Goal: Task Accomplishment & Management: Complete application form

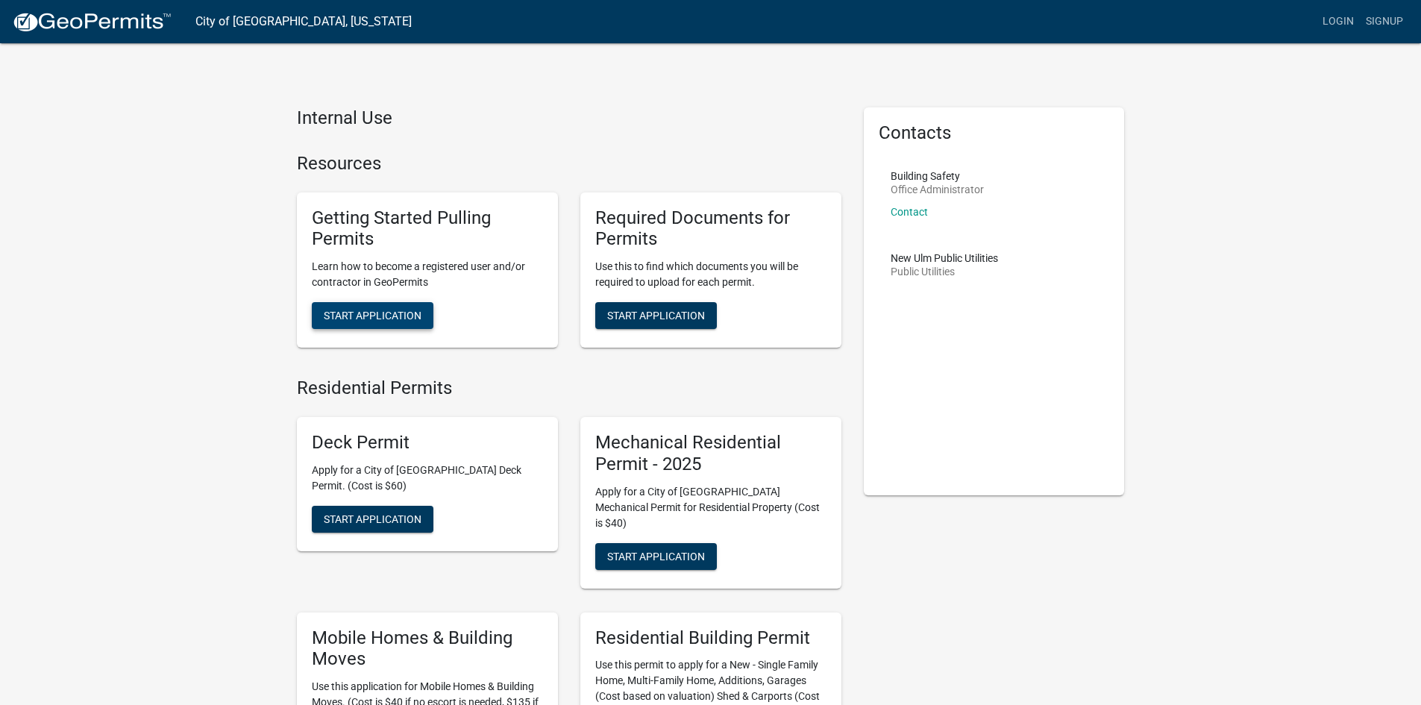
click at [361, 310] on span "Start Application" at bounding box center [373, 316] width 98 height 12
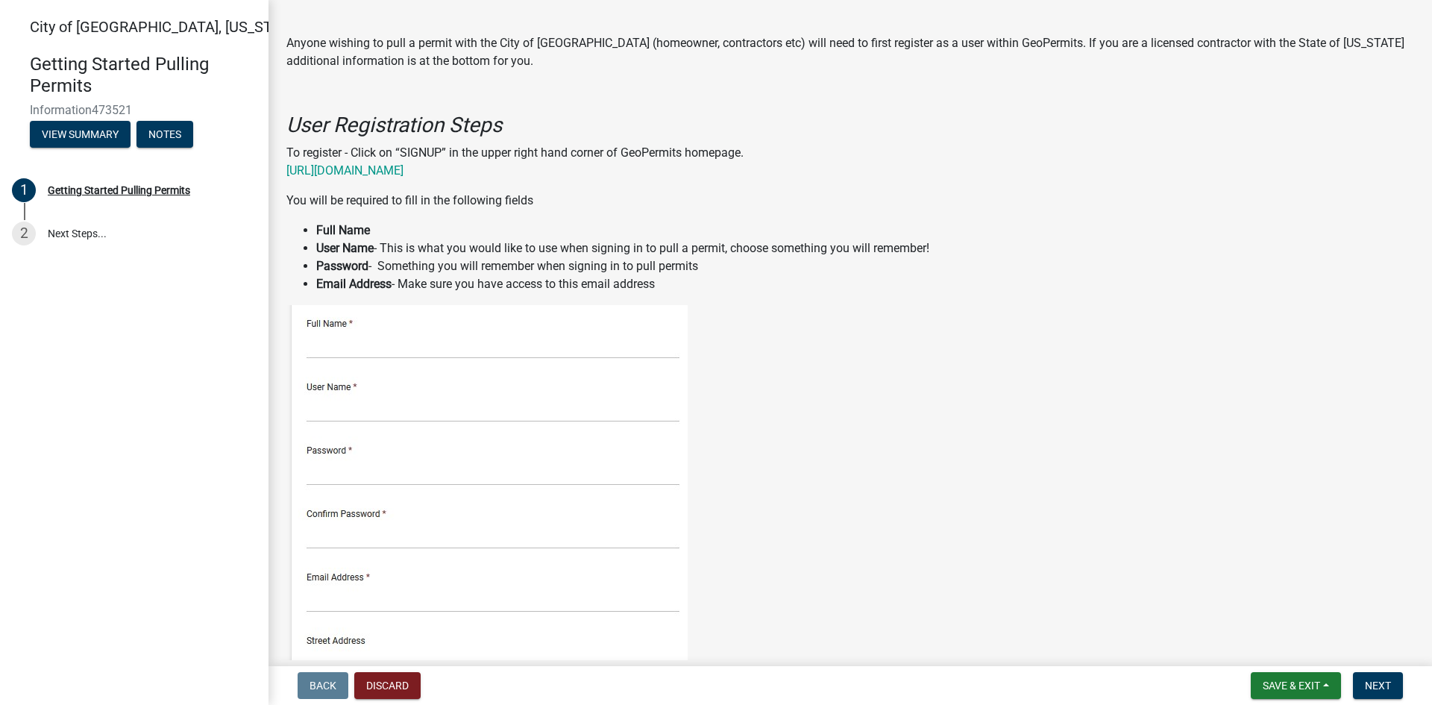
scroll to position [149, 0]
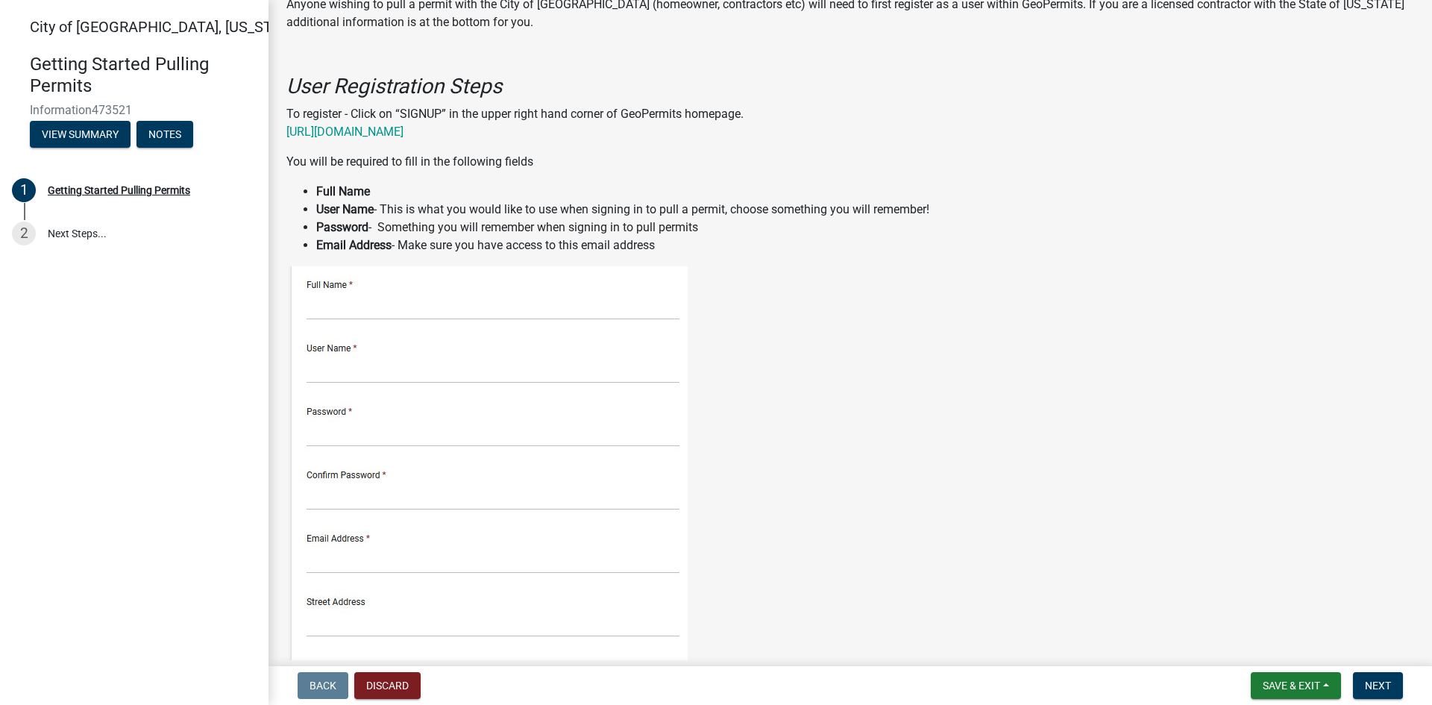
click at [356, 302] on img at bounding box center [486, 587] width 401 height 642
click at [408, 309] on img at bounding box center [486, 587] width 401 height 642
click at [376, 363] on img at bounding box center [486, 587] width 401 height 642
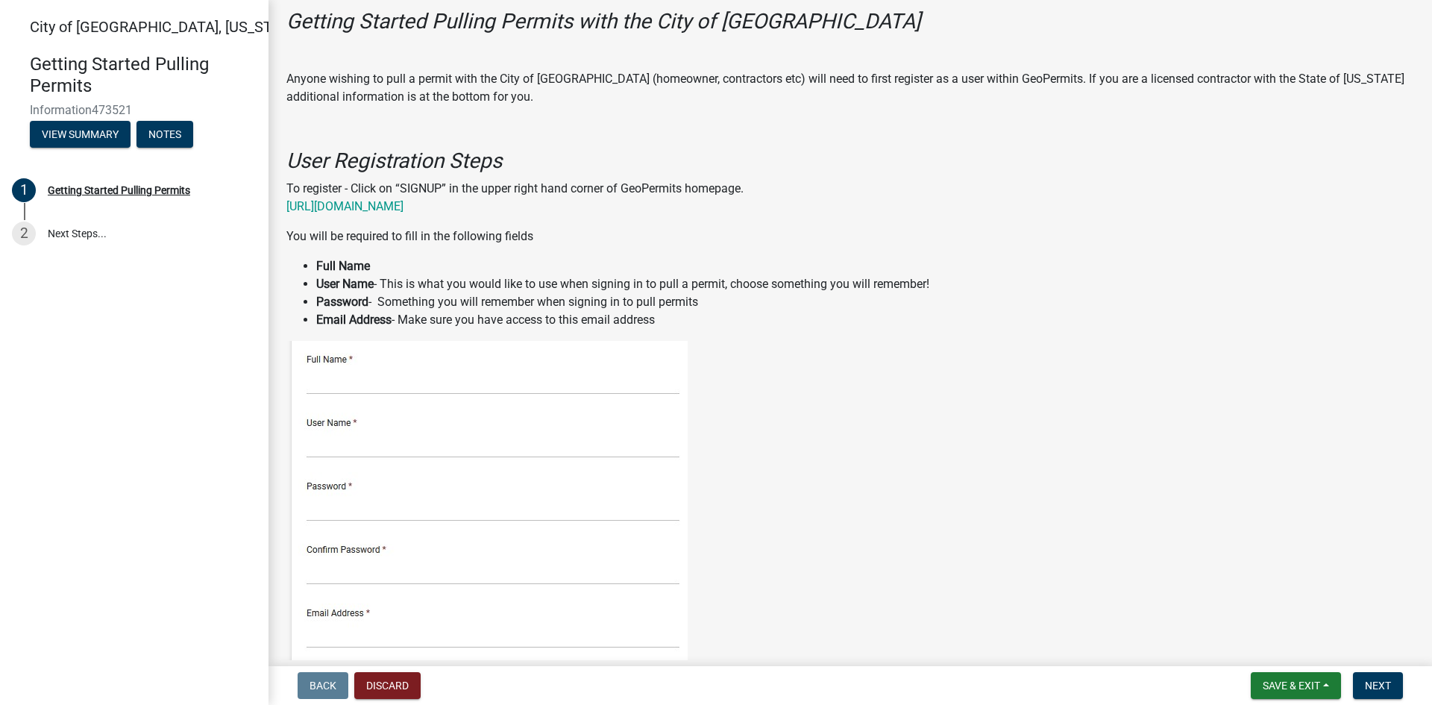
scroll to position [0, 0]
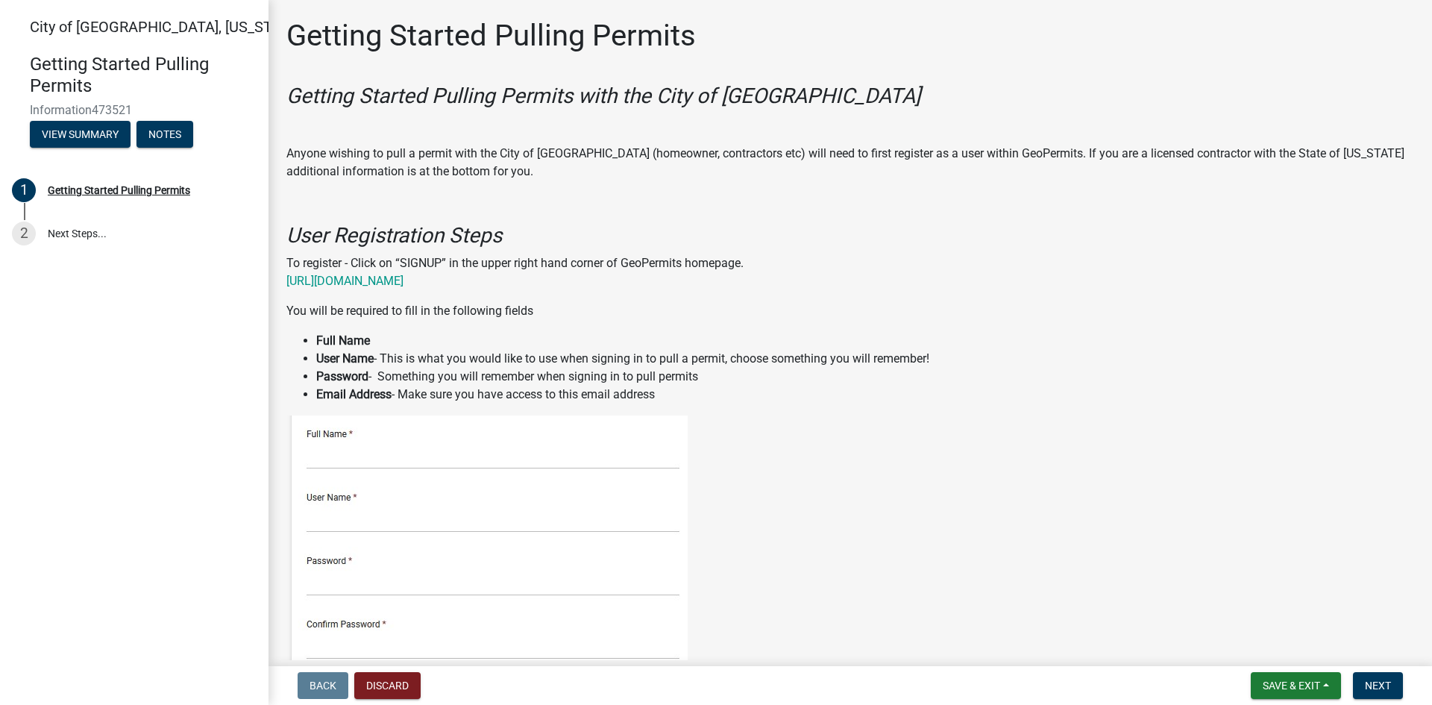
click at [54, 233] on link "2 Next Steps..." at bounding box center [134, 233] width 269 height 43
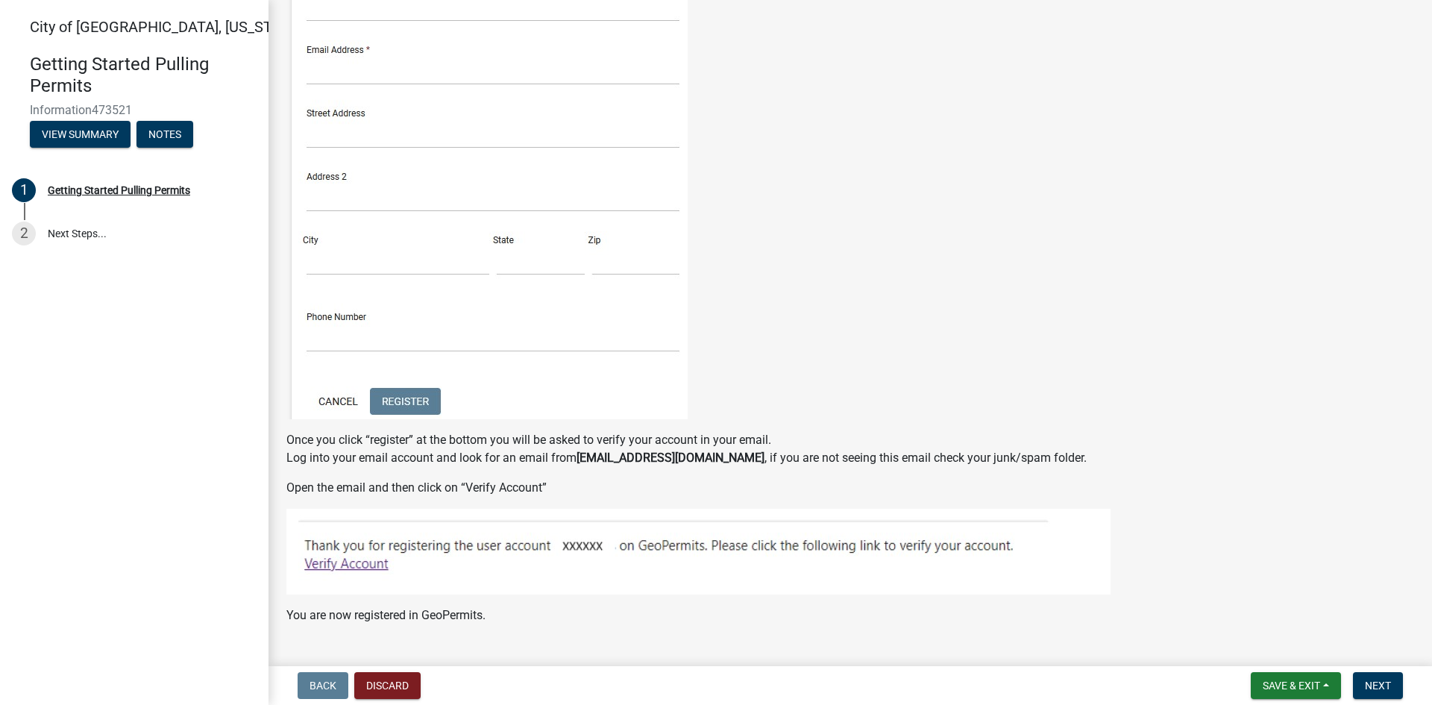
scroll to position [597, 0]
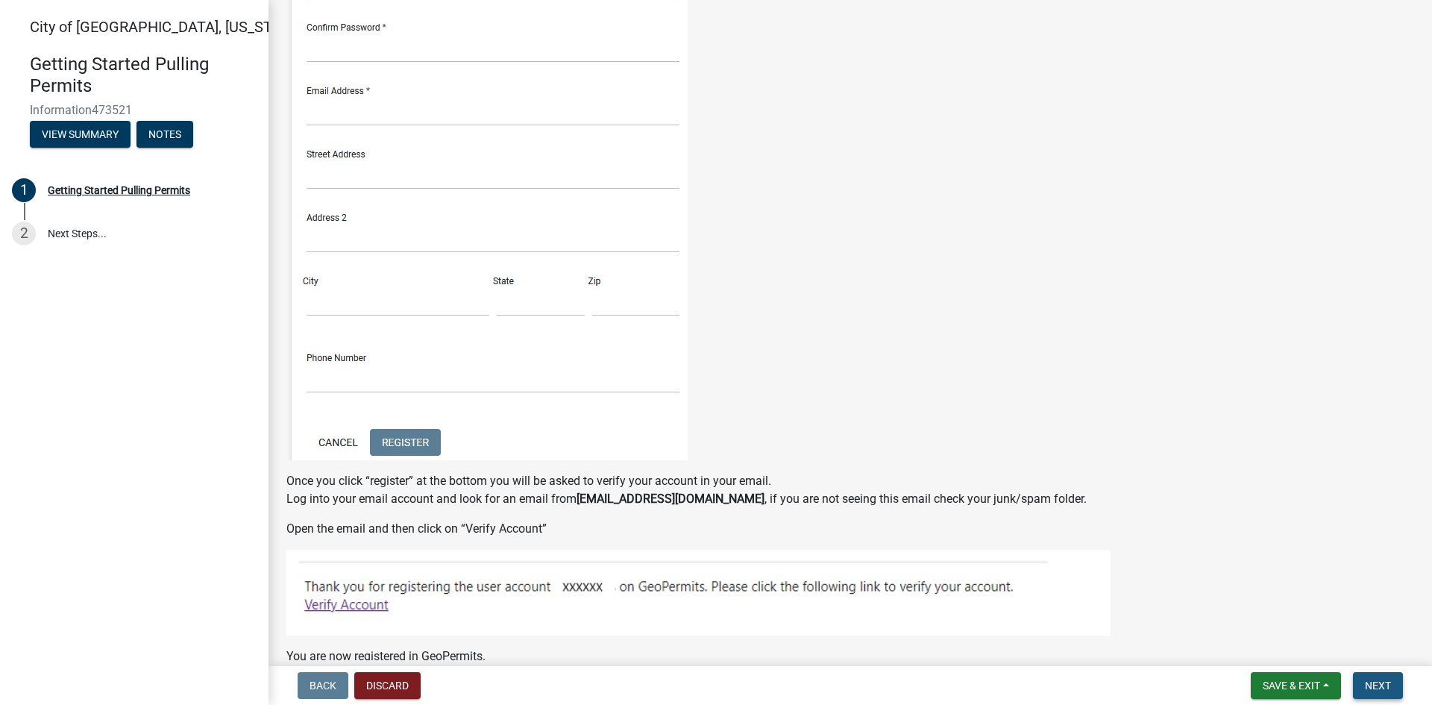
click at [1375, 689] on span "Next" at bounding box center [1378, 686] width 26 height 12
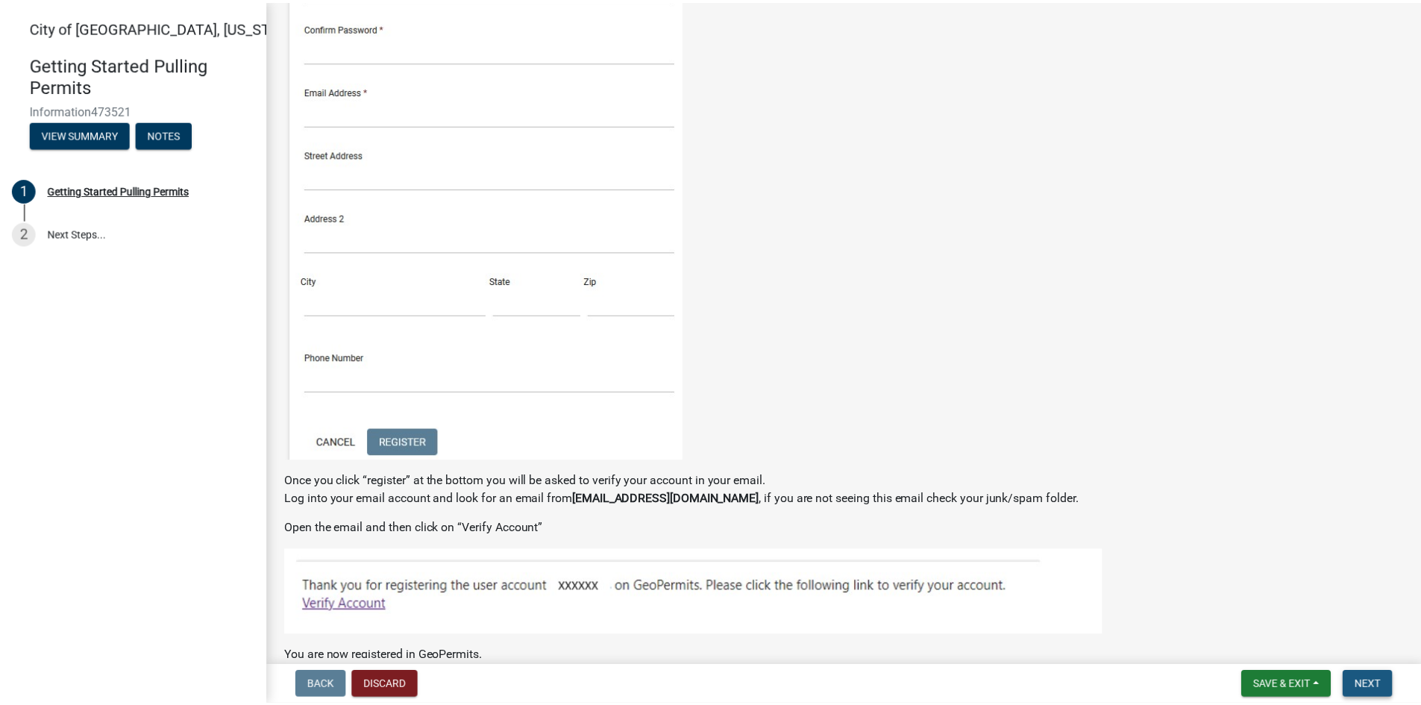
scroll to position [0, 0]
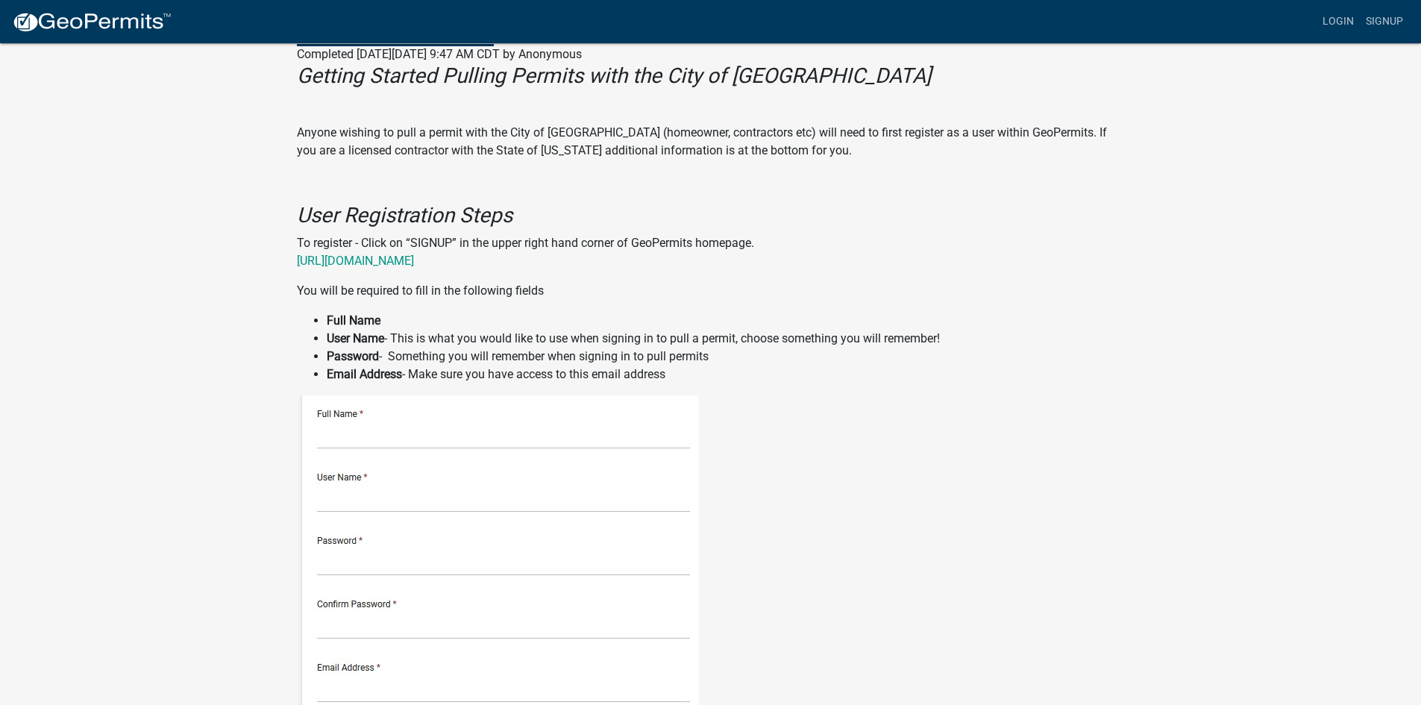
scroll to position [224, 0]
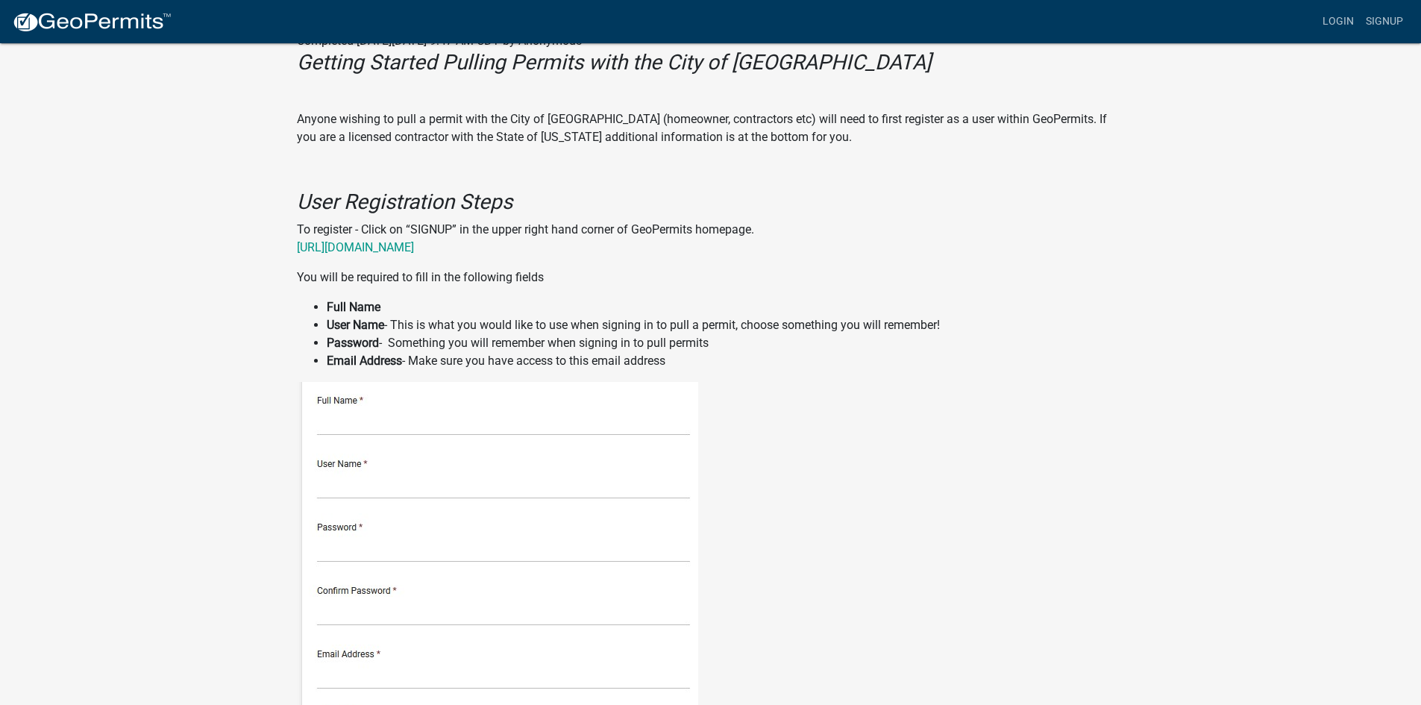
click at [406, 413] on img at bounding box center [497, 703] width 401 height 642
click at [325, 424] on img at bounding box center [497, 703] width 401 height 642
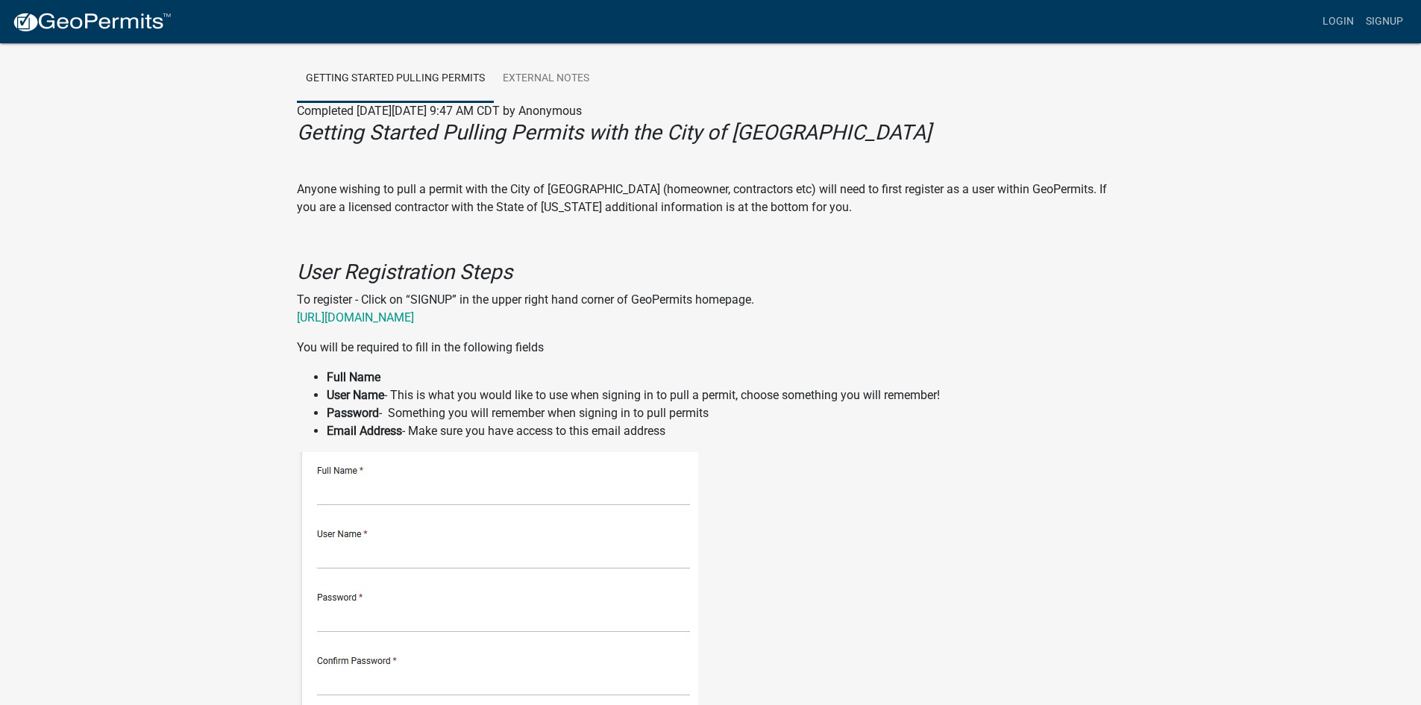
scroll to position [0, 0]
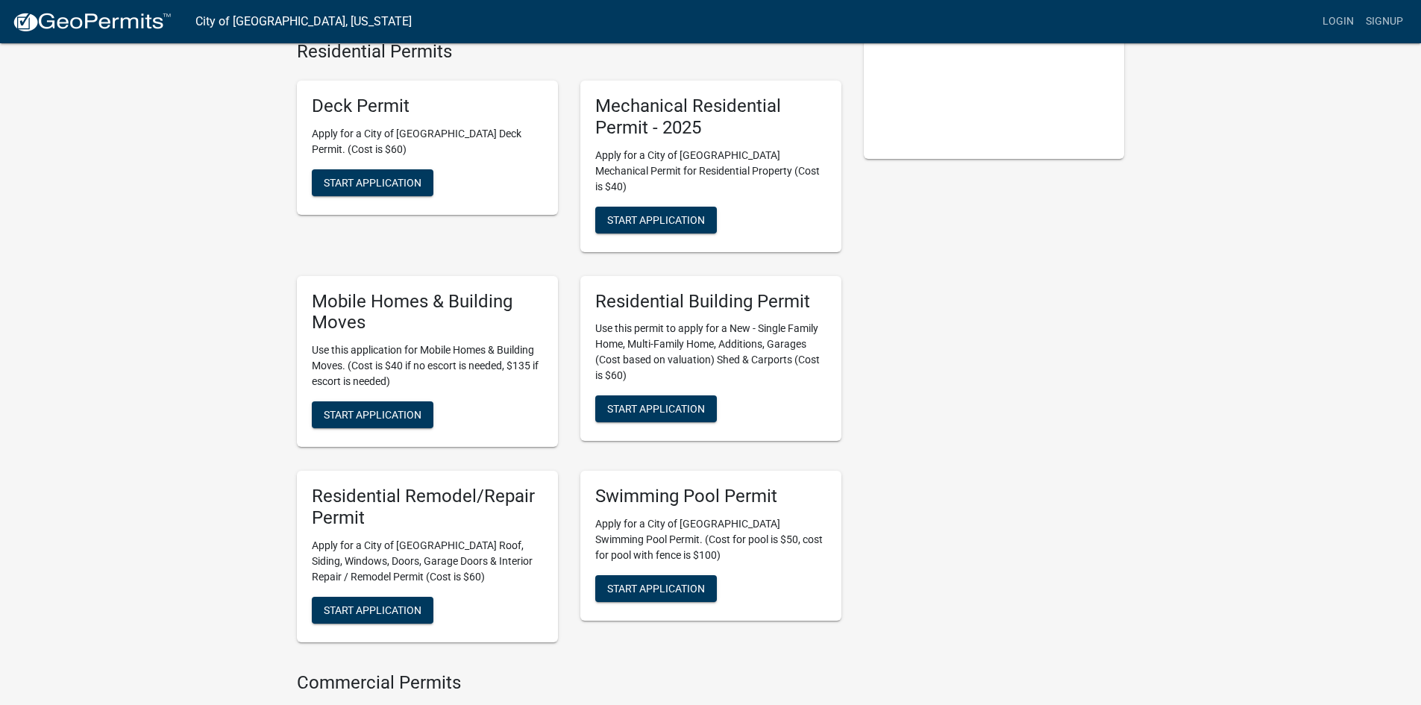
scroll to position [373, 0]
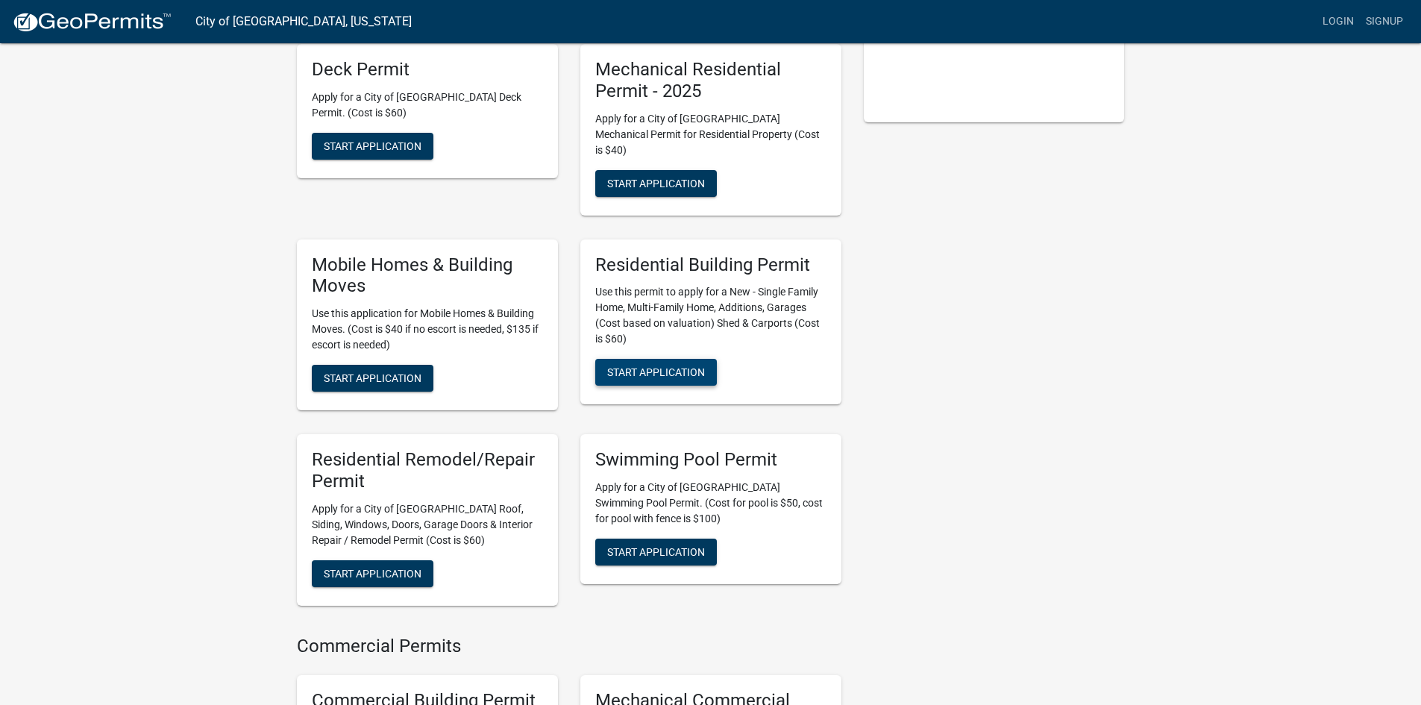
click at [657, 366] on span "Start Application" at bounding box center [656, 372] width 98 height 12
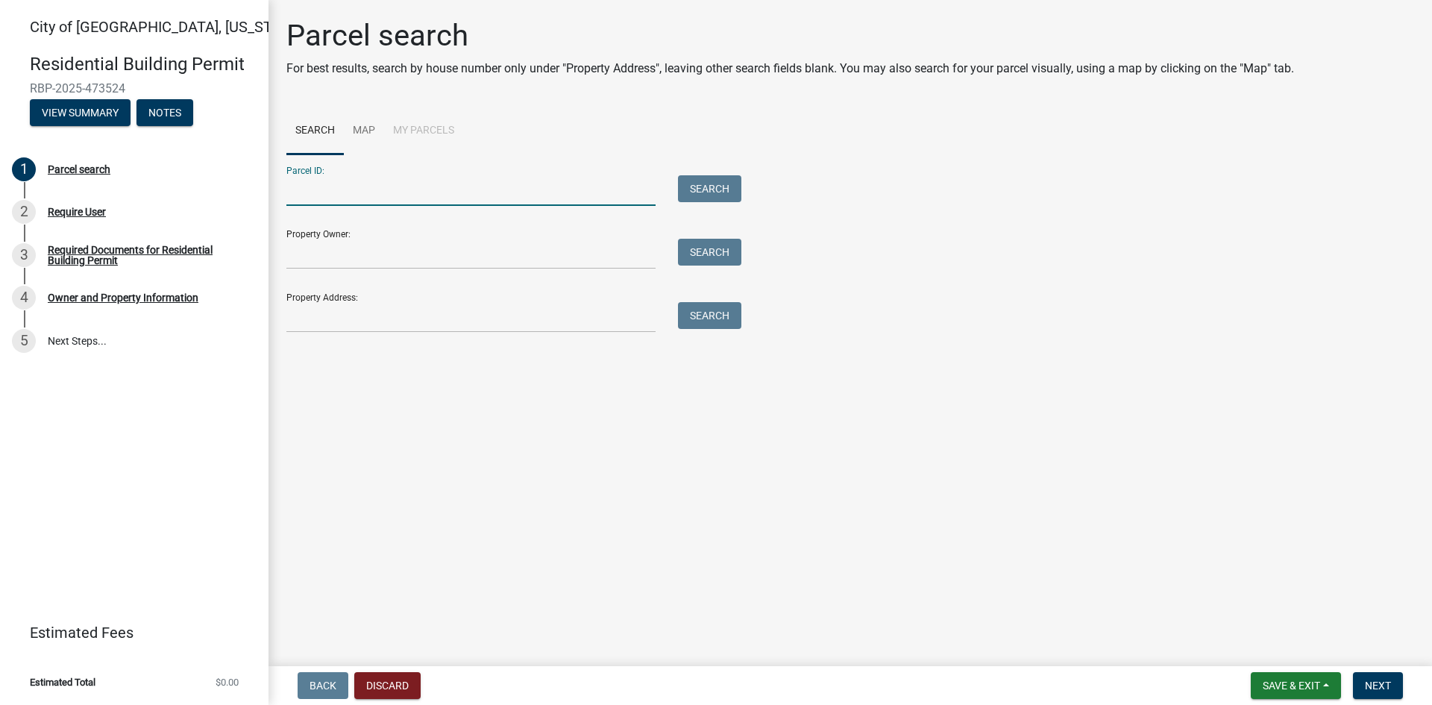
click at [319, 189] on input "Parcel ID:" at bounding box center [470, 190] width 369 height 31
click at [340, 253] on input "Property Owner:" at bounding box center [470, 254] width 369 height 31
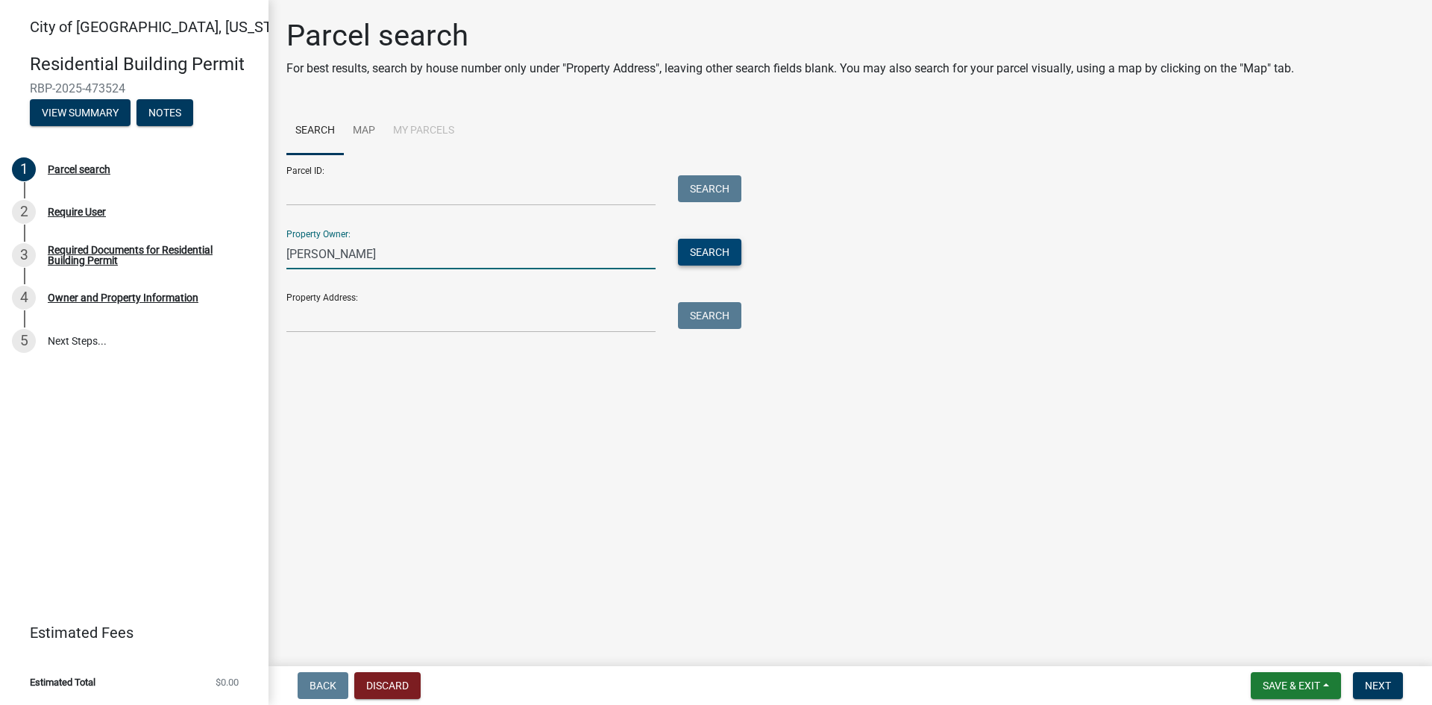
type input "[PERSON_NAME]"
click at [708, 249] on button "Search" at bounding box center [709, 252] width 63 height 27
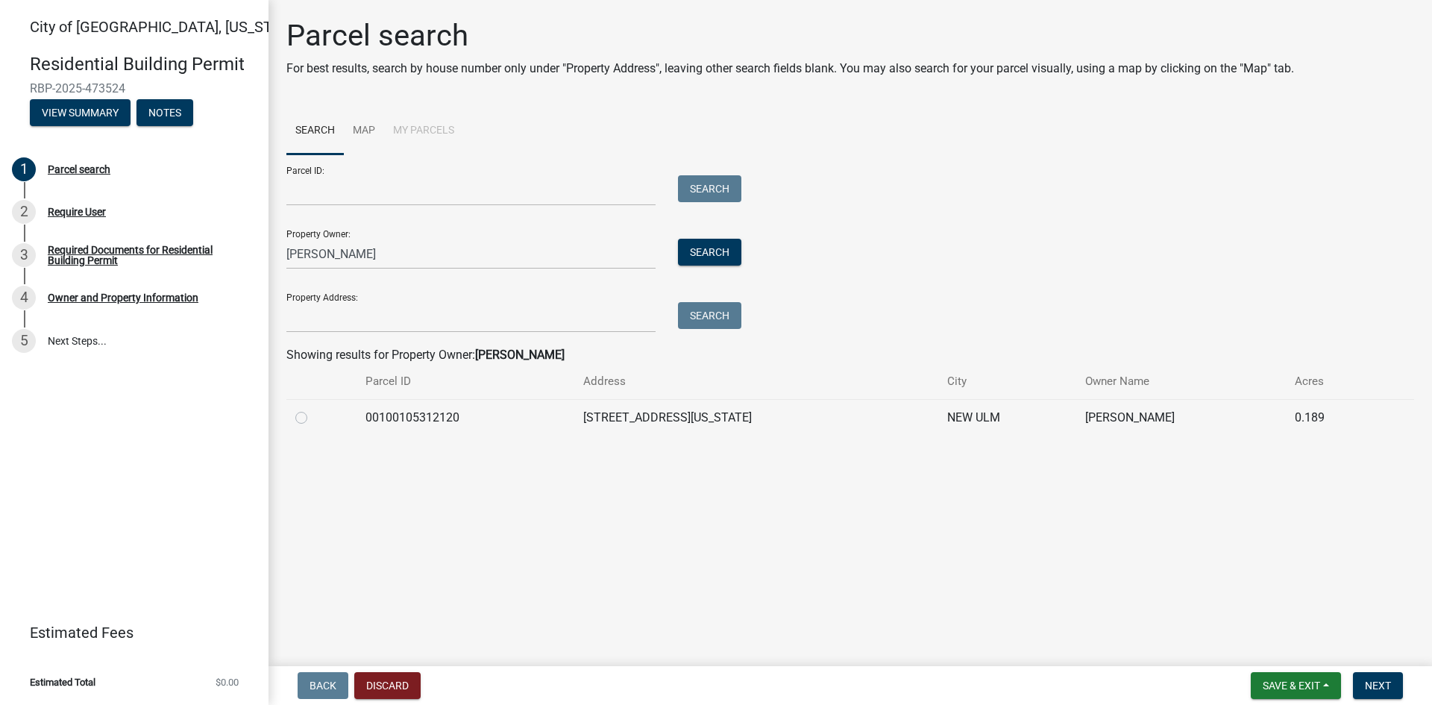
click at [313, 409] on label at bounding box center [313, 409] width 0 height 0
click at [313, 418] on input "radio" at bounding box center [318, 414] width 10 height 10
radio input "true"
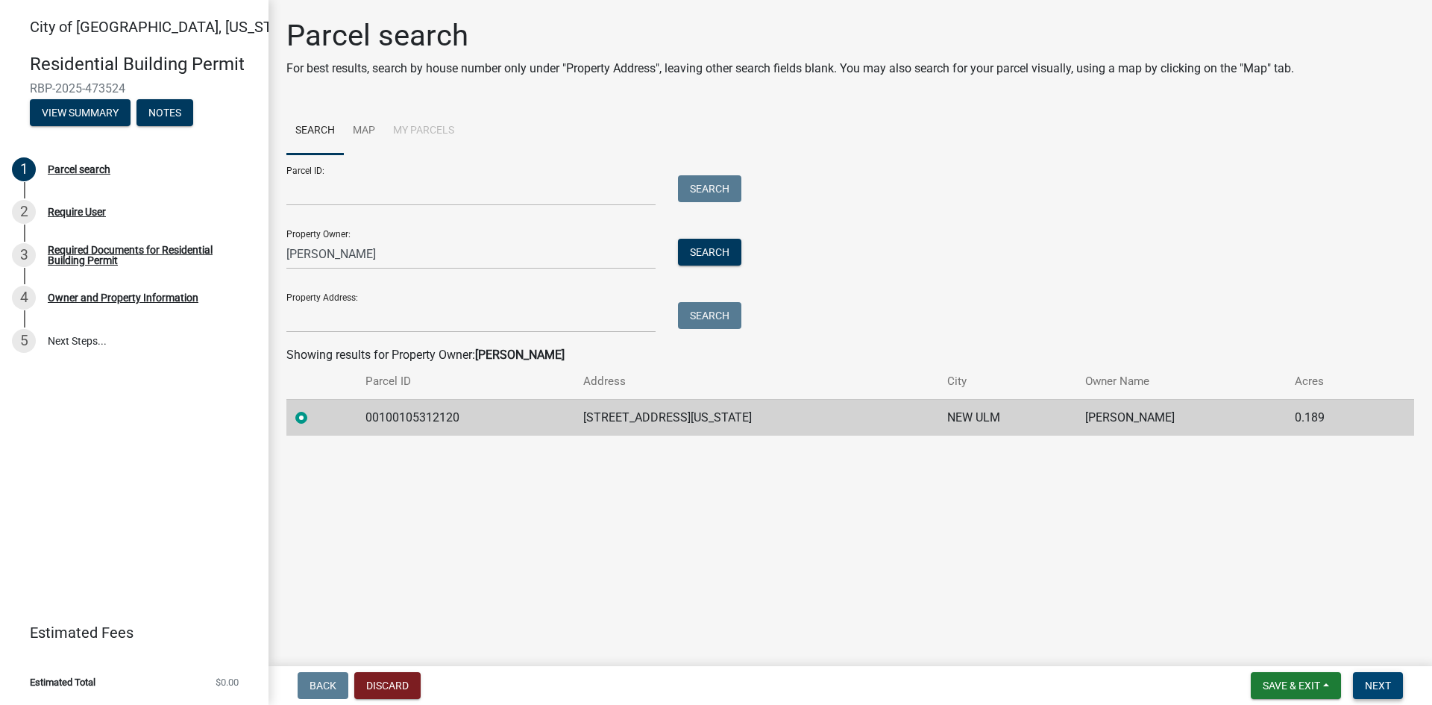
click at [1379, 685] on span "Next" at bounding box center [1378, 686] width 26 height 12
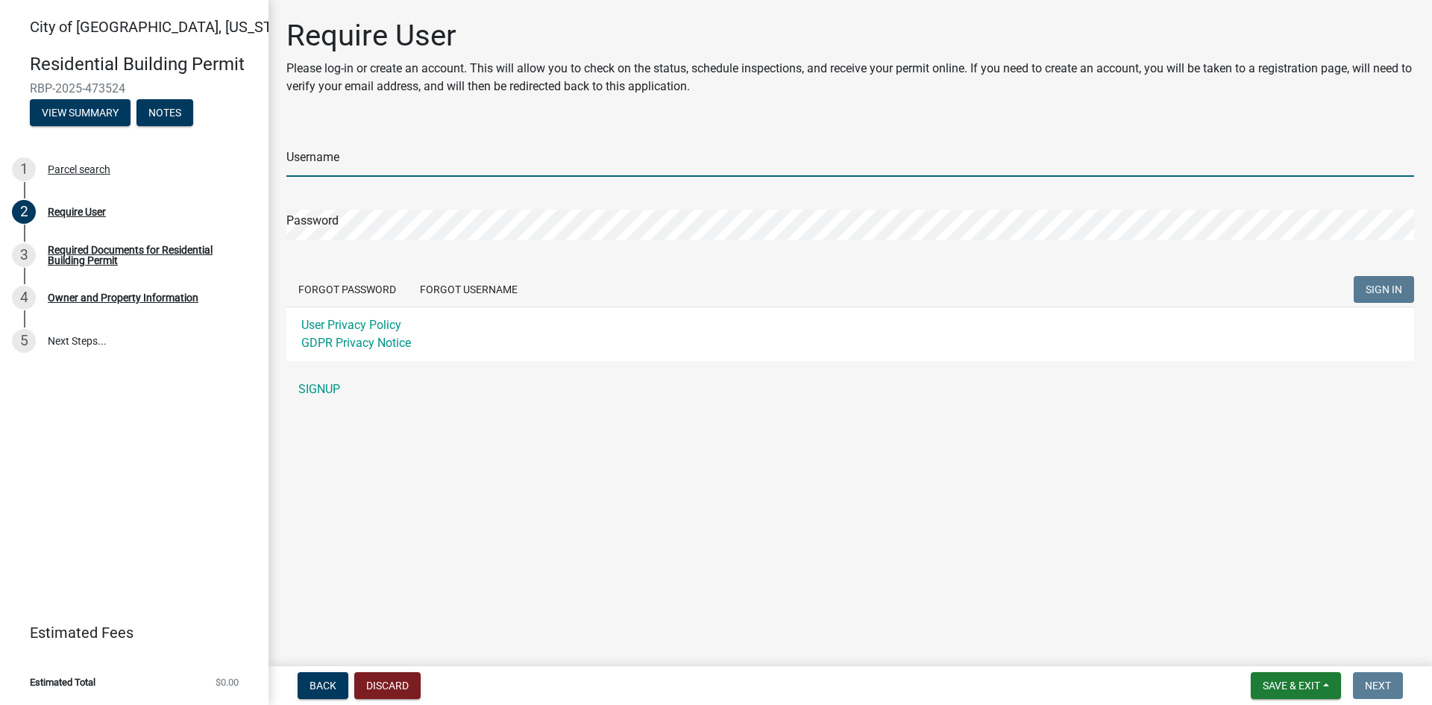
type input "NetCon"
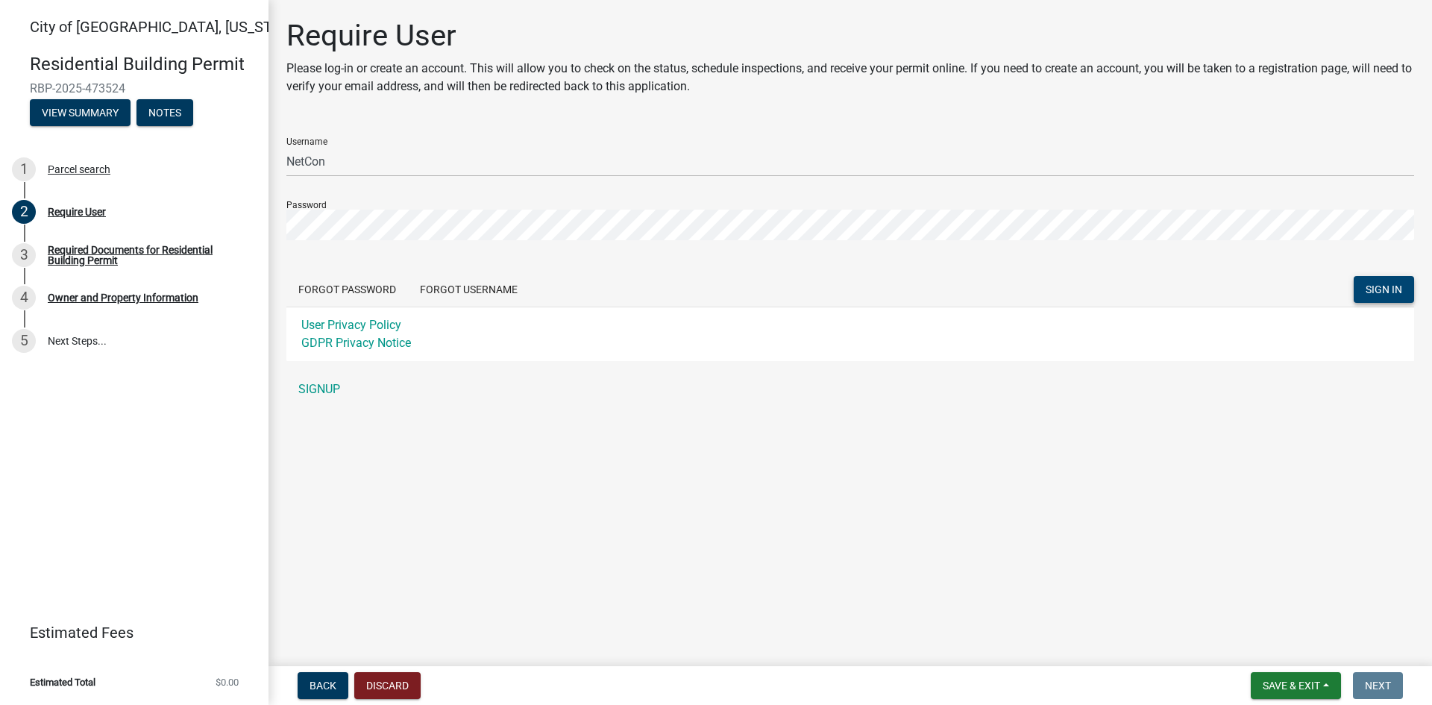
click at [1381, 289] on span "SIGN IN" at bounding box center [1384, 289] width 37 height 12
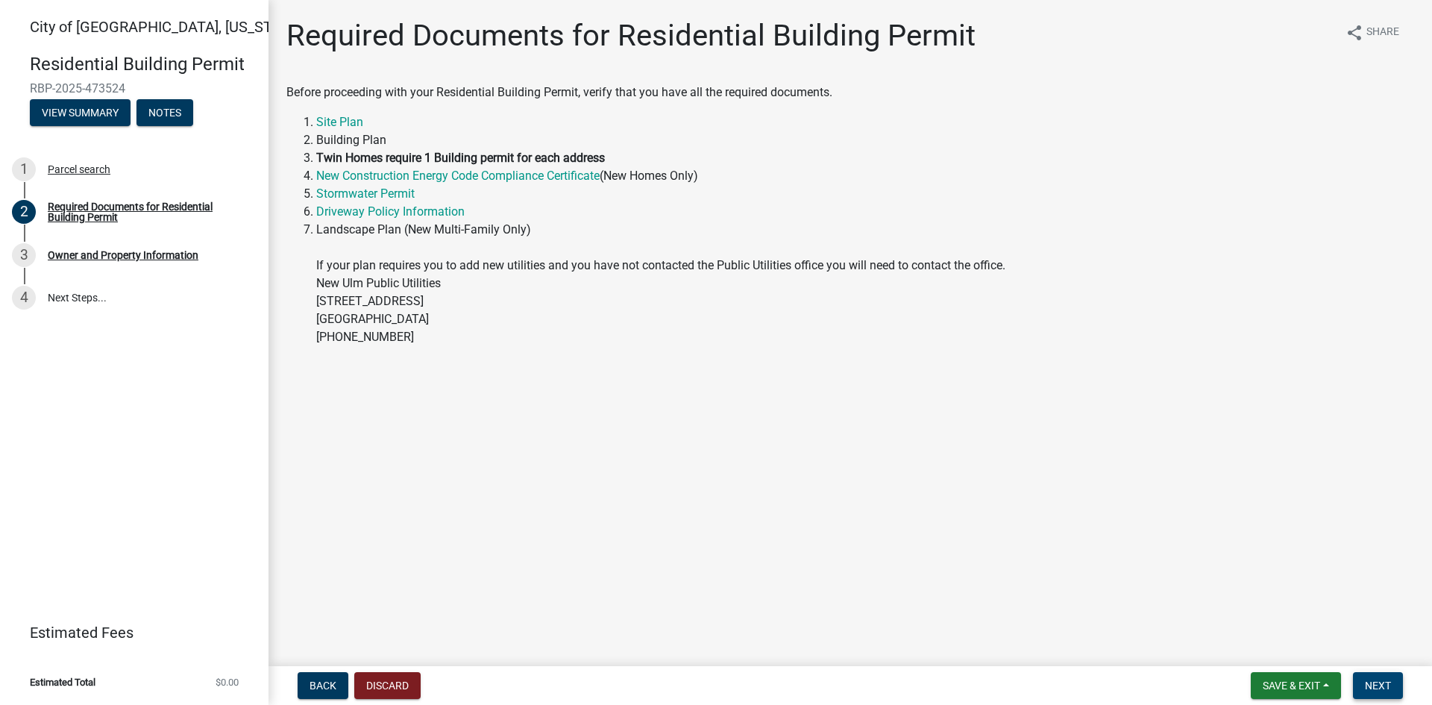
click at [1371, 686] on span "Next" at bounding box center [1378, 686] width 26 height 12
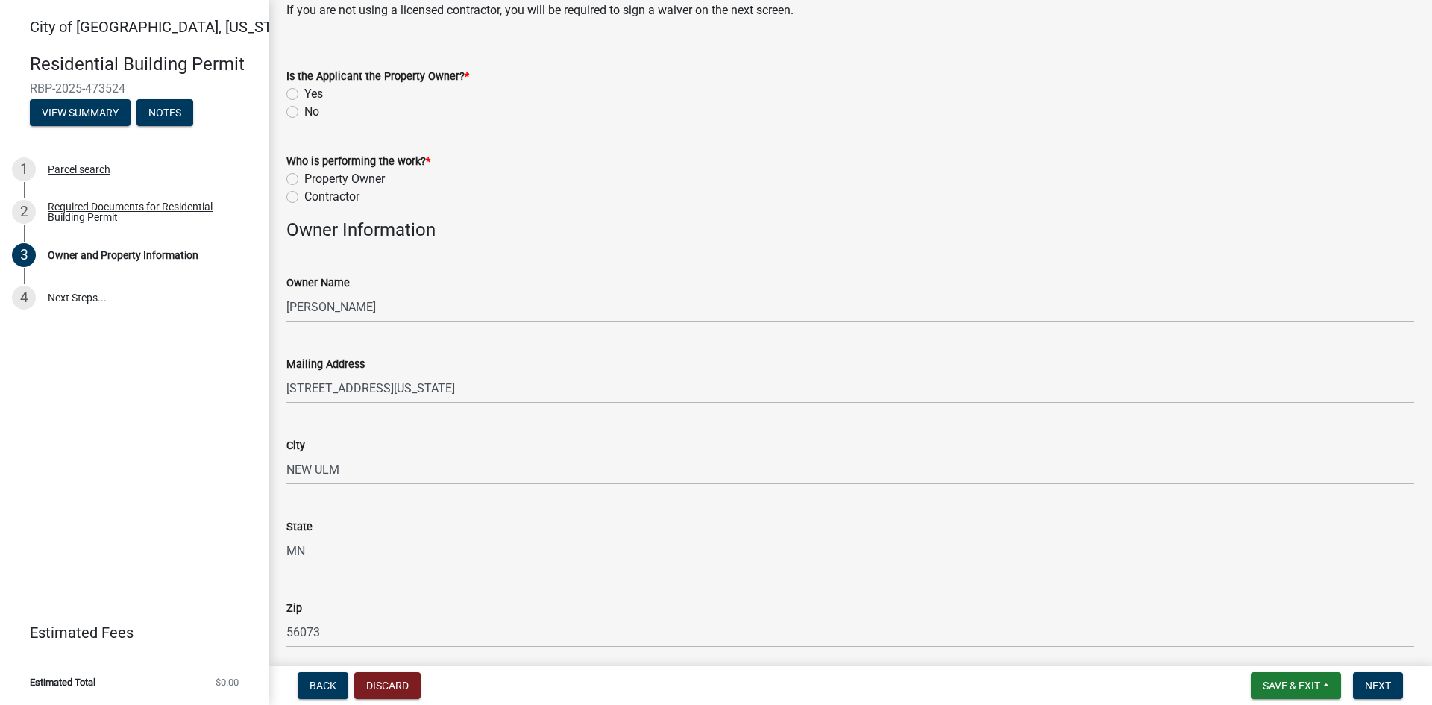
scroll to position [75, 0]
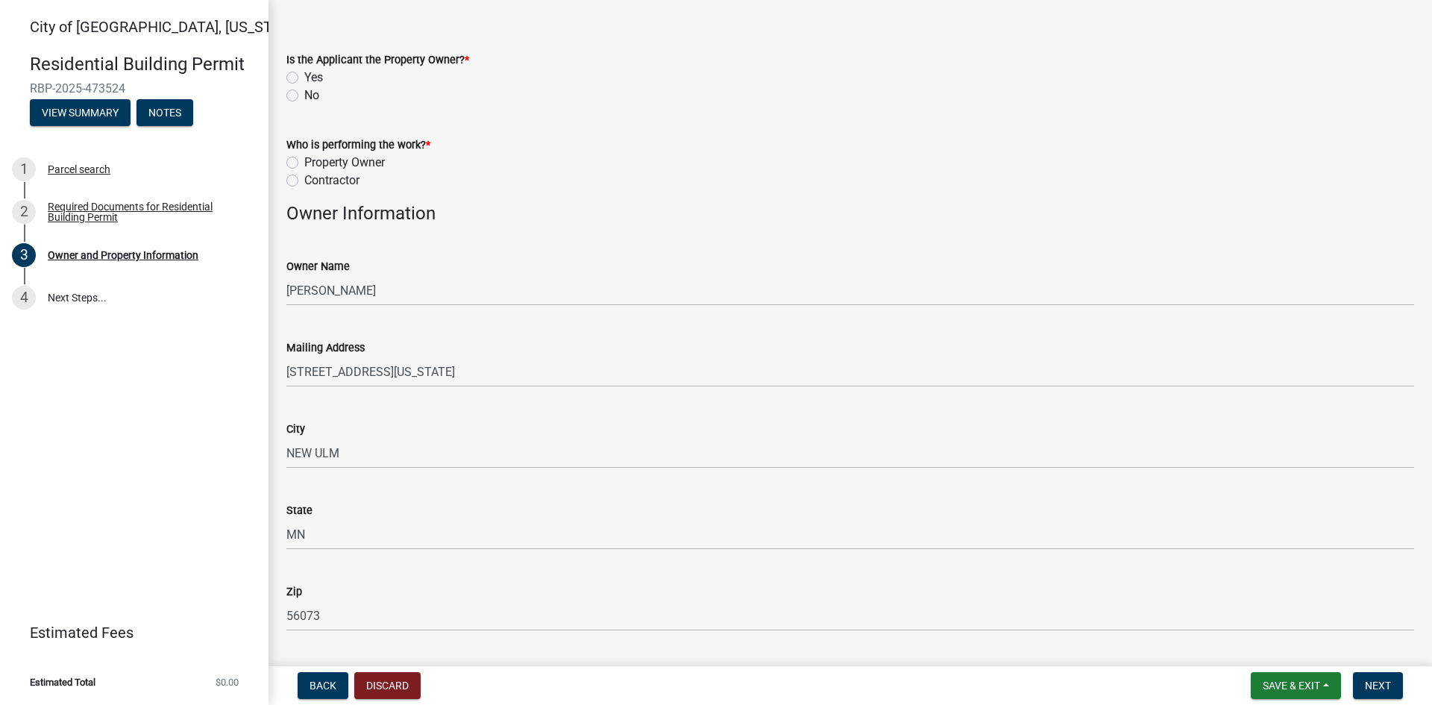
click at [304, 96] on label "No" at bounding box center [311, 96] width 15 height 18
click at [304, 96] on input "No" at bounding box center [309, 92] width 10 height 10
radio input "true"
click at [304, 181] on label "Contractor" at bounding box center [331, 181] width 55 height 18
click at [304, 181] on input "Contractor" at bounding box center [309, 177] width 10 height 10
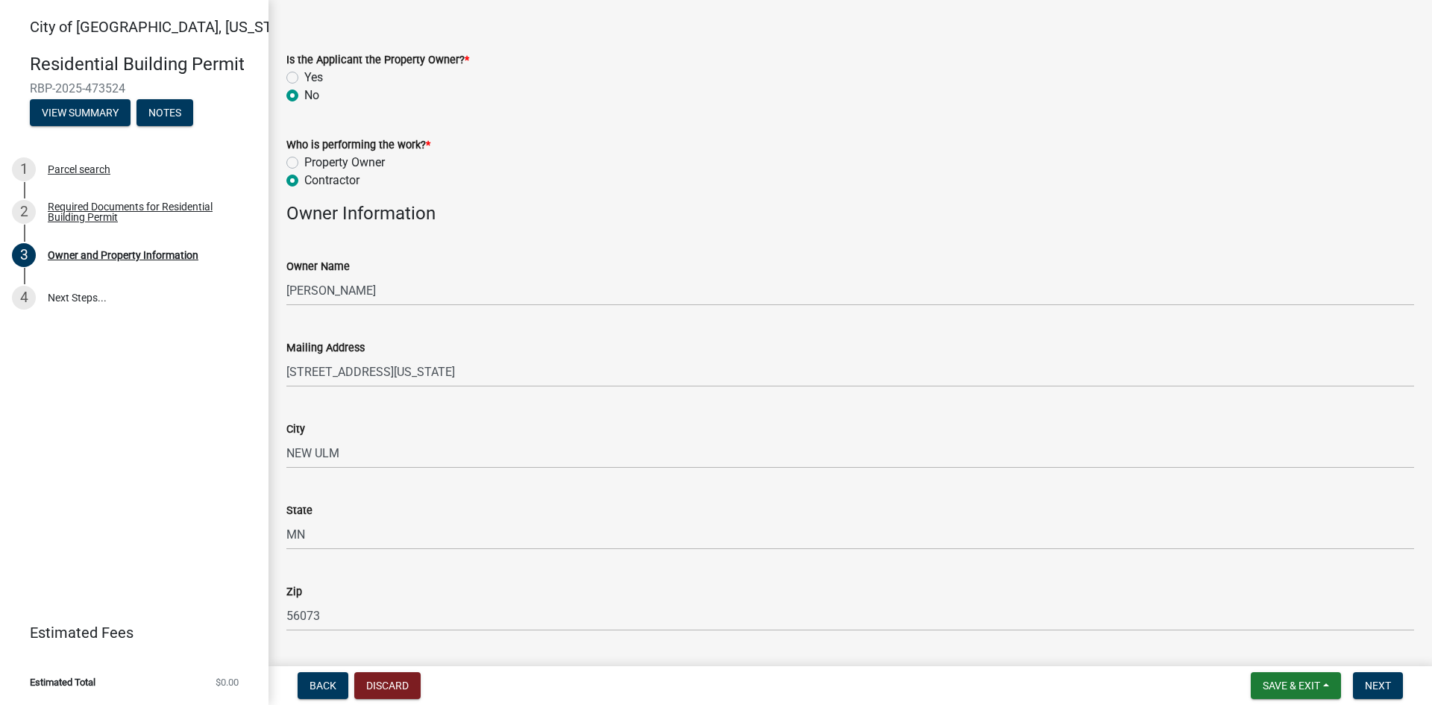
radio input "true"
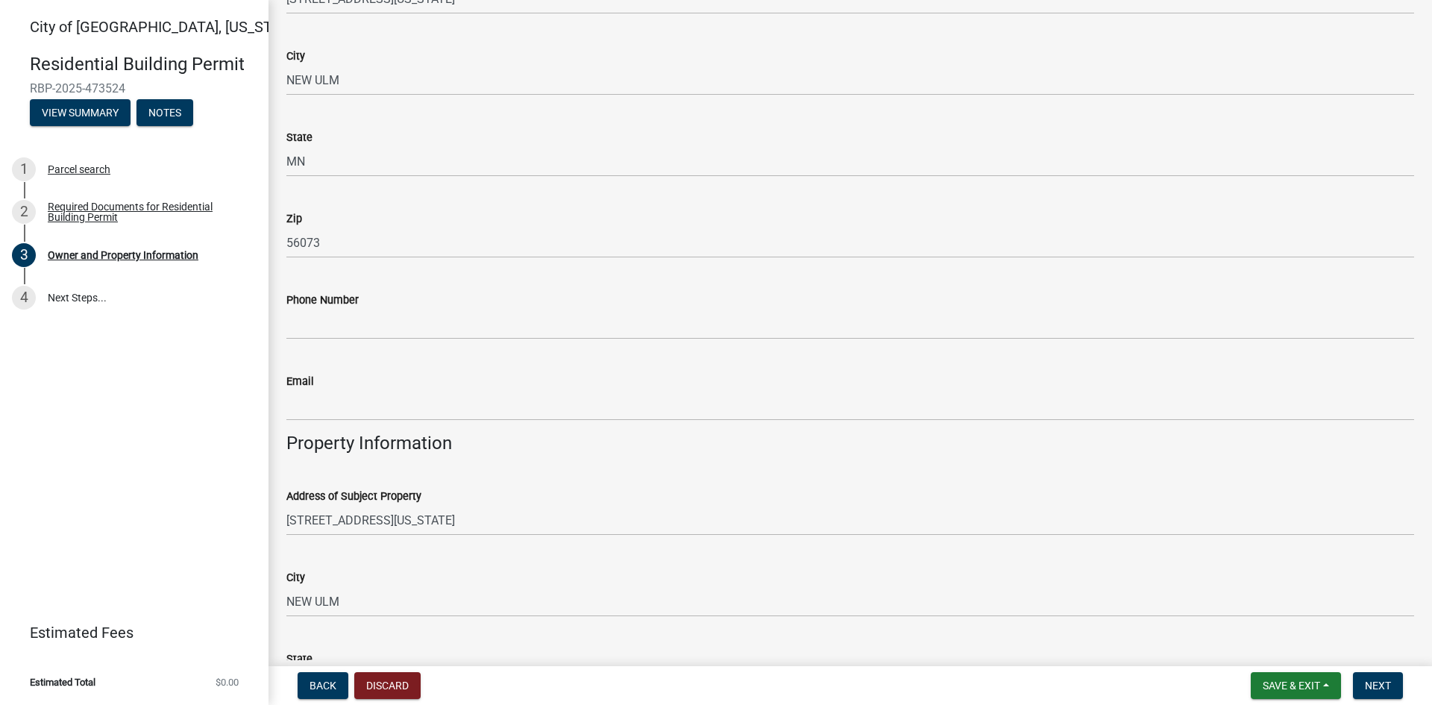
scroll to position [522, 0]
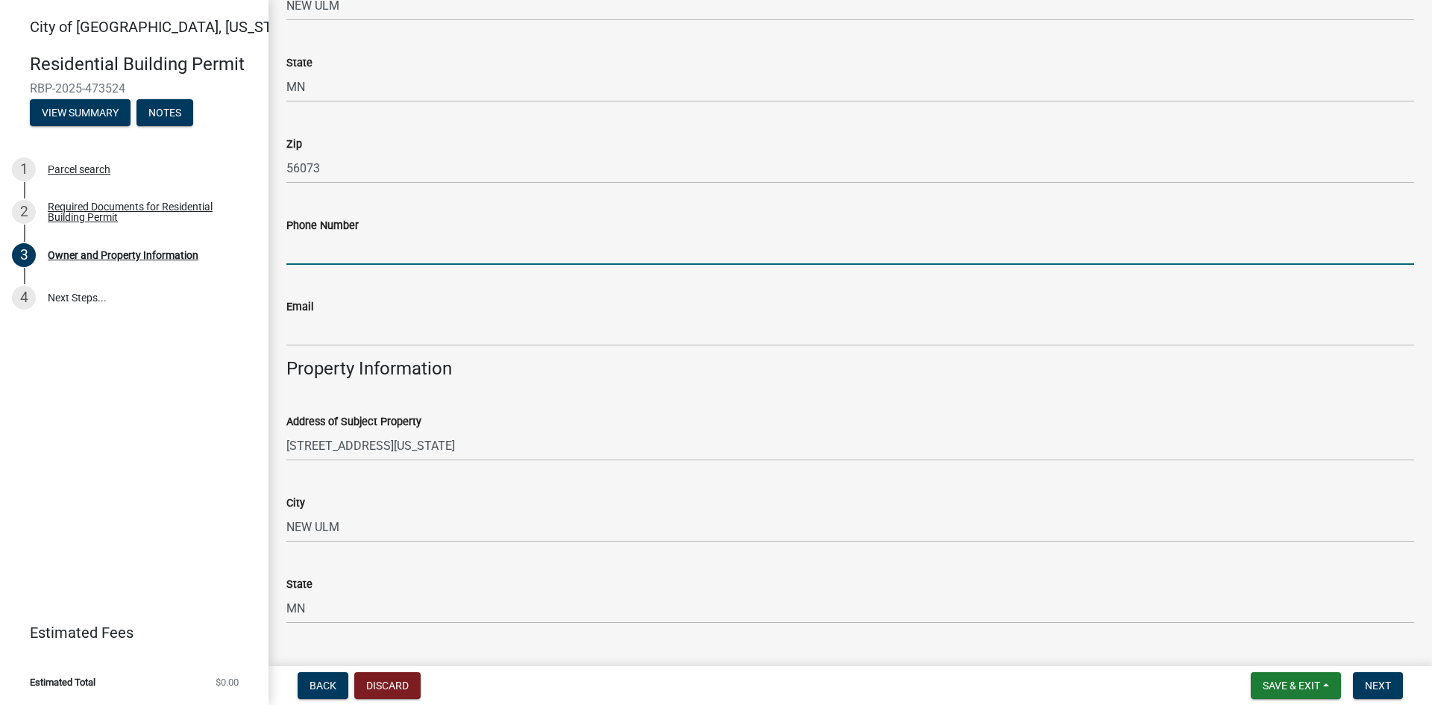
click at [301, 255] on input "Phone Number" at bounding box center [850, 249] width 1128 height 31
type input "3202829800"
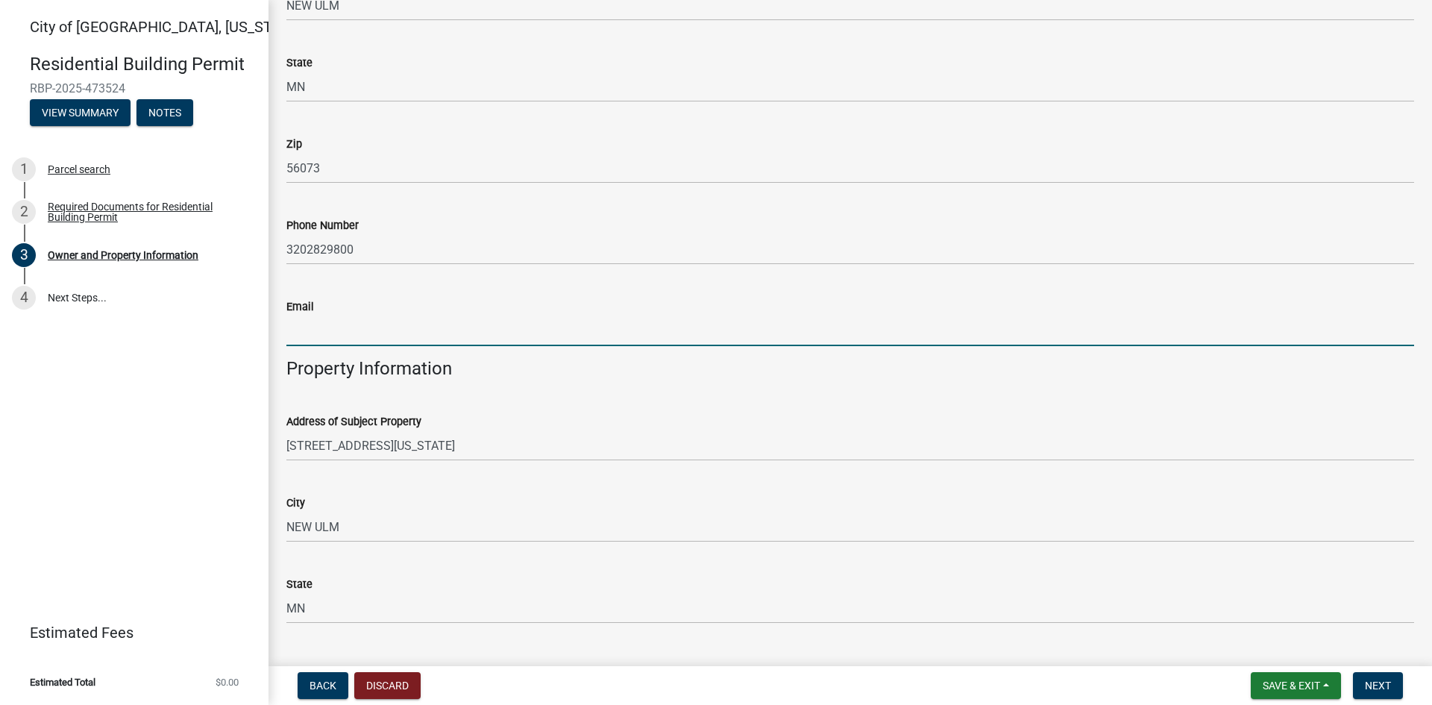
click at [315, 330] on input "Email" at bounding box center [850, 331] width 1128 height 31
type input "[EMAIL_ADDRESS][DOMAIN_NAME]"
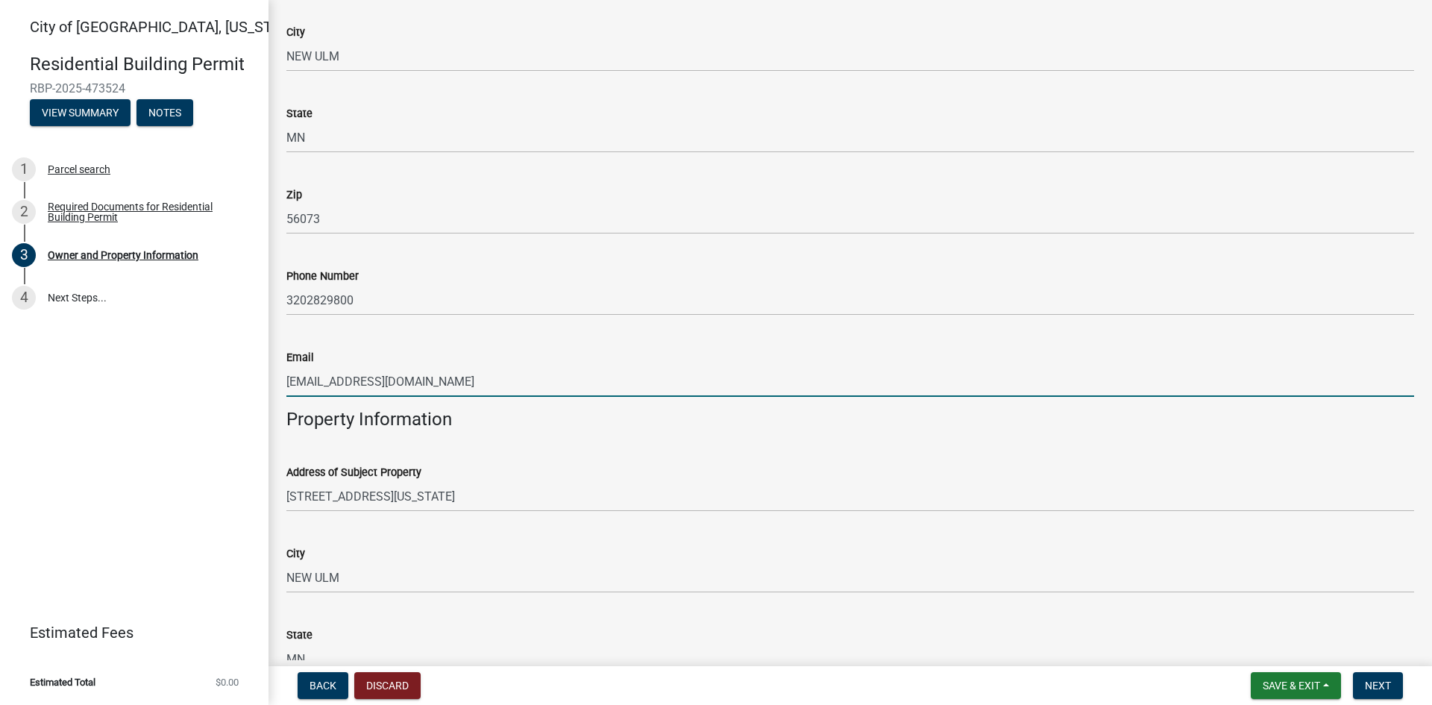
scroll to position [448, 0]
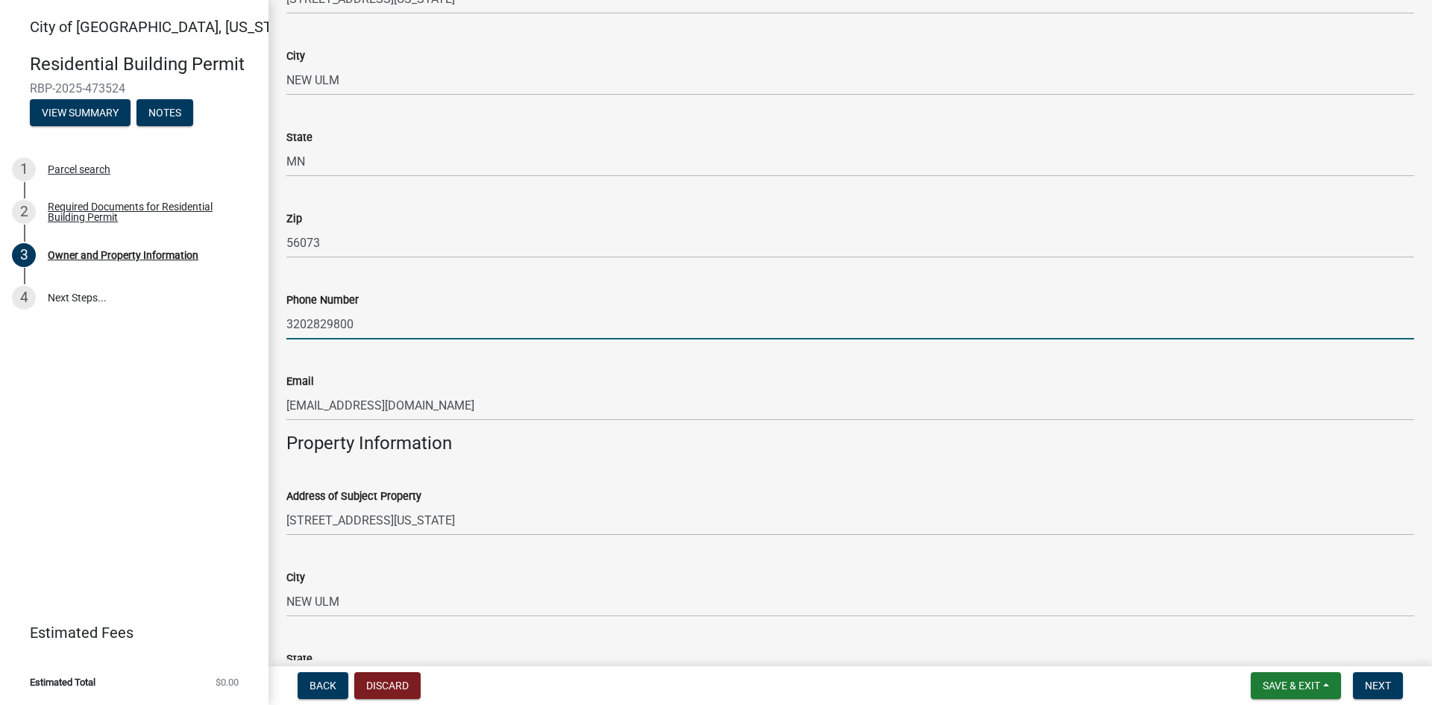
drag, startPoint x: 363, startPoint y: 322, endPoint x: 277, endPoint y: 321, distance: 85.0
click at [277, 321] on div "Phone Number [PHONE_NUMBER]" at bounding box center [850, 304] width 1150 height 69
type input "5072767476"
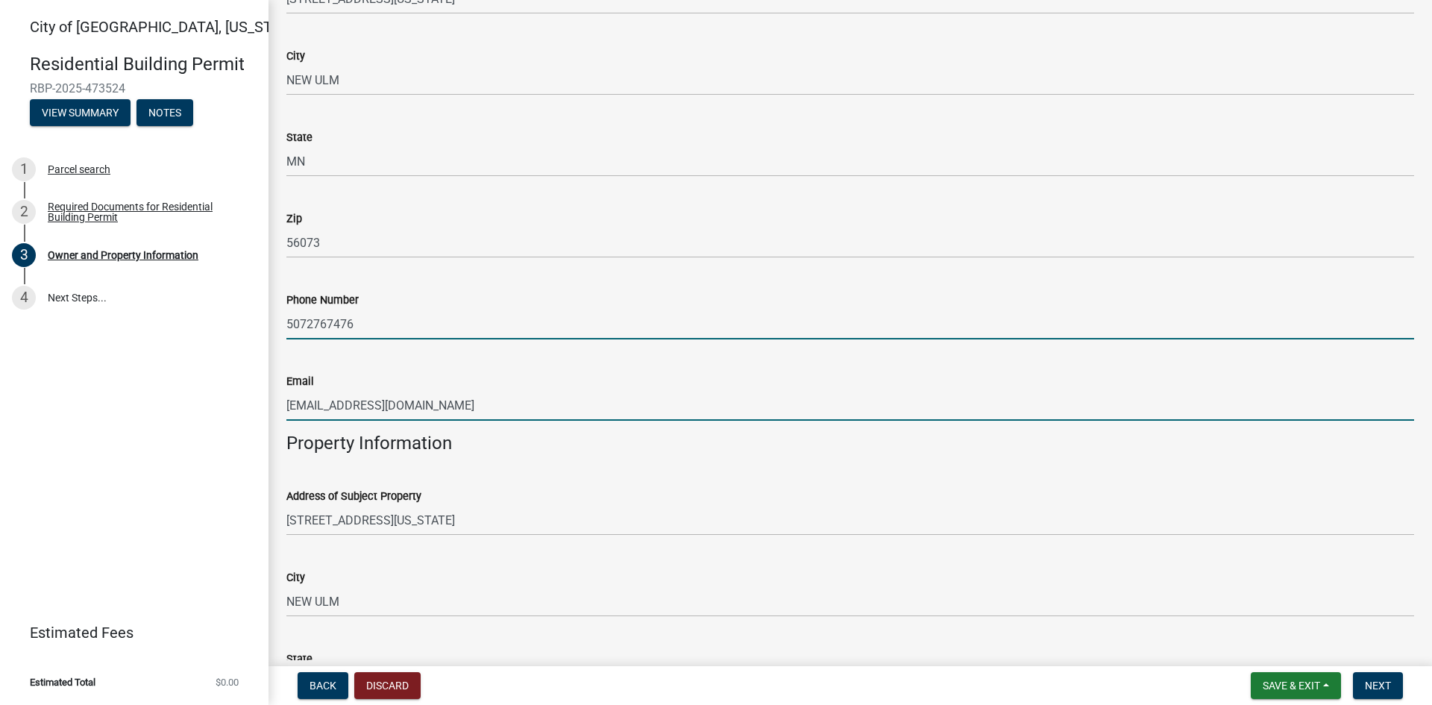
click at [445, 402] on input "[EMAIL_ADDRESS][DOMAIN_NAME]" at bounding box center [850, 405] width 1128 height 31
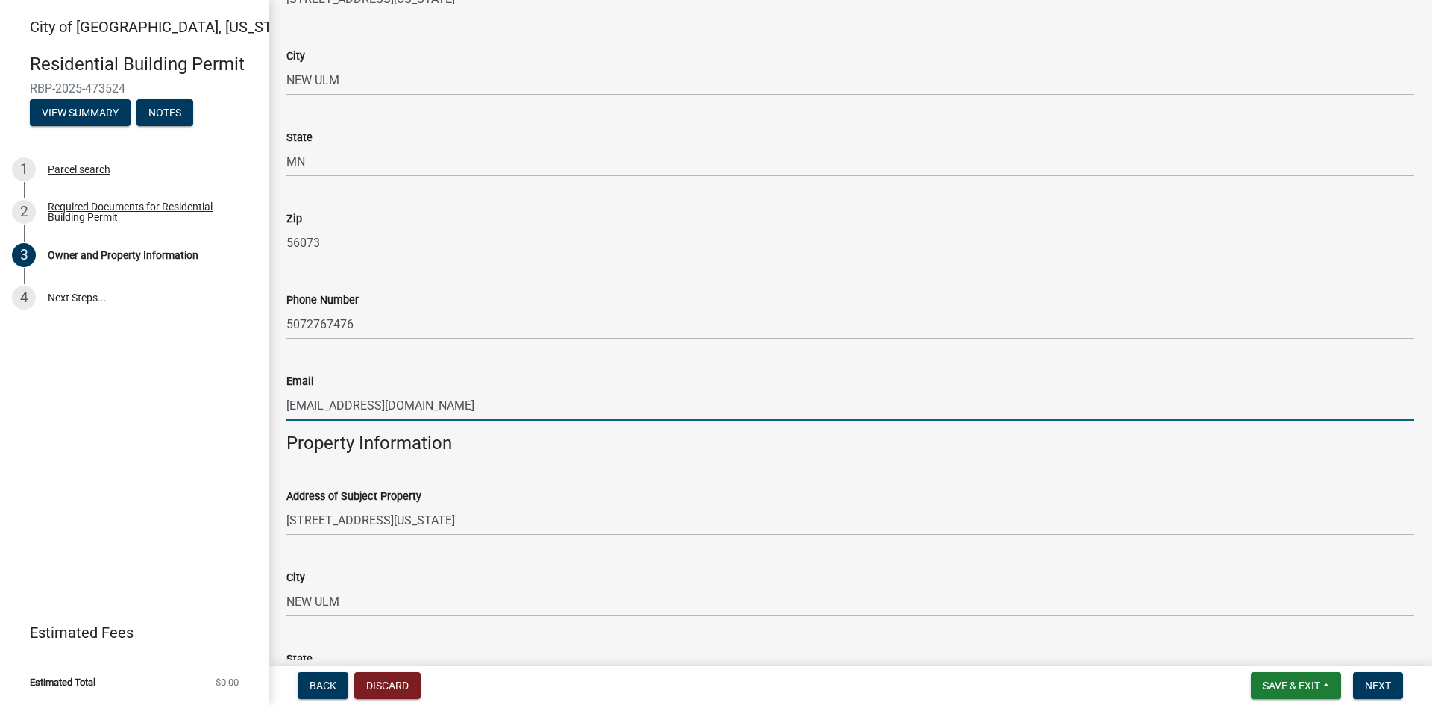
drag, startPoint x: 443, startPoint y: 406, endPoint x: 283, endPoint y: 410, distance: 160.4
click at [283, 410] on div "Email [EMAIL_ADDRESS][DOMAIN_NAME]" at bounding box center [850, 385] width 1150 height 69
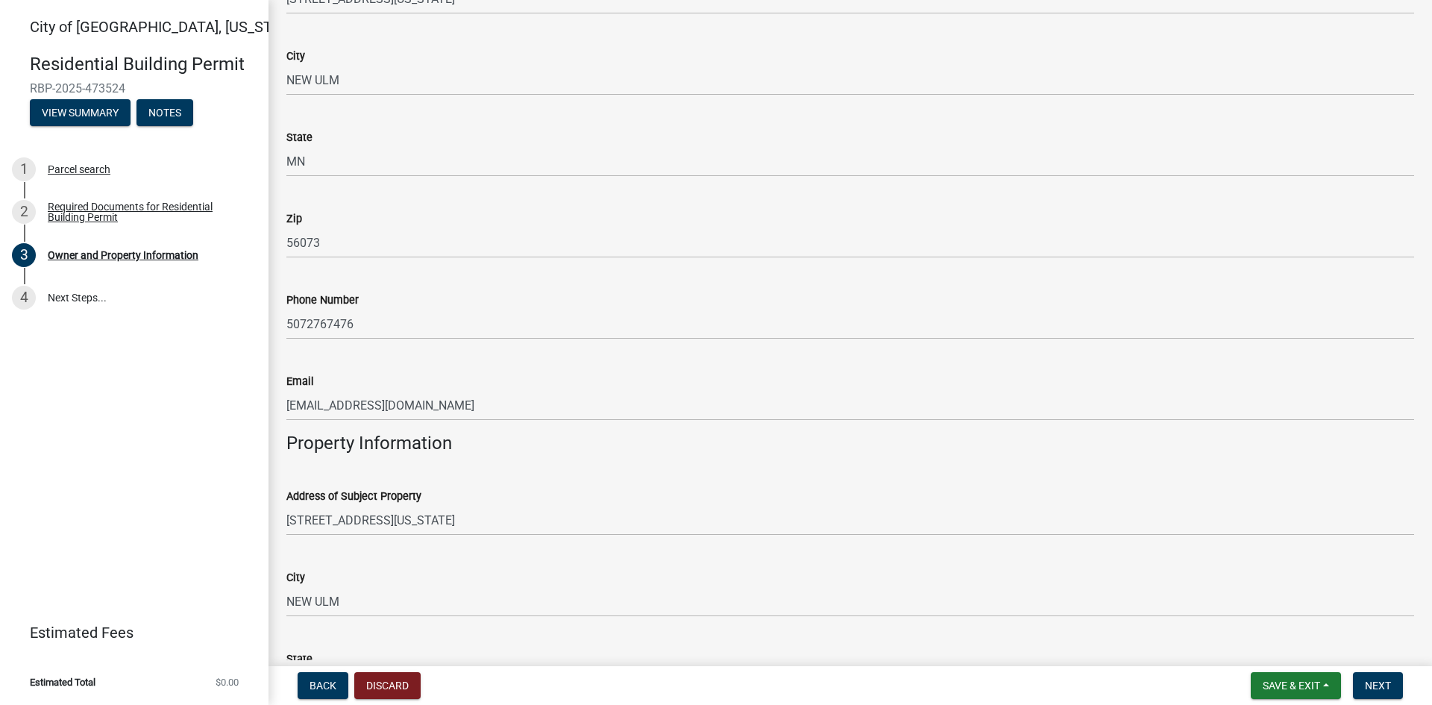
click at [484, 358] on div "Email [EMAIL_ADDRESS][DOMAIN_NAME]" at bounding box center [850, 385] width 1128 height 69
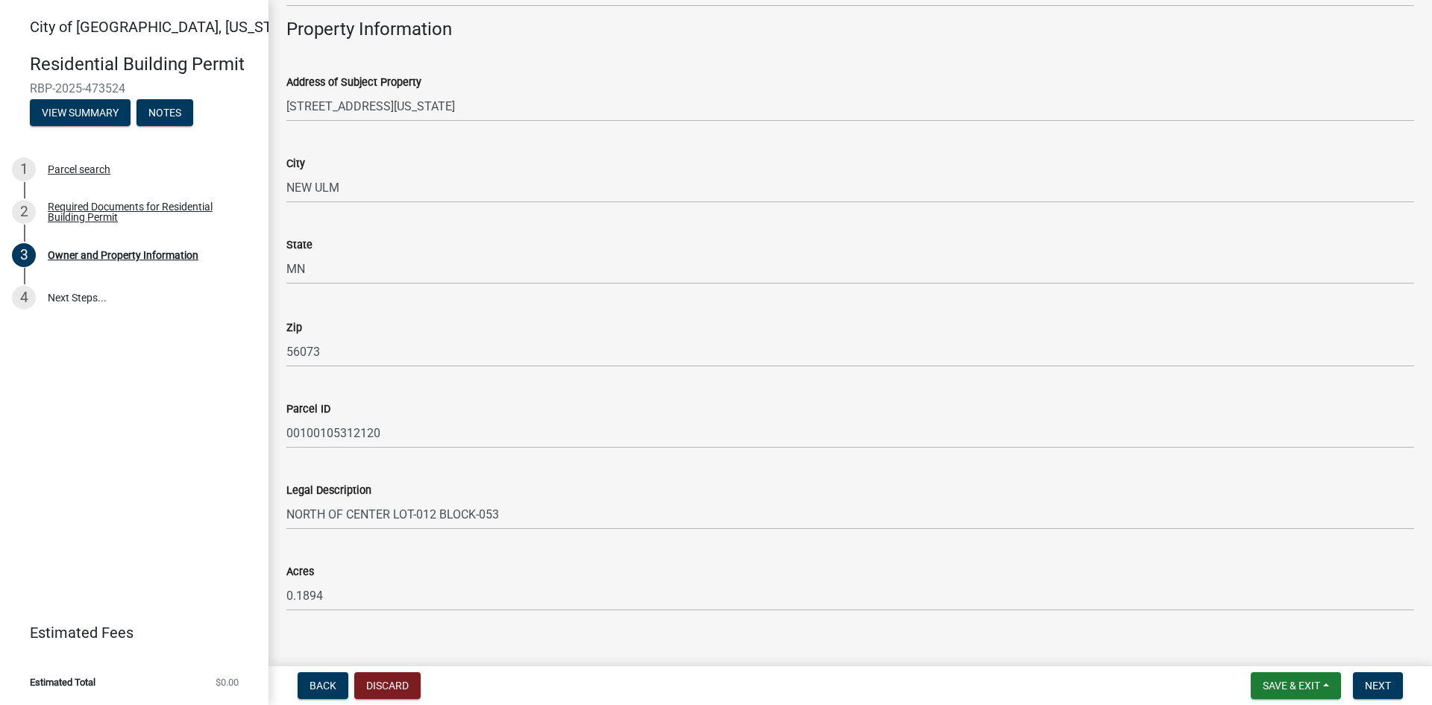
scroll to position [882, 0]
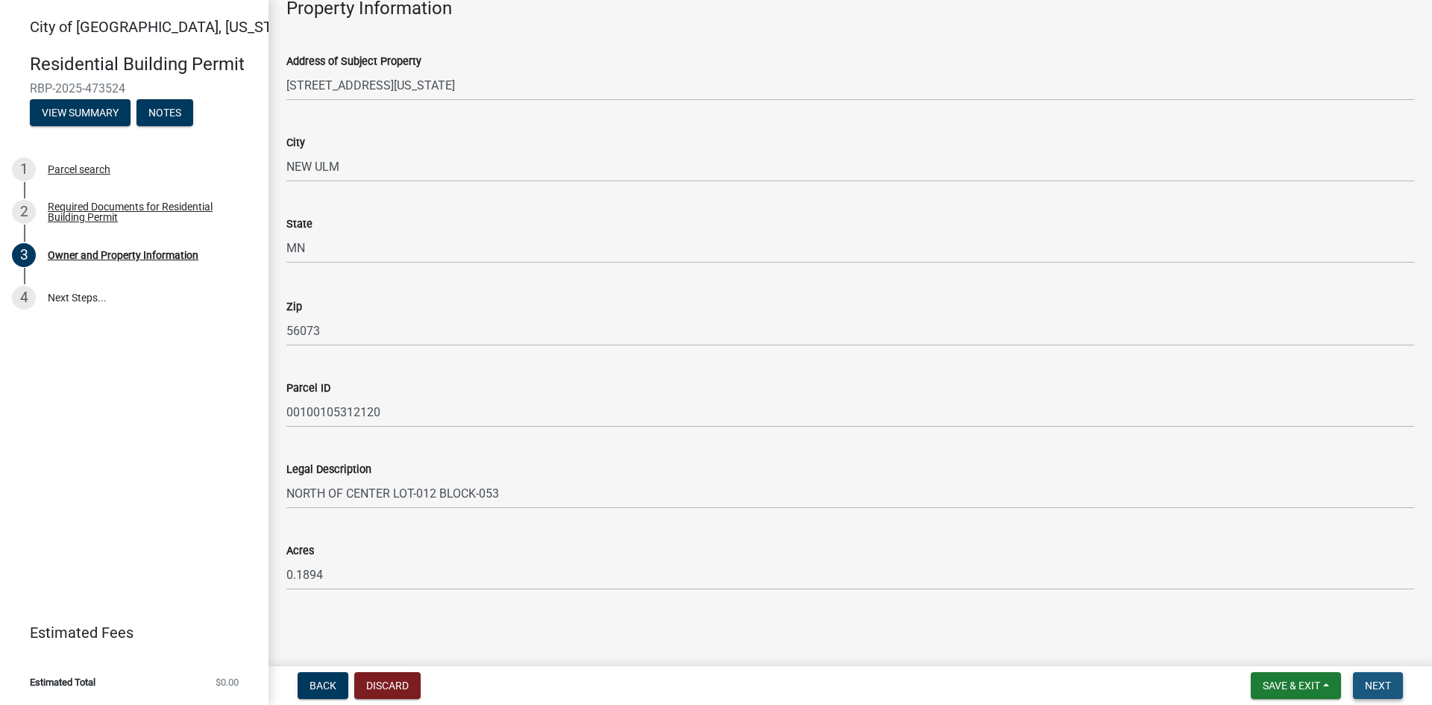
click at [1372, 683] on span "Next" at bounding box center [1378, 686] width 26 height 12
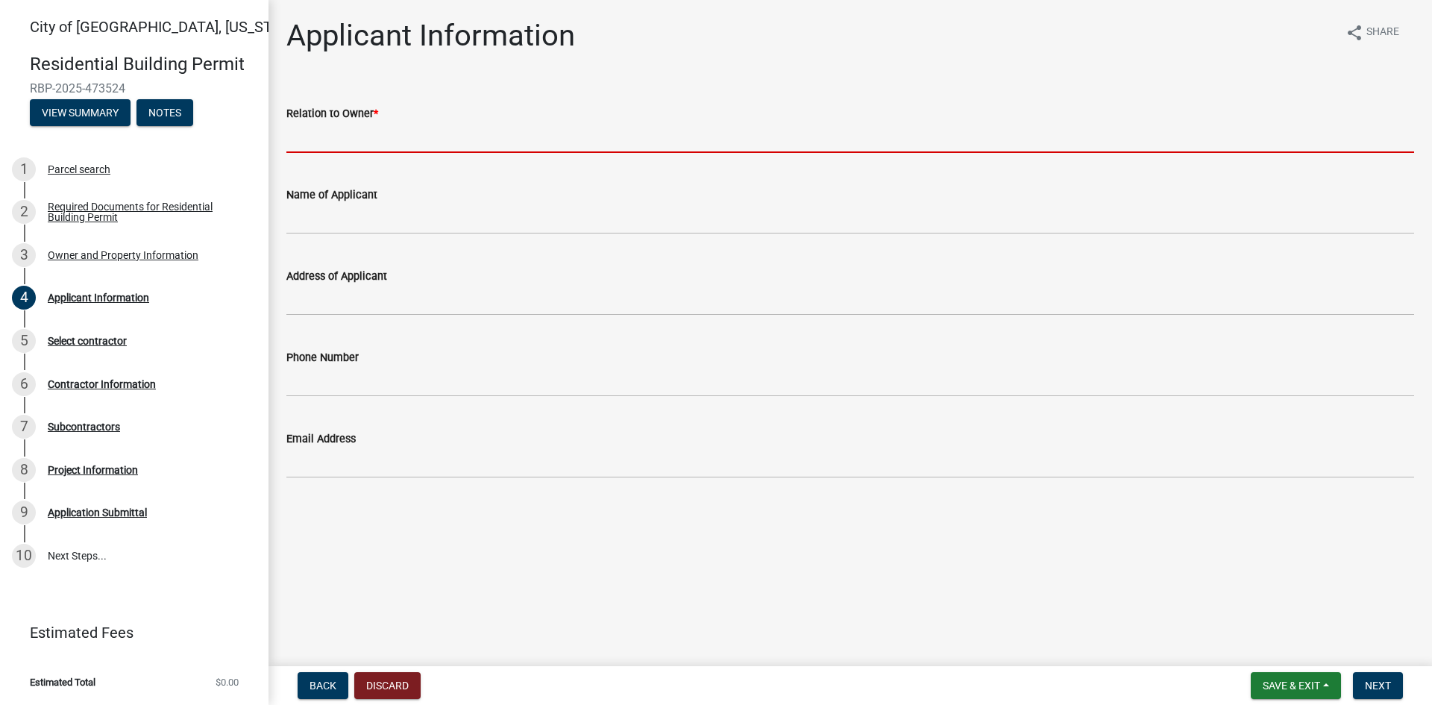
click at [313, 132] on input "Relation to Owner *" at bounding box center [850, 137] width 1128 height 31
type input "Contractor"
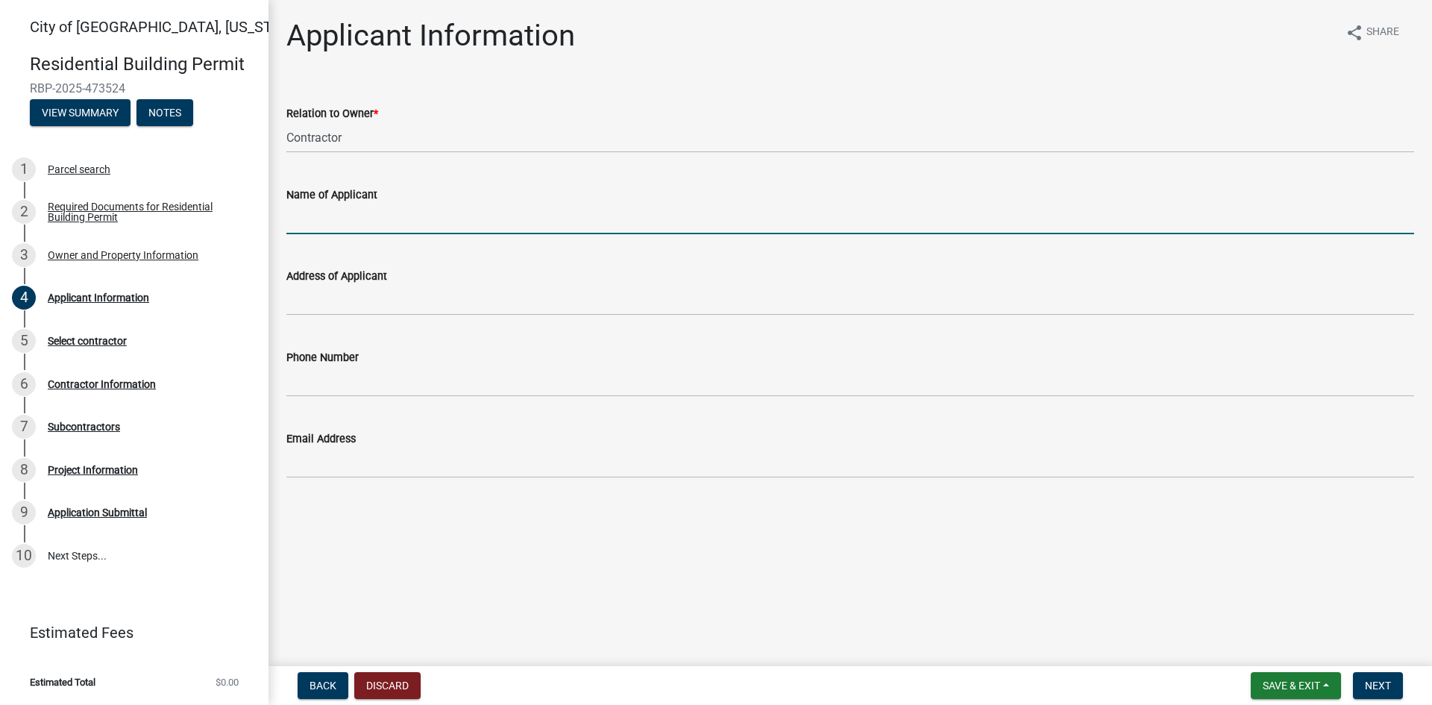
click at [357, 221] on input "Name of Applicant" at bounding box center [850, 219] width 1128 height 31
type input "[PERSON_NAME]"
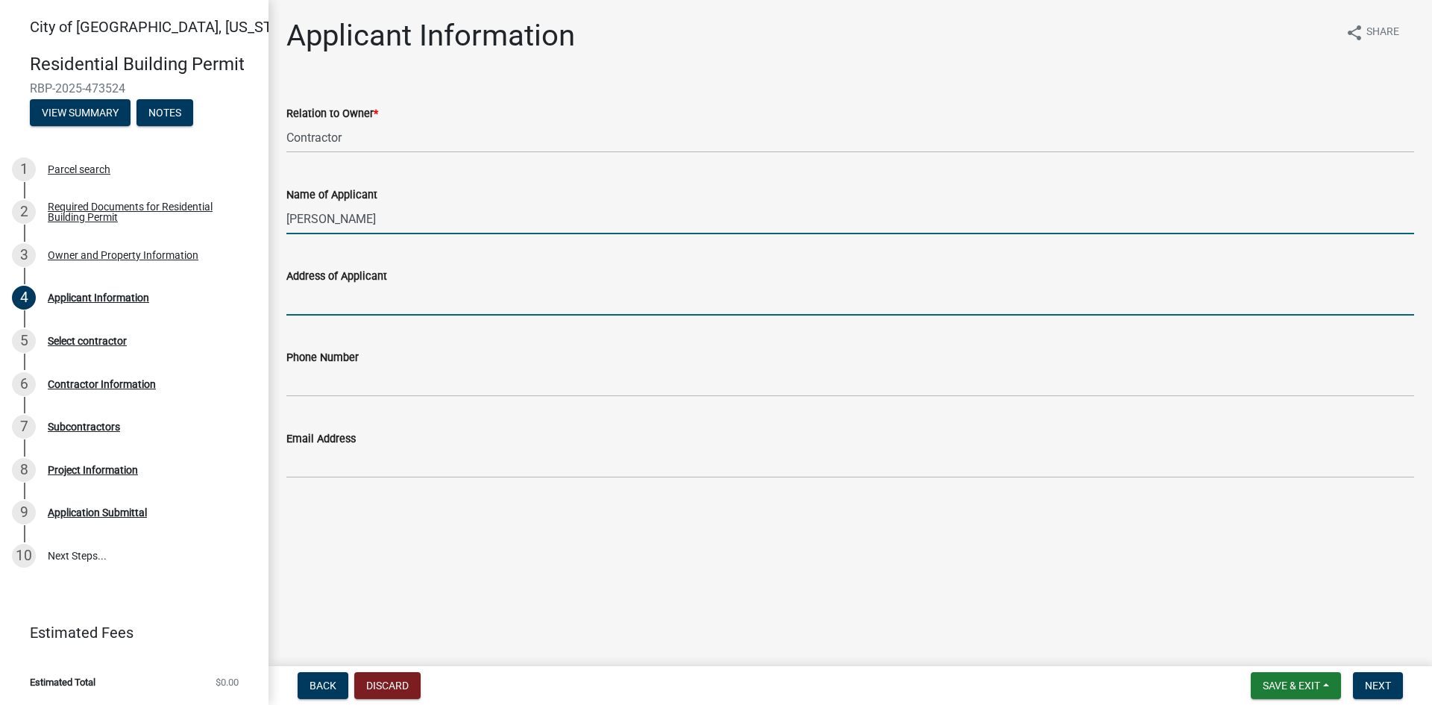
type input "[STREET_ADDRESS]"
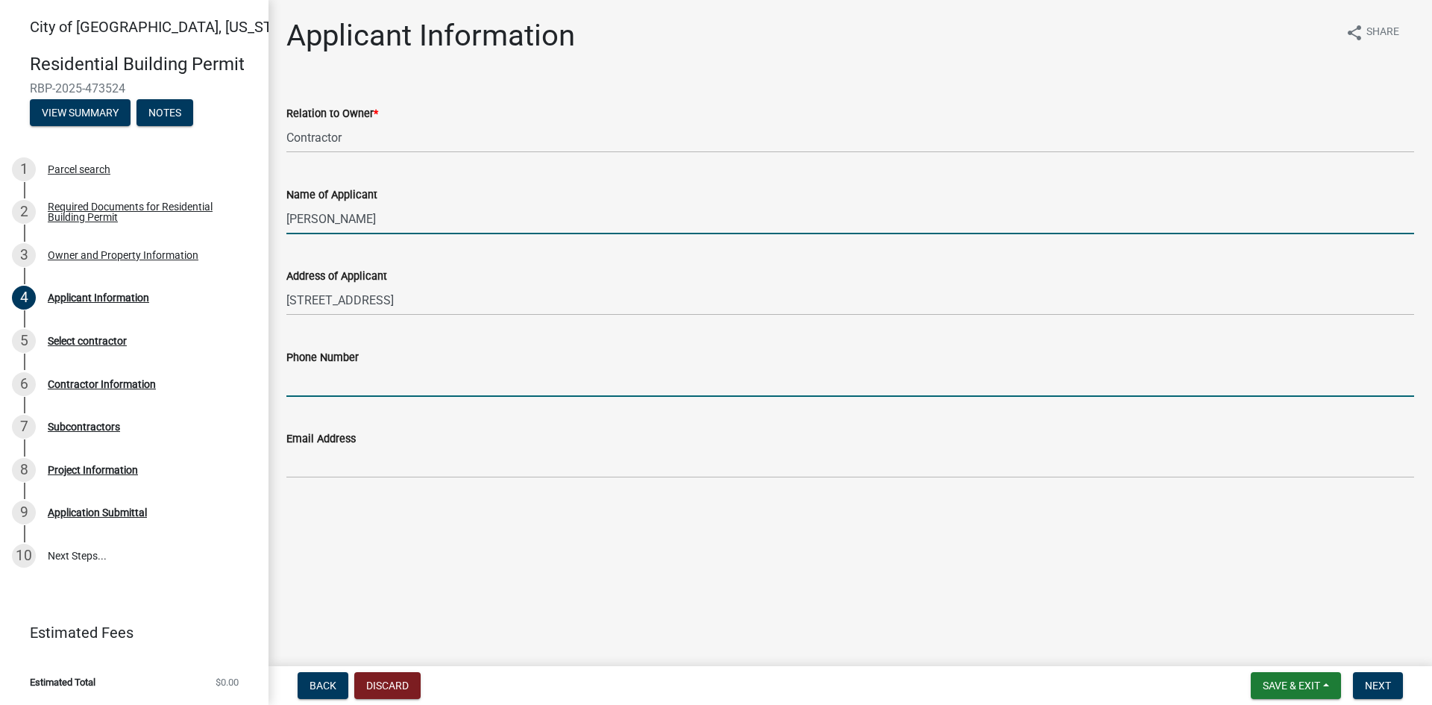
type input "3202829800"
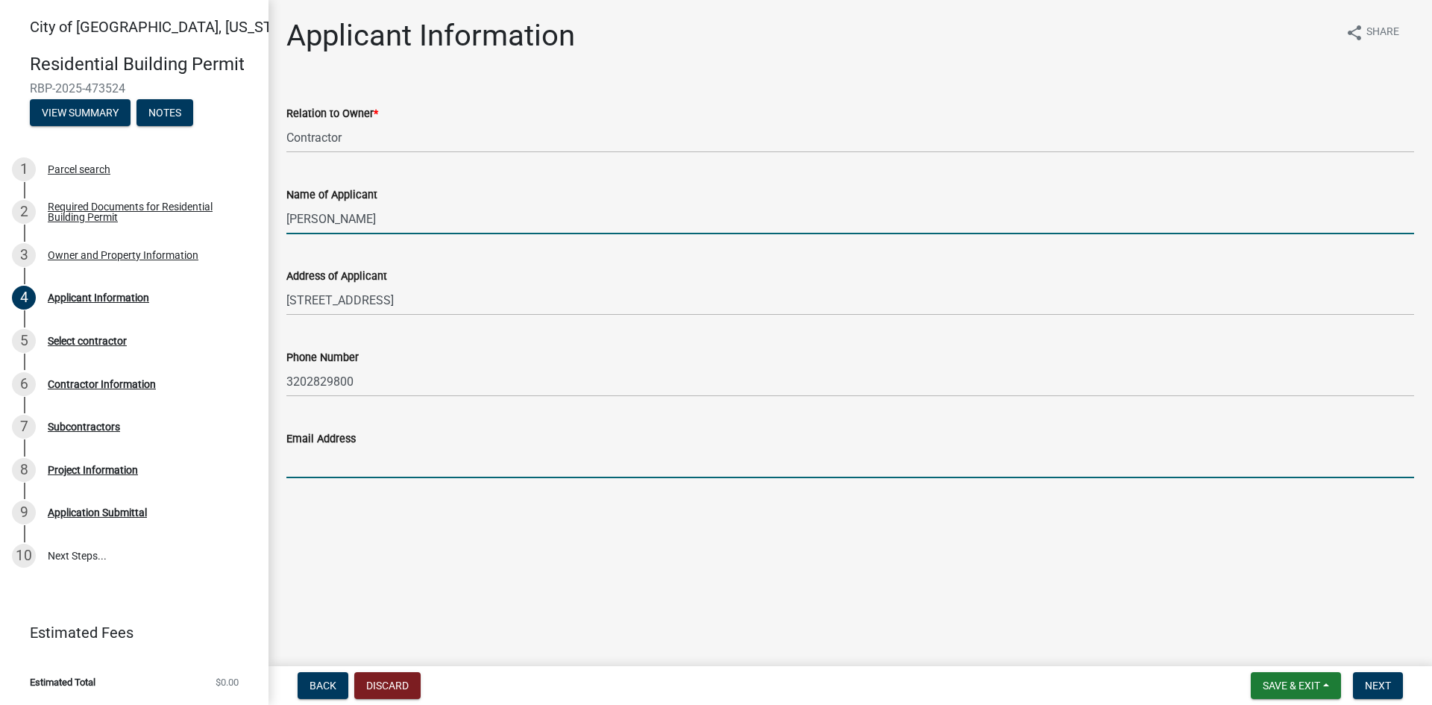
type input "[EMAIL_ADDRESS][DOMAIN_NAME]"
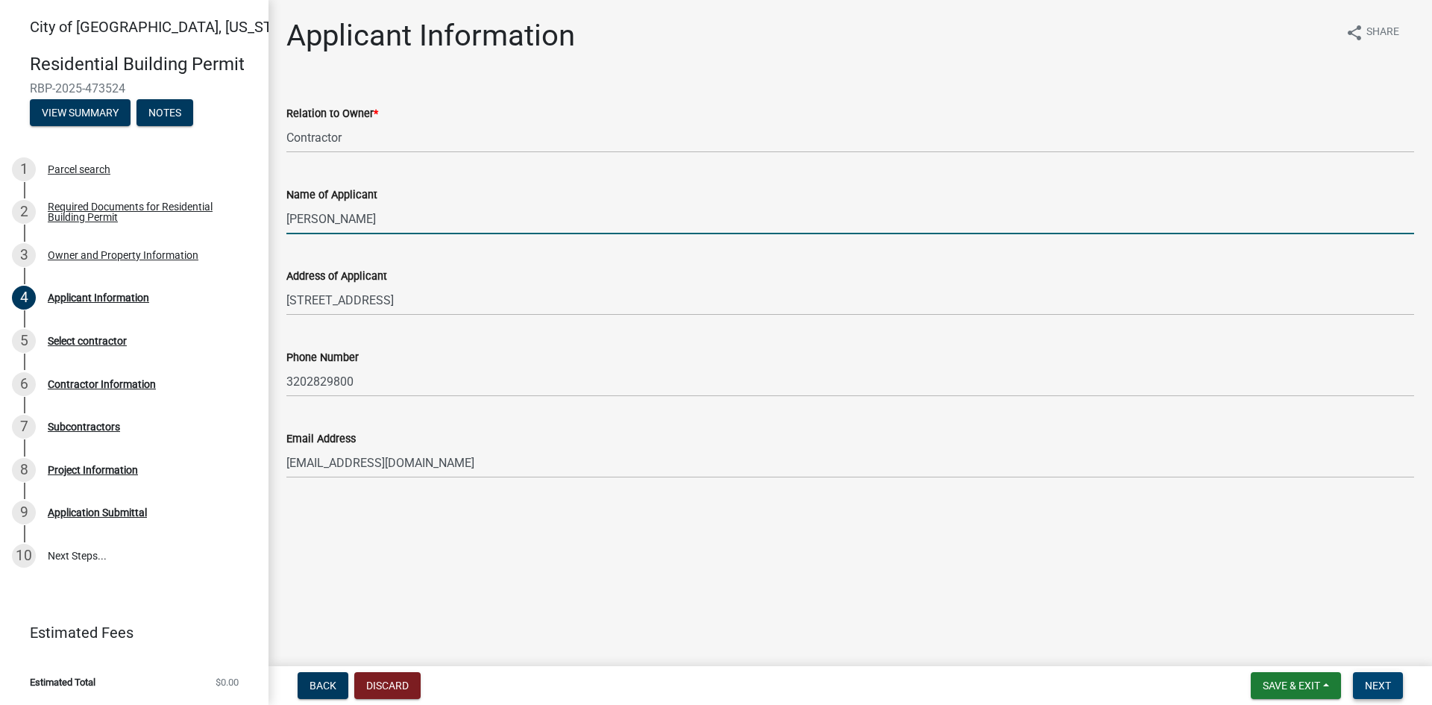
click at [1377, 686] on span "Next" at bounding box center [1378, 686] width 26 height 12
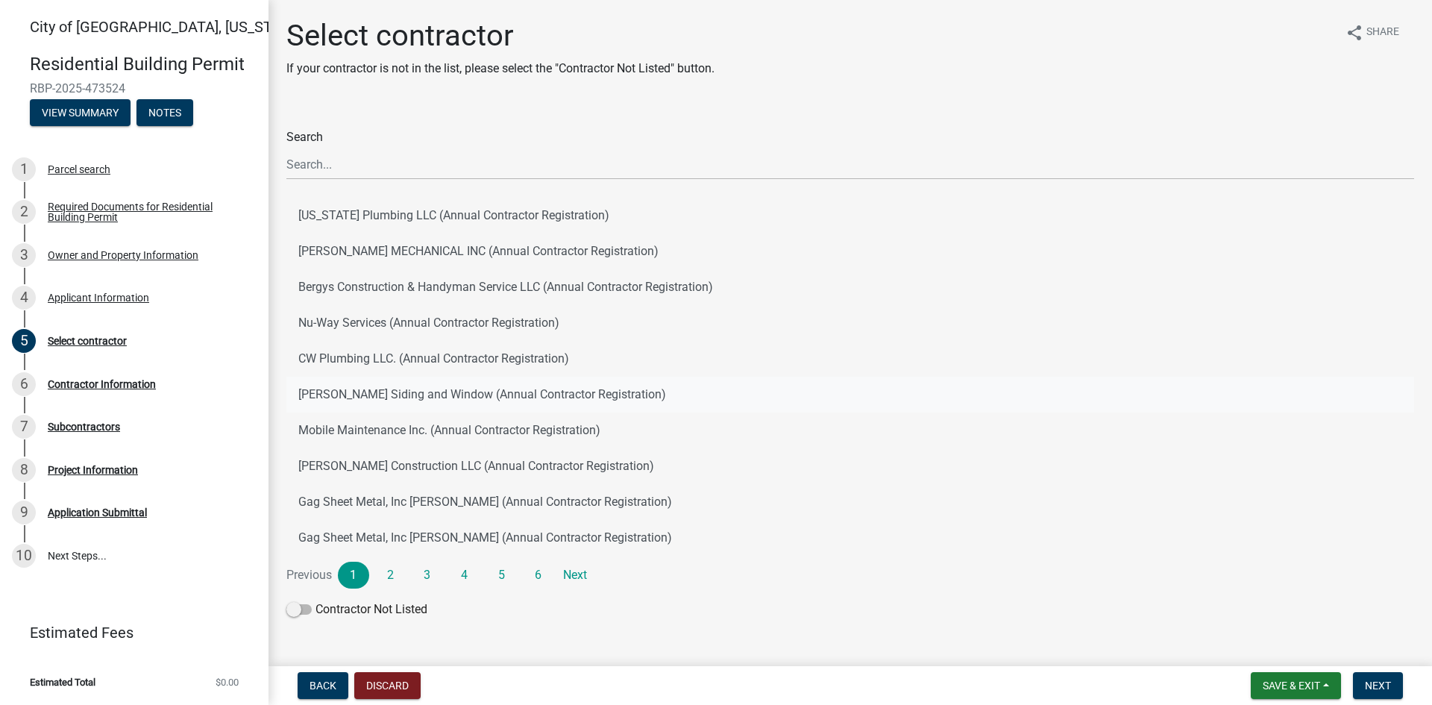
scroll to position [34, 0]
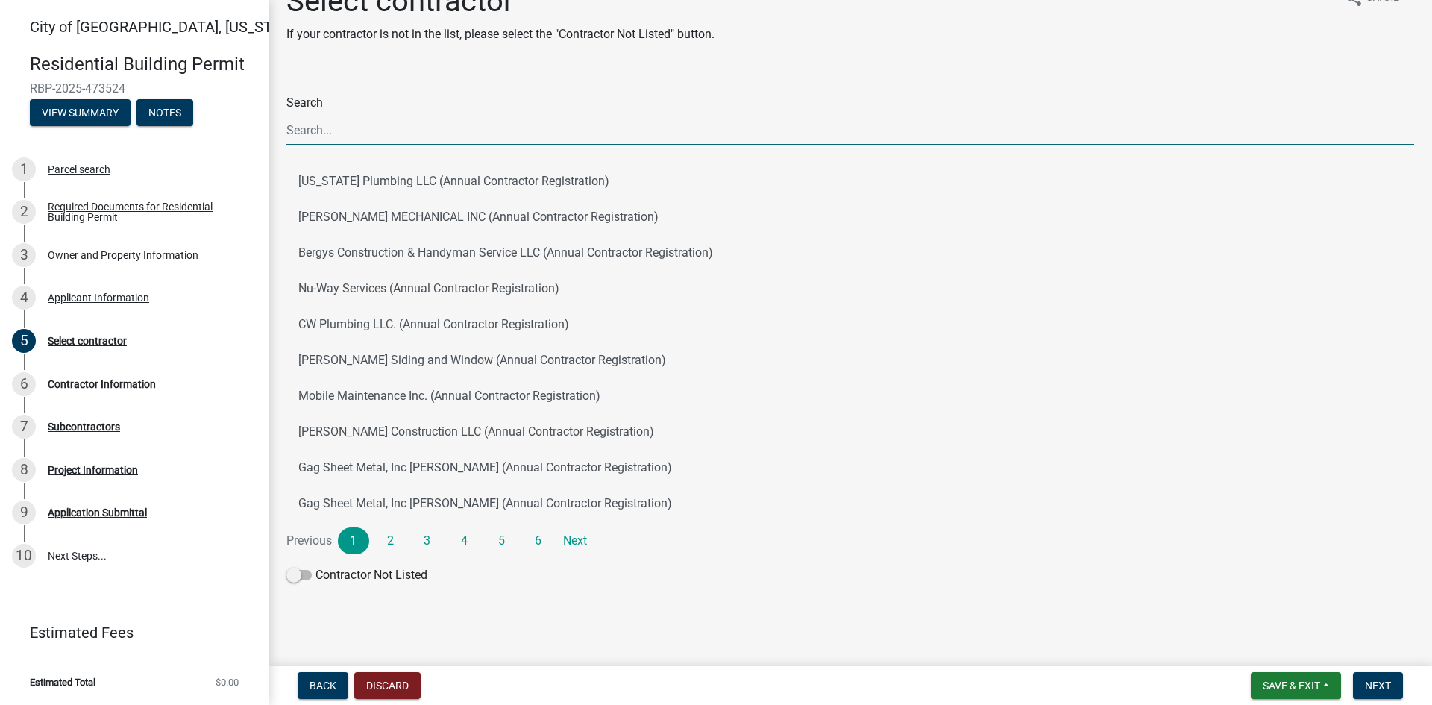
click at [339, 129] on input "Search" at bounding box center [850, 130] width 1128 height 31
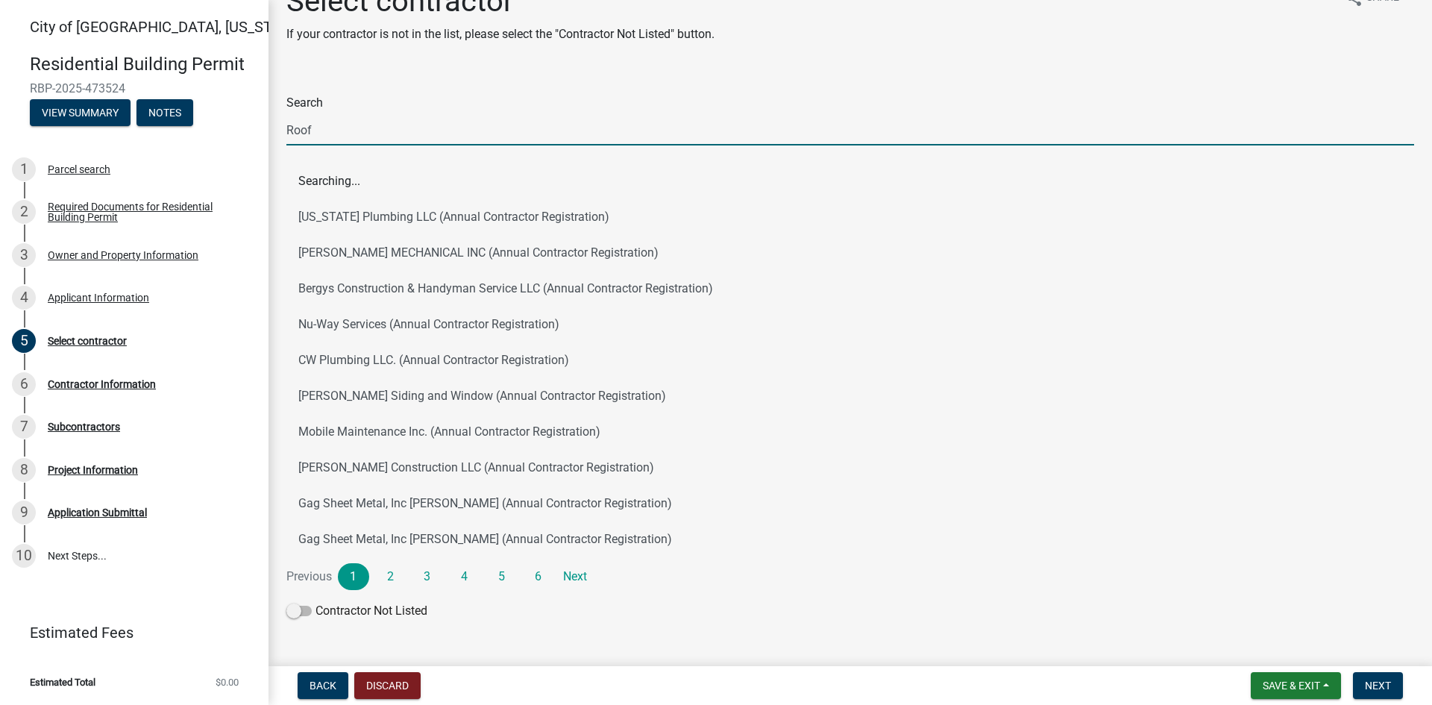
scroll to position [0, 0]
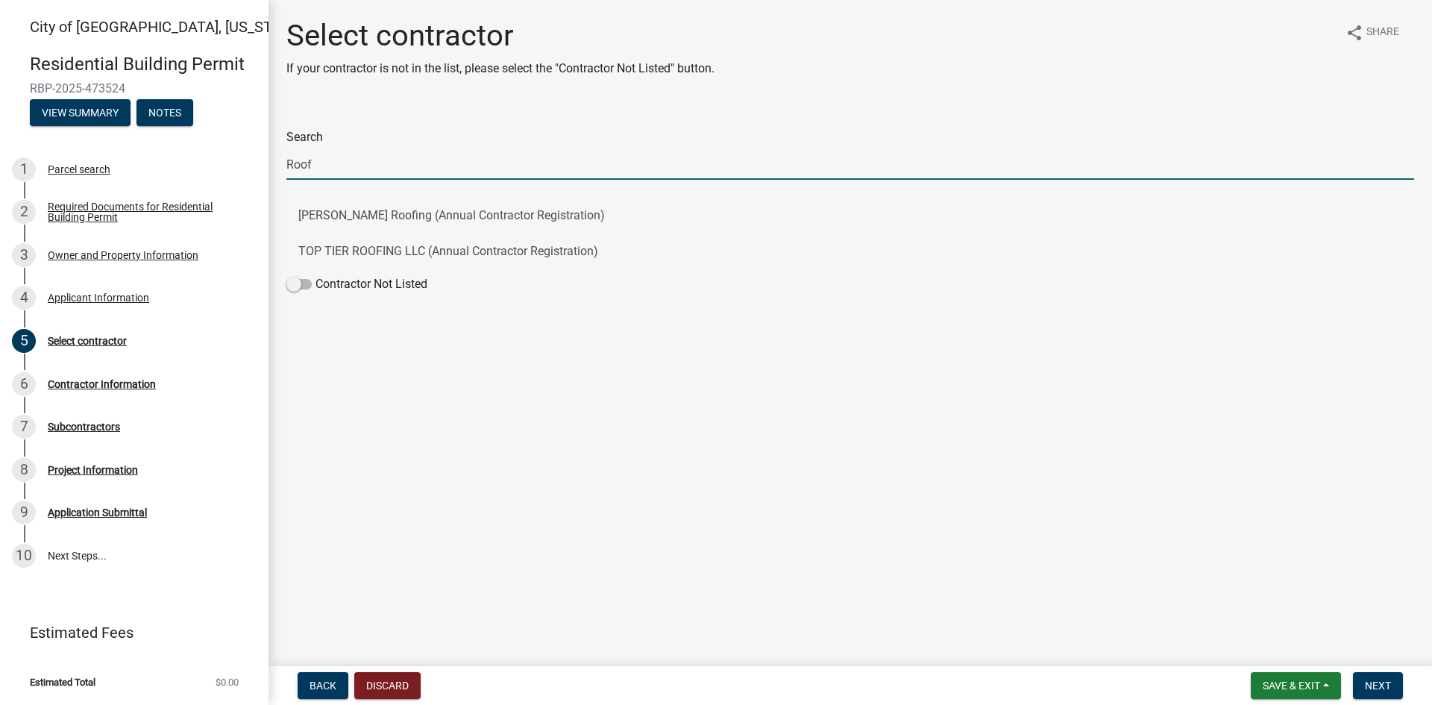
drag, startPoint x: 324, startPoint y: 169, endPoint x: 278, endPoint y: 156, distance: 48.2
click at [278, 156] on div "Search Roof [PERSON_NAME] Roofing (Annual Contractor Registration) TOP TIER ROO…" at bounding box center [850, 203] width 1150 height 192
click at [291, 164] on input "netzke" at bounding box center [850, 164] width 1128 height 31
type input "Netzke"
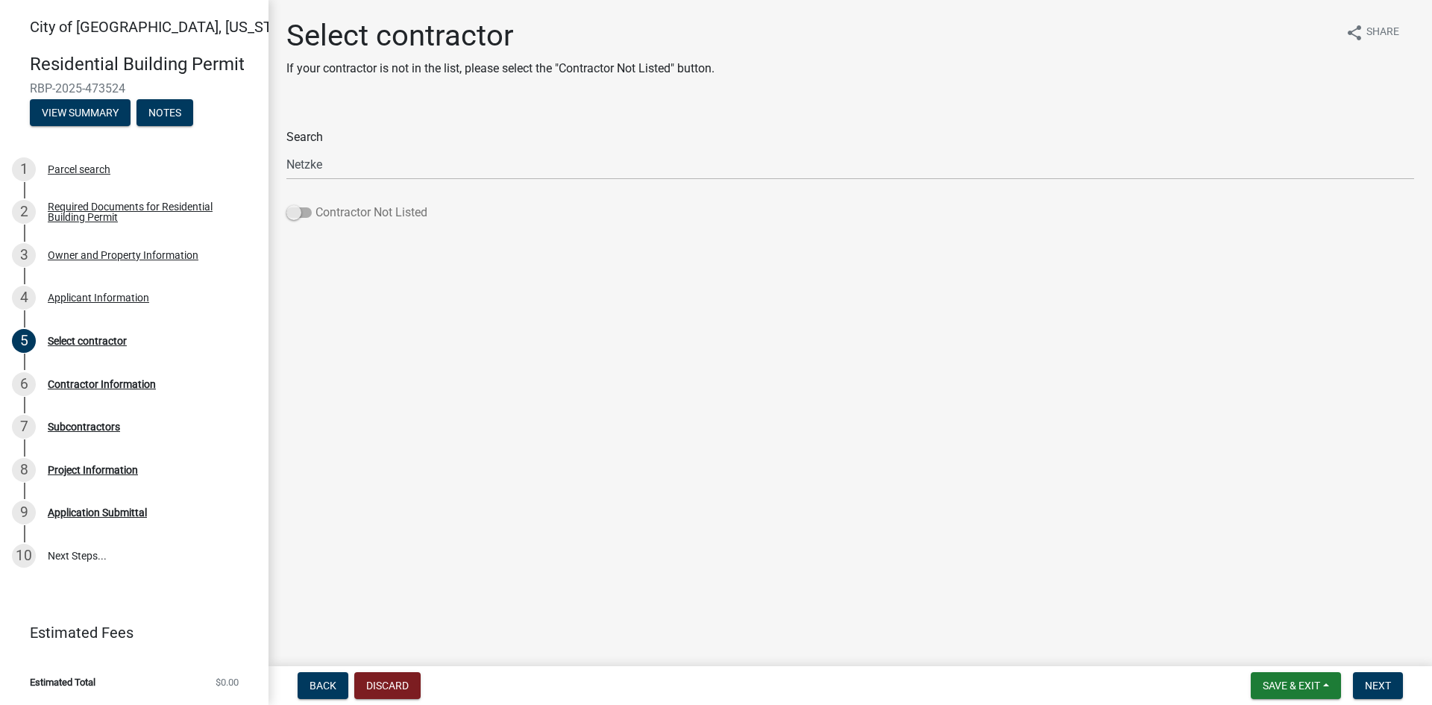
click at [308, 213] on span at bounding box center [298, 212] width 25 height 10
click at [316, 204] on input "Contractor Not Listed" at bounding box center [316, 204] width 0 height 0
click at [1384, 681] on span "Next" at bounding box center [1378, 686] width 26 height 12
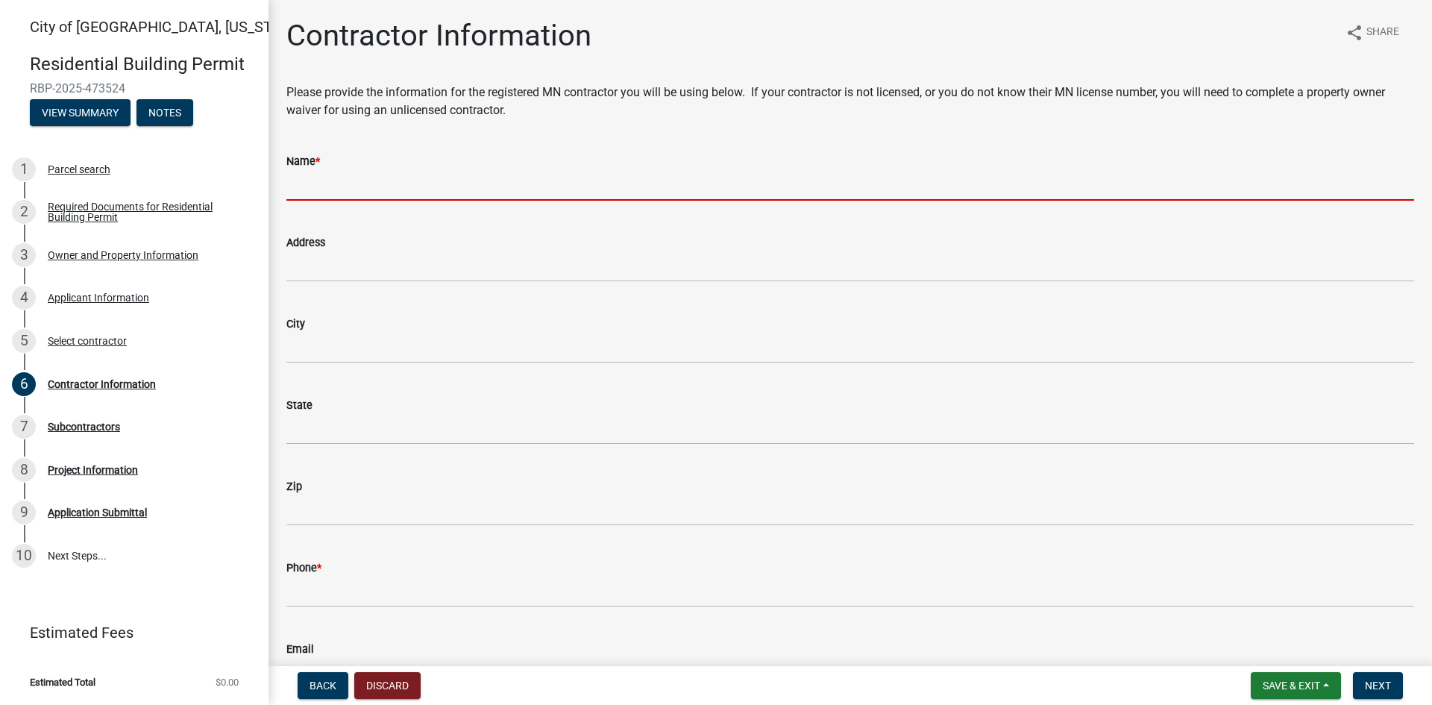
click at [319, 189] on input "Name *" at bounding box center [850, 185] width 1128 height 31
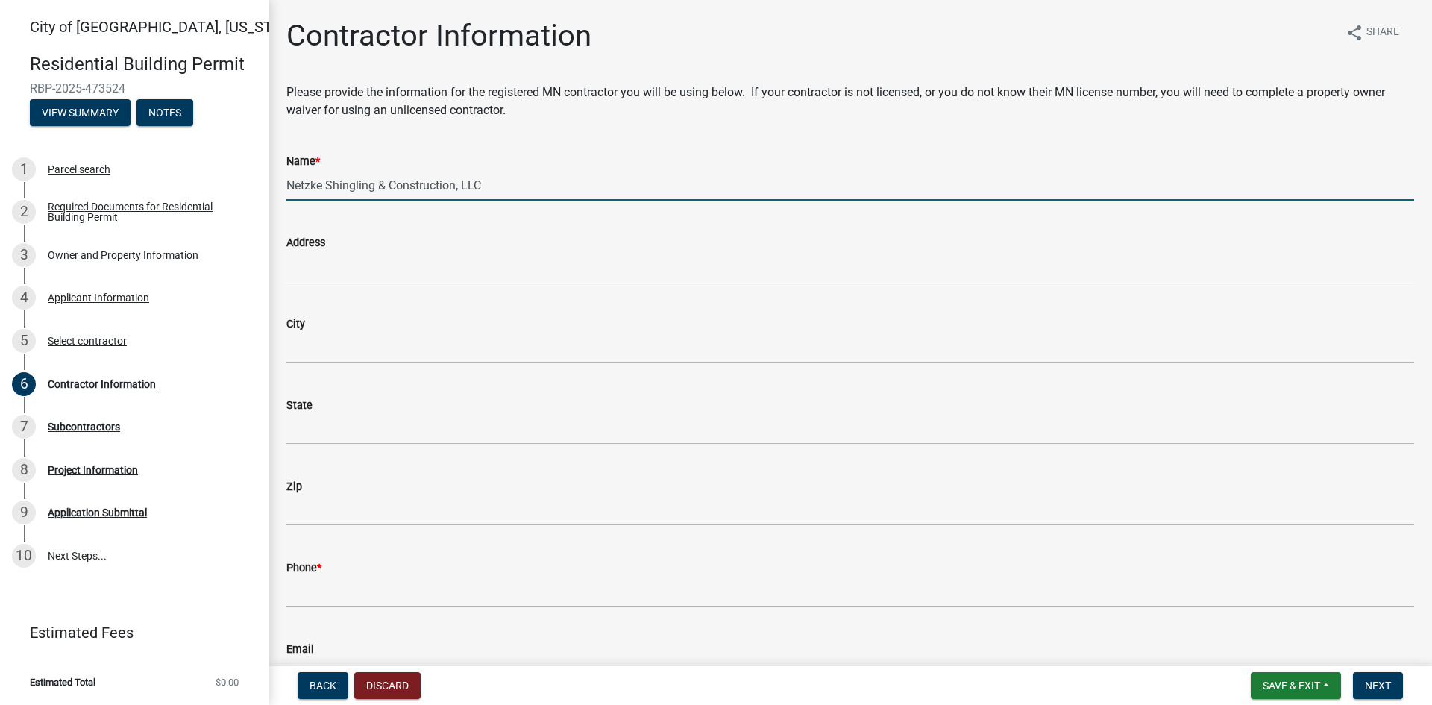
type input "Netzke Shingling & Construction, LLC"
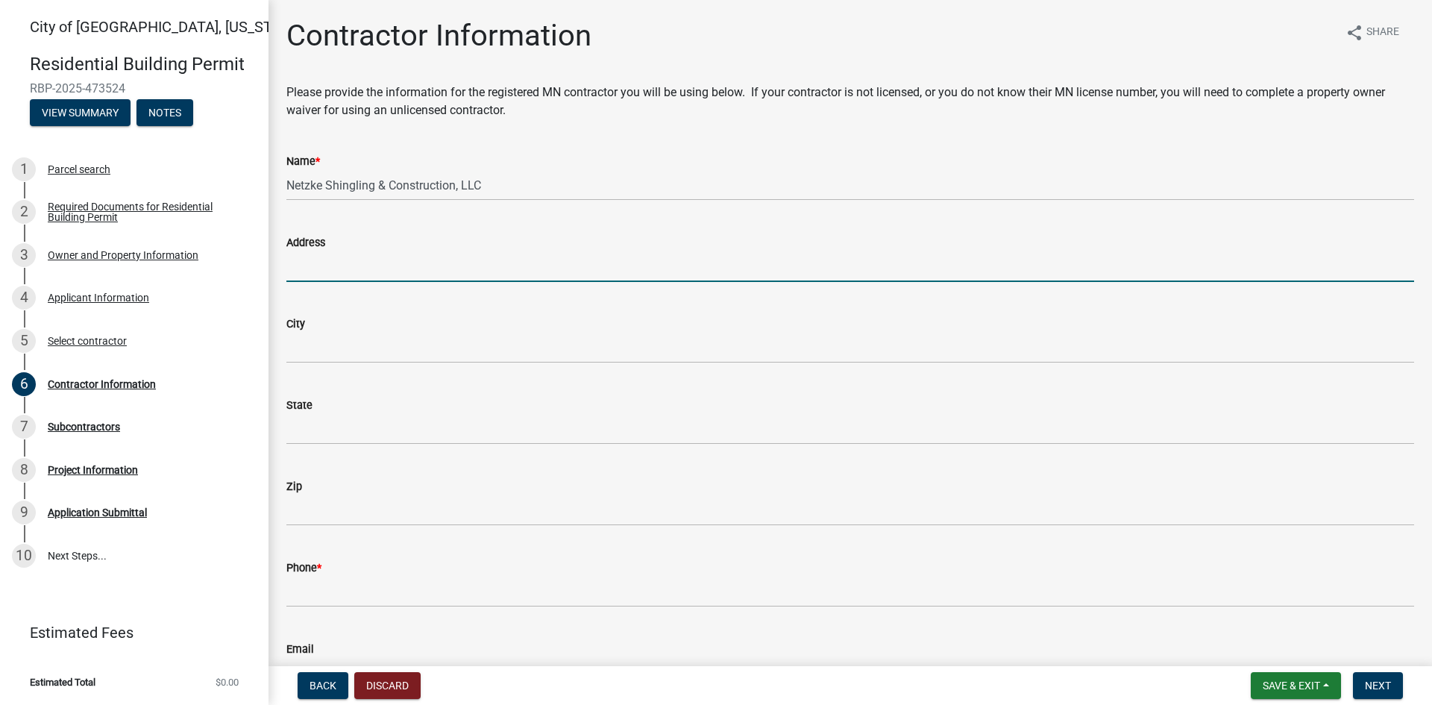
click at [321, 266] on input "Address" at bounding box center [850, 266] width 1128 height 31
type input "[STREET_ADDRESS]"
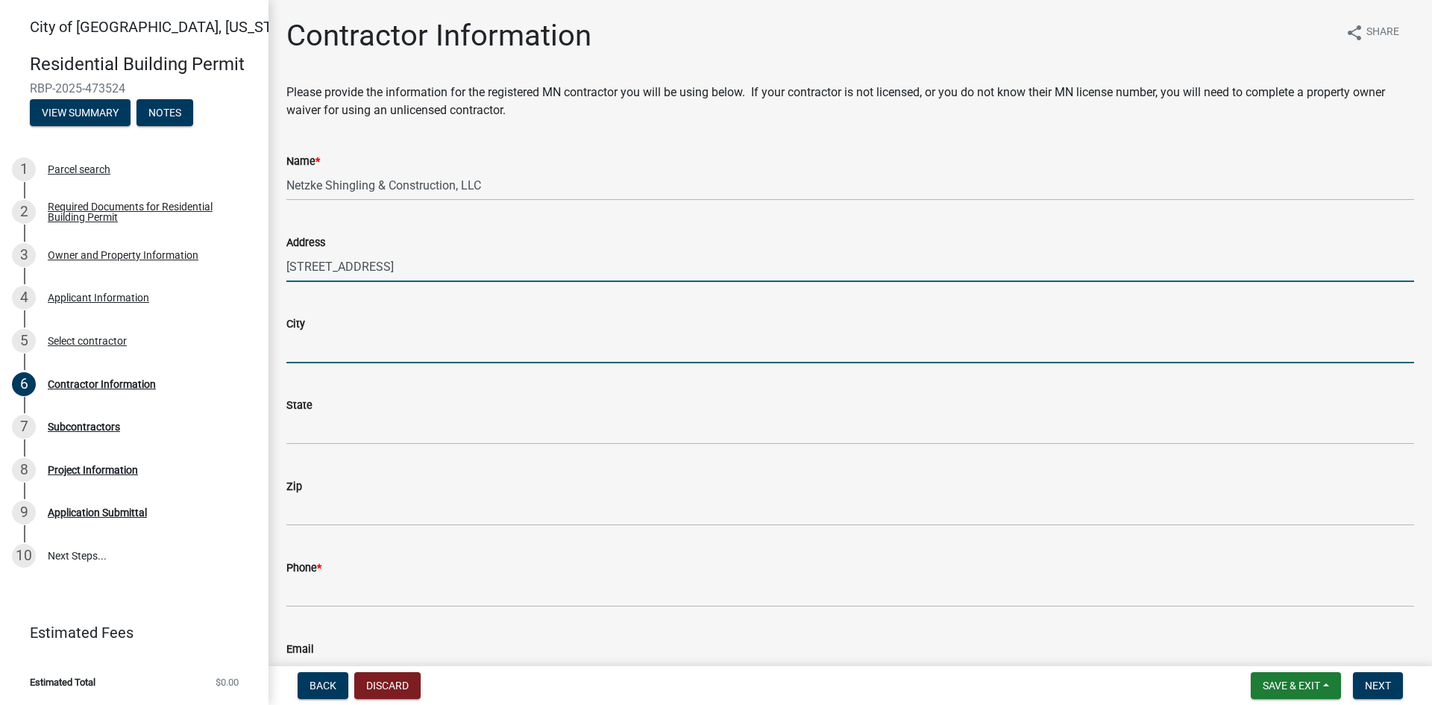
type input "[GEOGRAPHIC_DATA]"
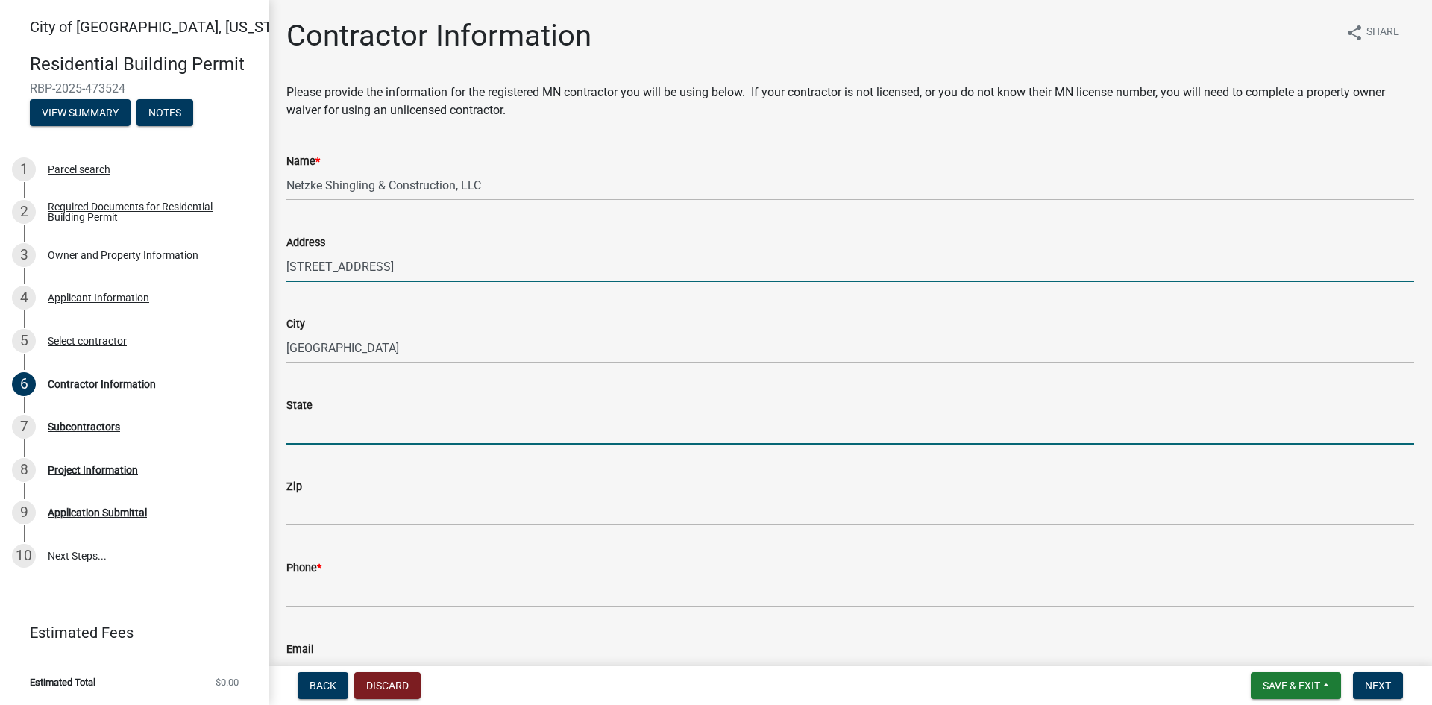
type input "MN"
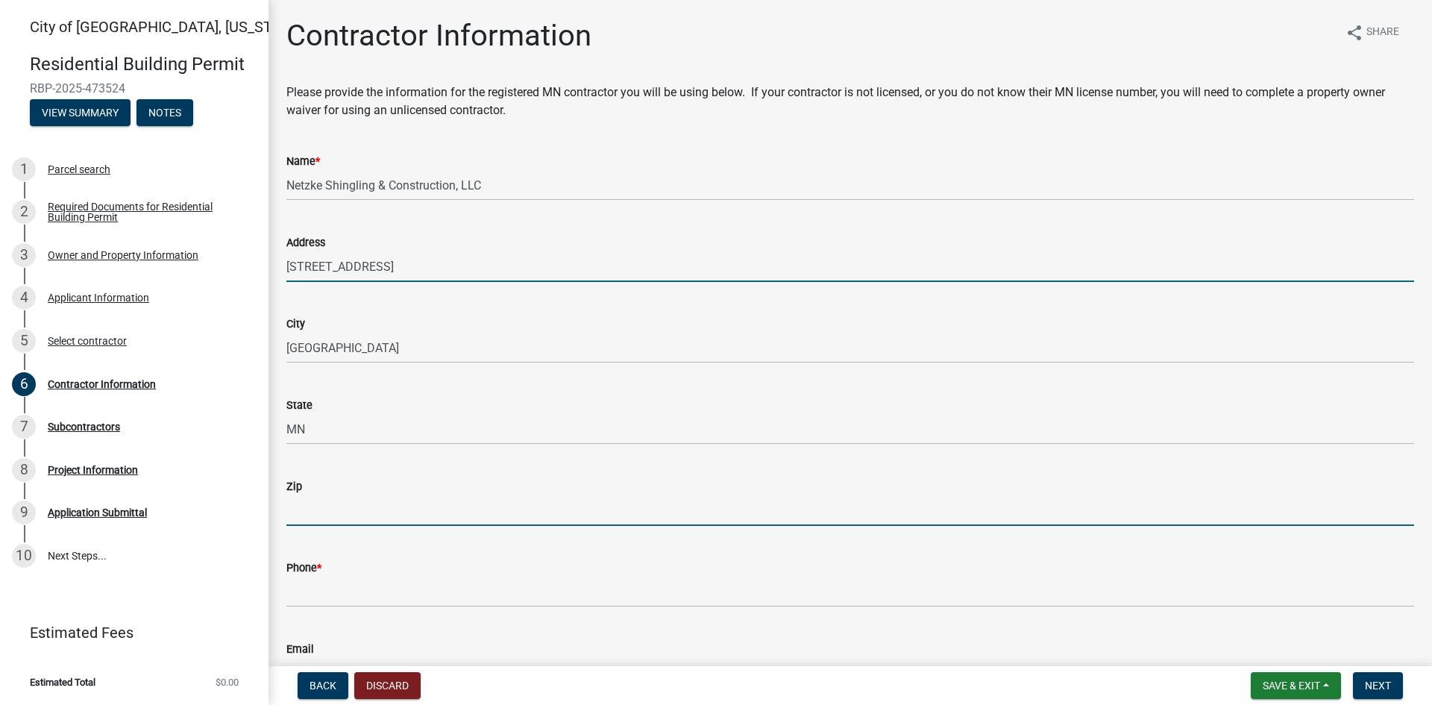
type input "56073"
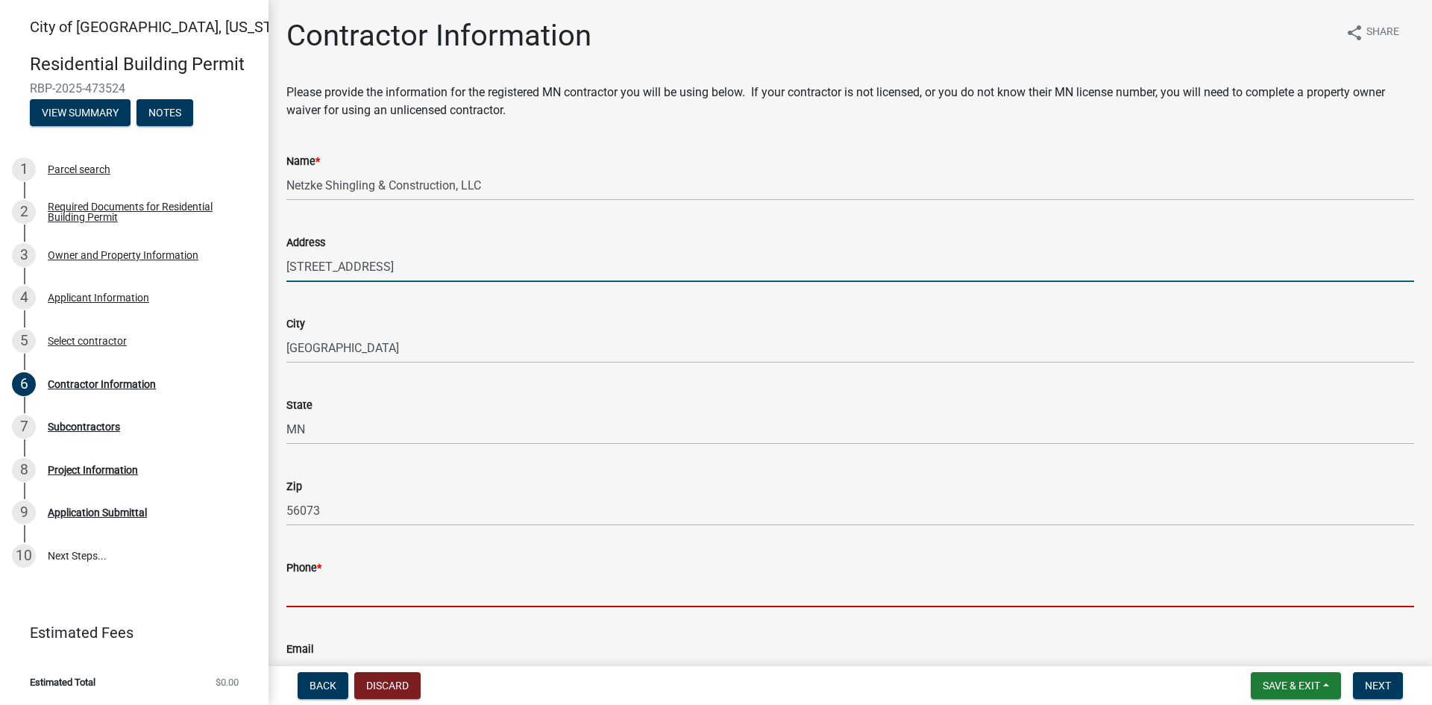
type input "3202829800"
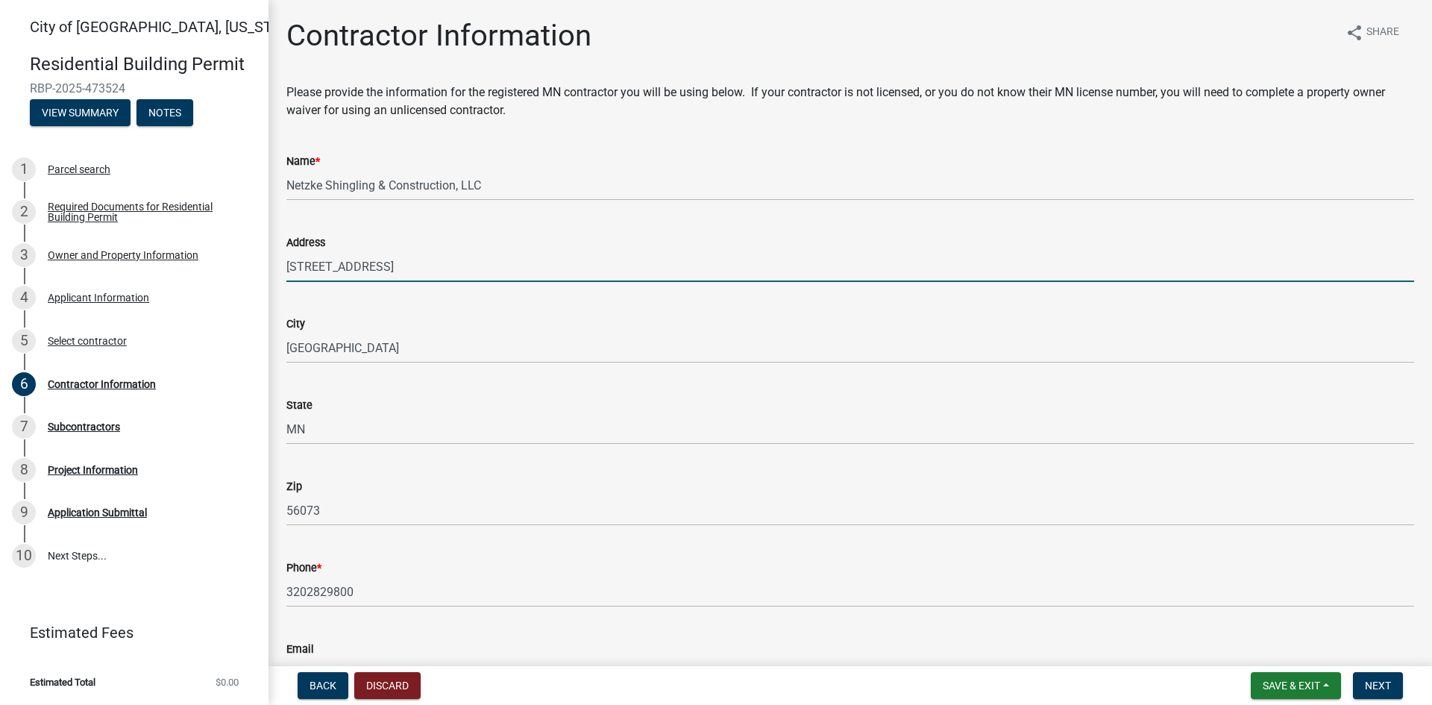
type input "[EMAIL_ADDRESS][DOMAIN_NAME]"
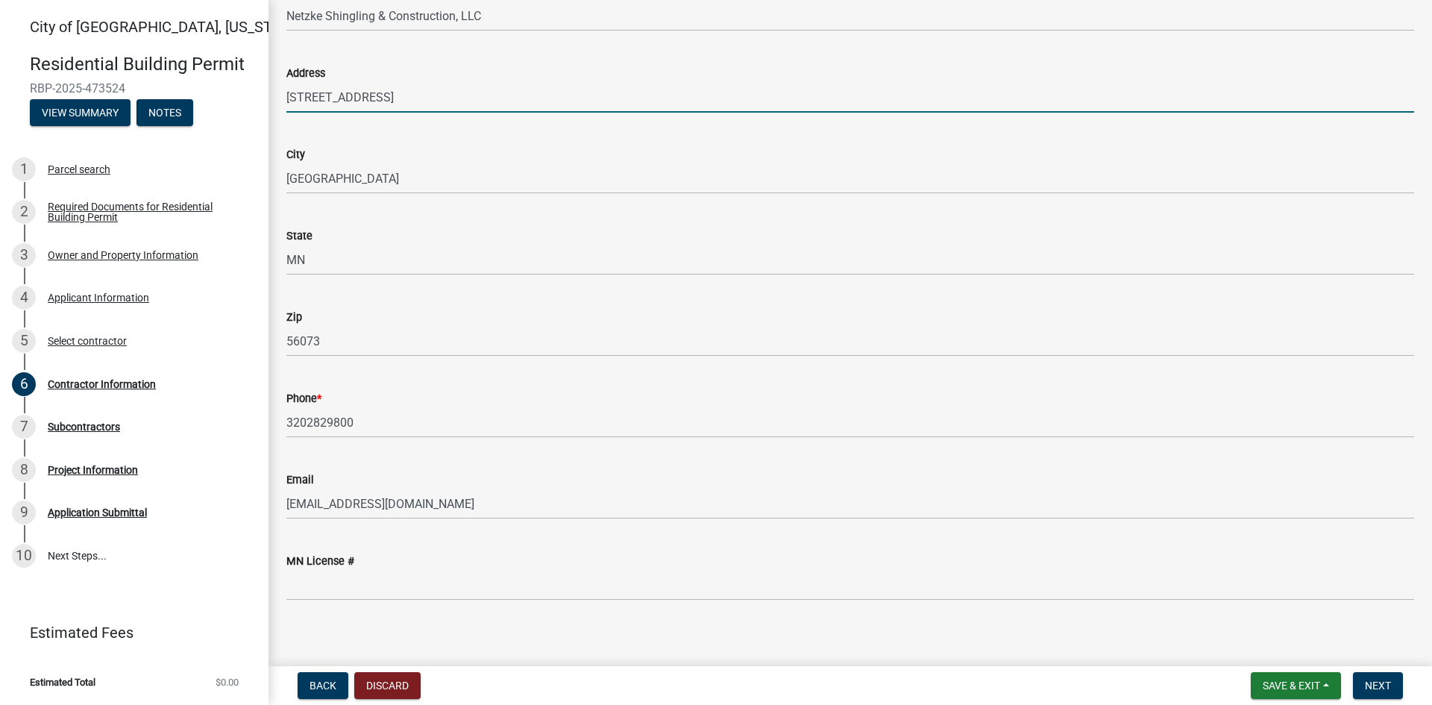
scroll to position [180, 0]
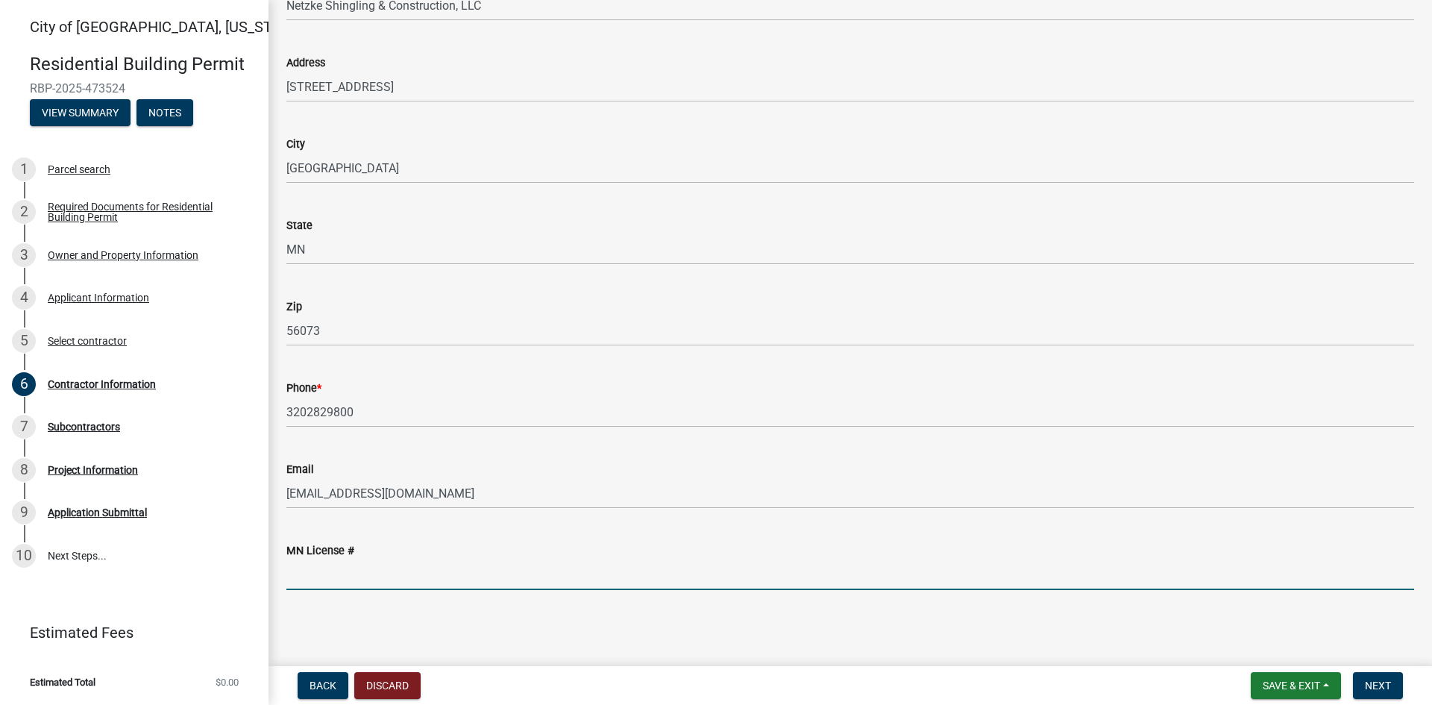
click at [311, 572] on input "MN License #" at bounding box center [850, 574] width 1128 height 31
type input "CR637704"
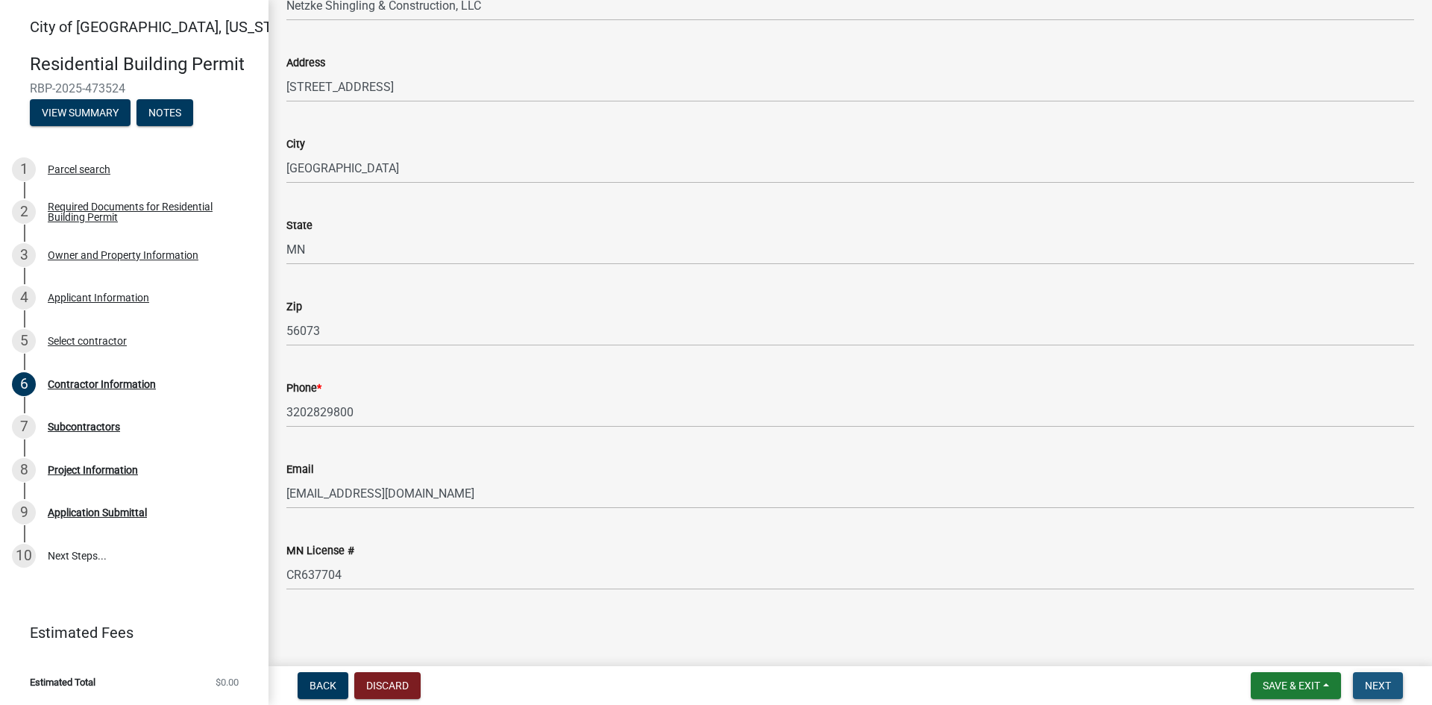
click at [1378, 685] on span "Next" at bounding box center [1378, 686] width 26 height 12
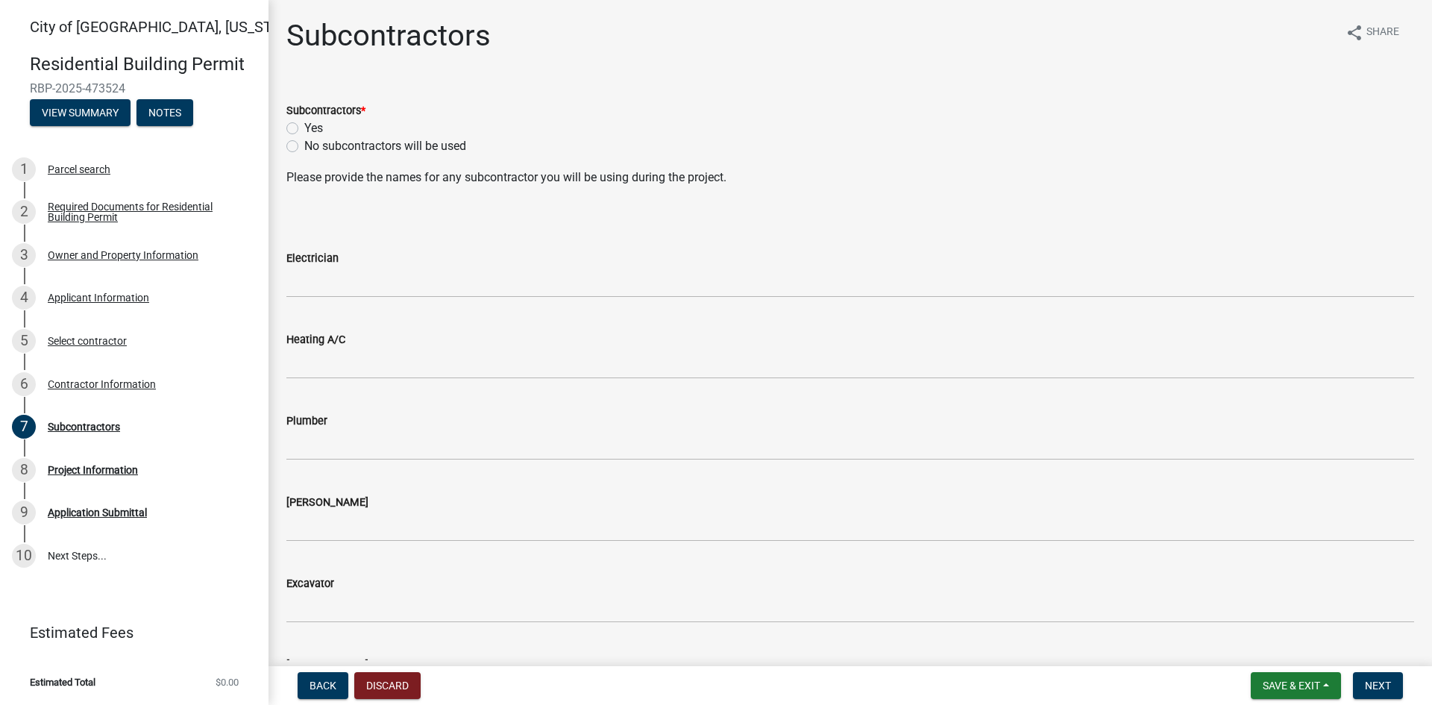
click at [304, 128] on label "Yes" at bounding box center [313, 128] width 19 height 18
click at [304, 128] on input "Yes" at bounding box center [309, 124] width 10 height 10
radio input "true"
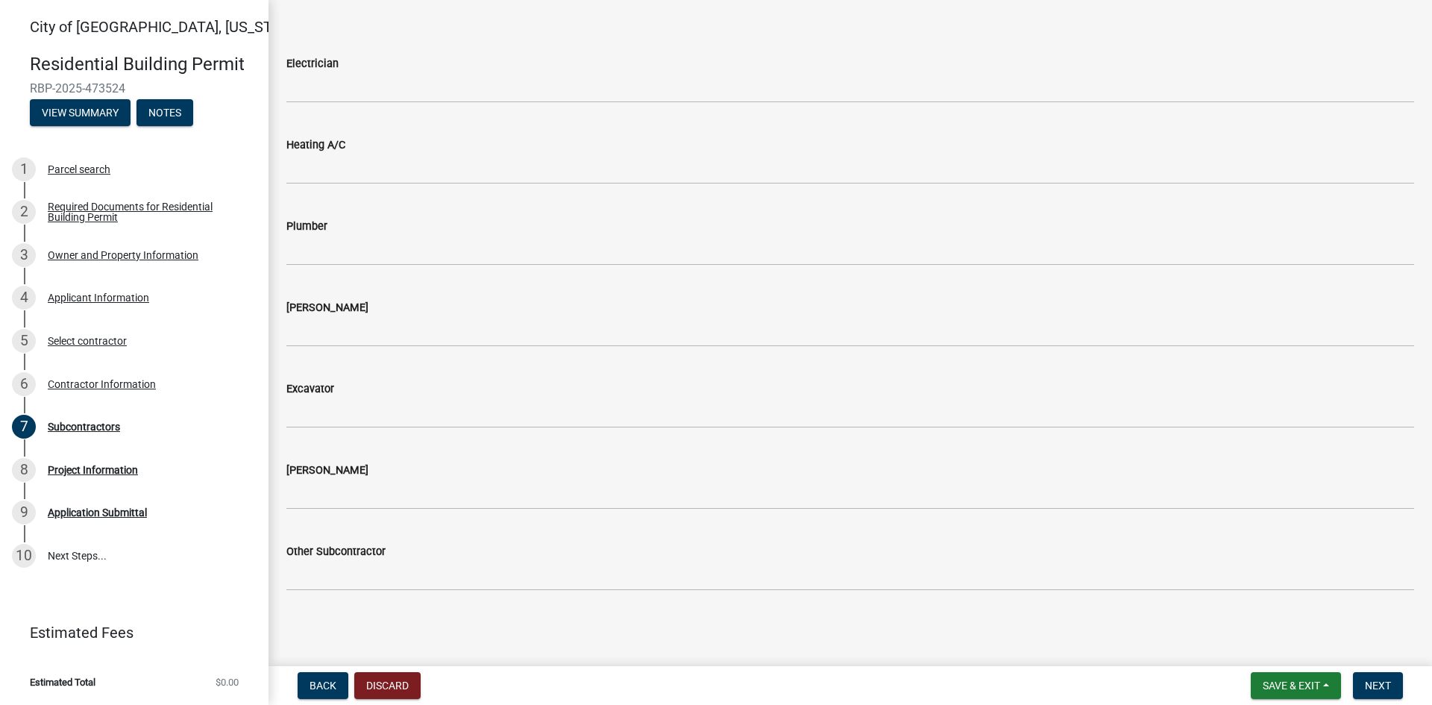
scroll to position [195, 0]
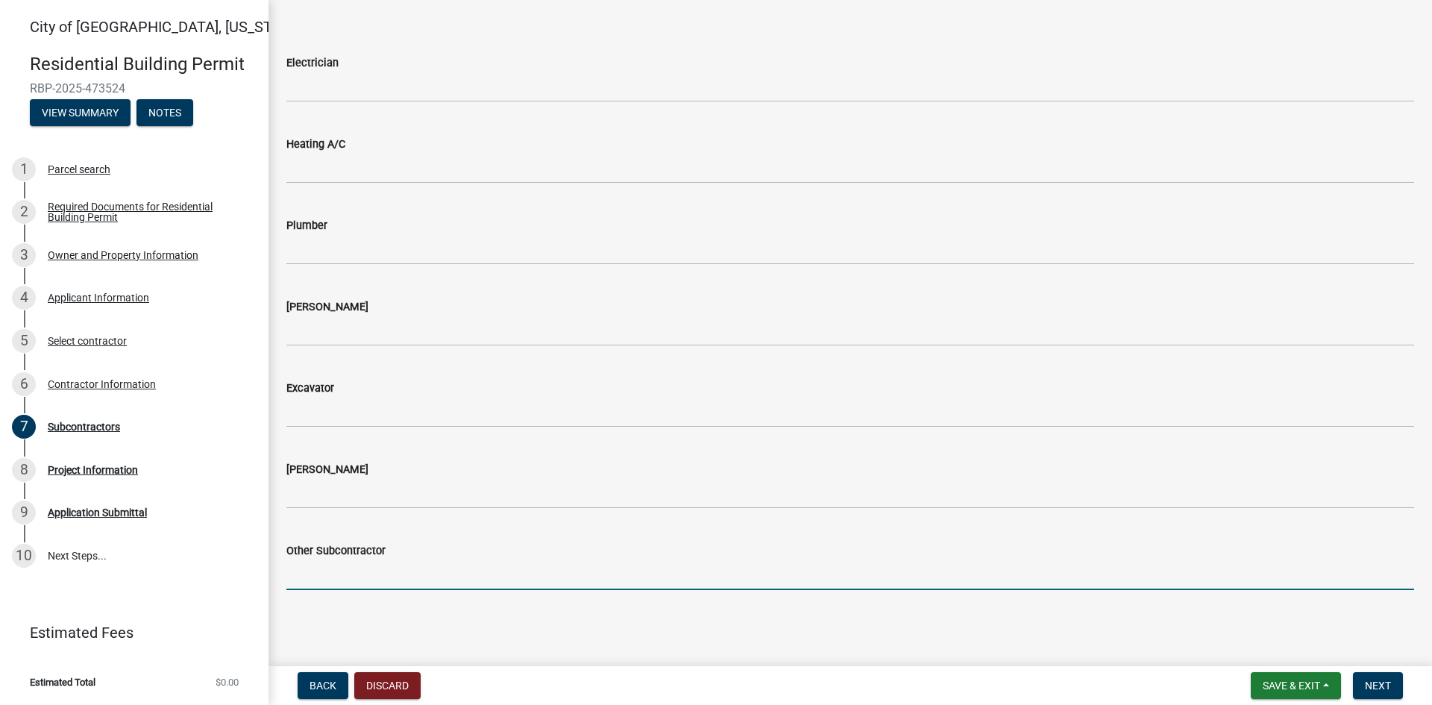
click at [317, 569] on input "Other Subcontractor" at bounding box center [850, 574] width 1128 height 31
drag, startPoint x: 336, startPoint y: 577, endPoint x: 311, endPoint y: 574, distance: 25.5
click at [311, 574] on input "Roofing" at bounding box center [850, 574] width 1128 height 31
type input "Roof"
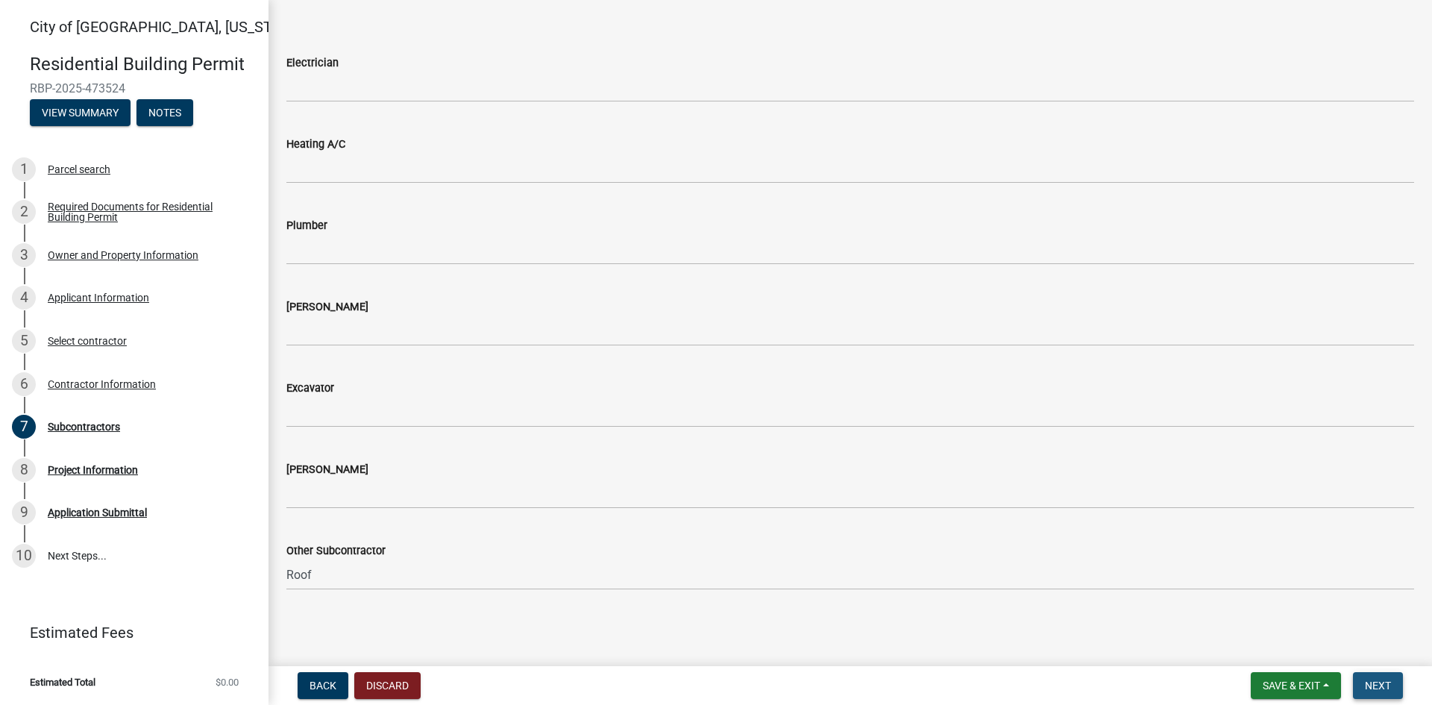
click at [1379, 689] on span "Next" at bounding box center [1378, 686] width 26 height 12
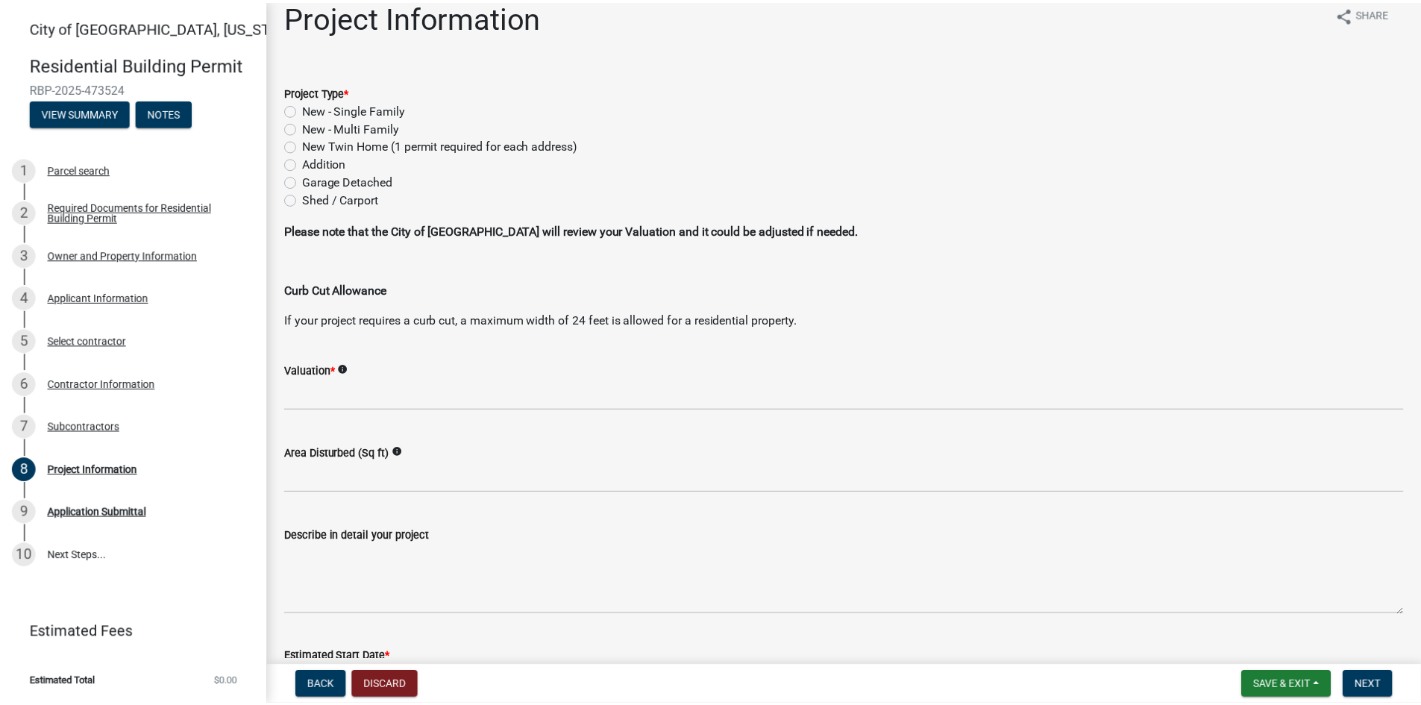
scroll to position [0, 0]
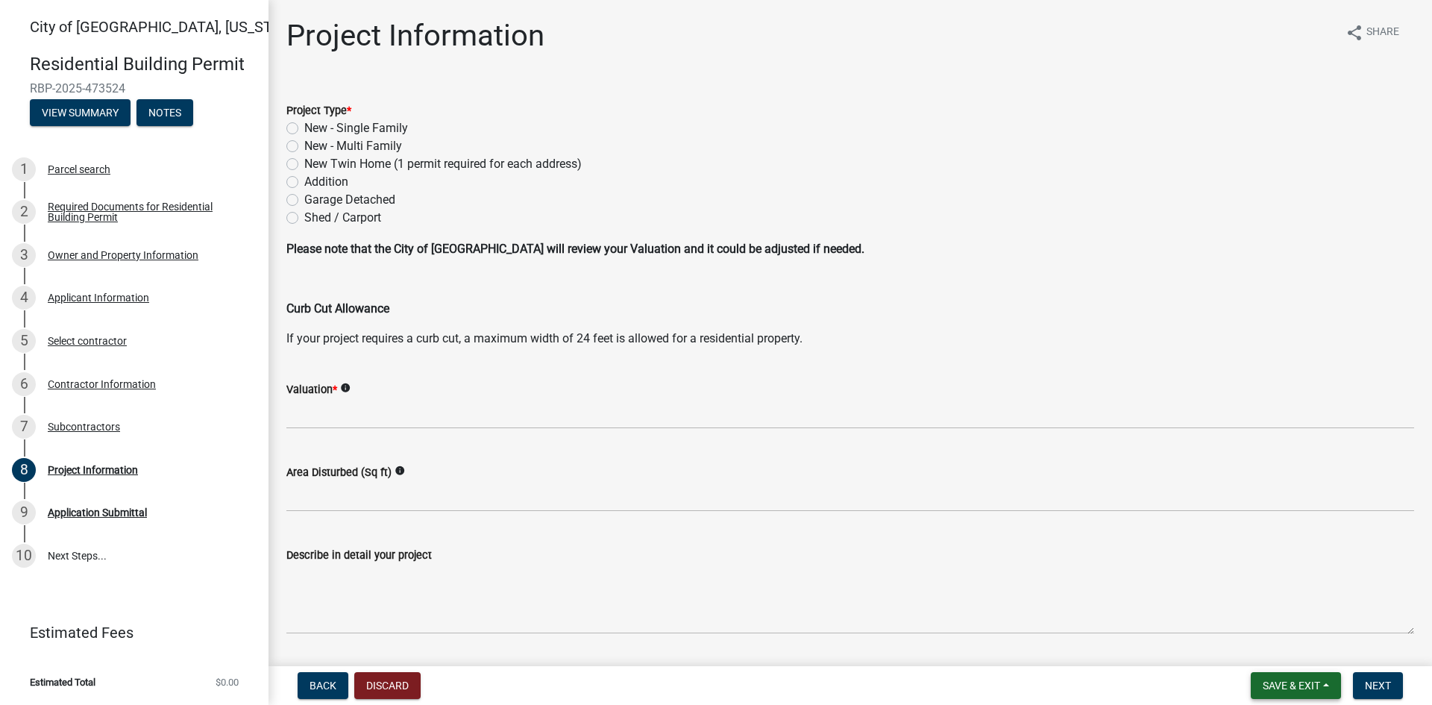
click at [1295, 686] on span "Save & Exit" at bounding box center [1291, 686] width 57 height 12
click at [1273, 645] on button "Save & Exit" at bounding box center [1281, 647] width 119 height 36
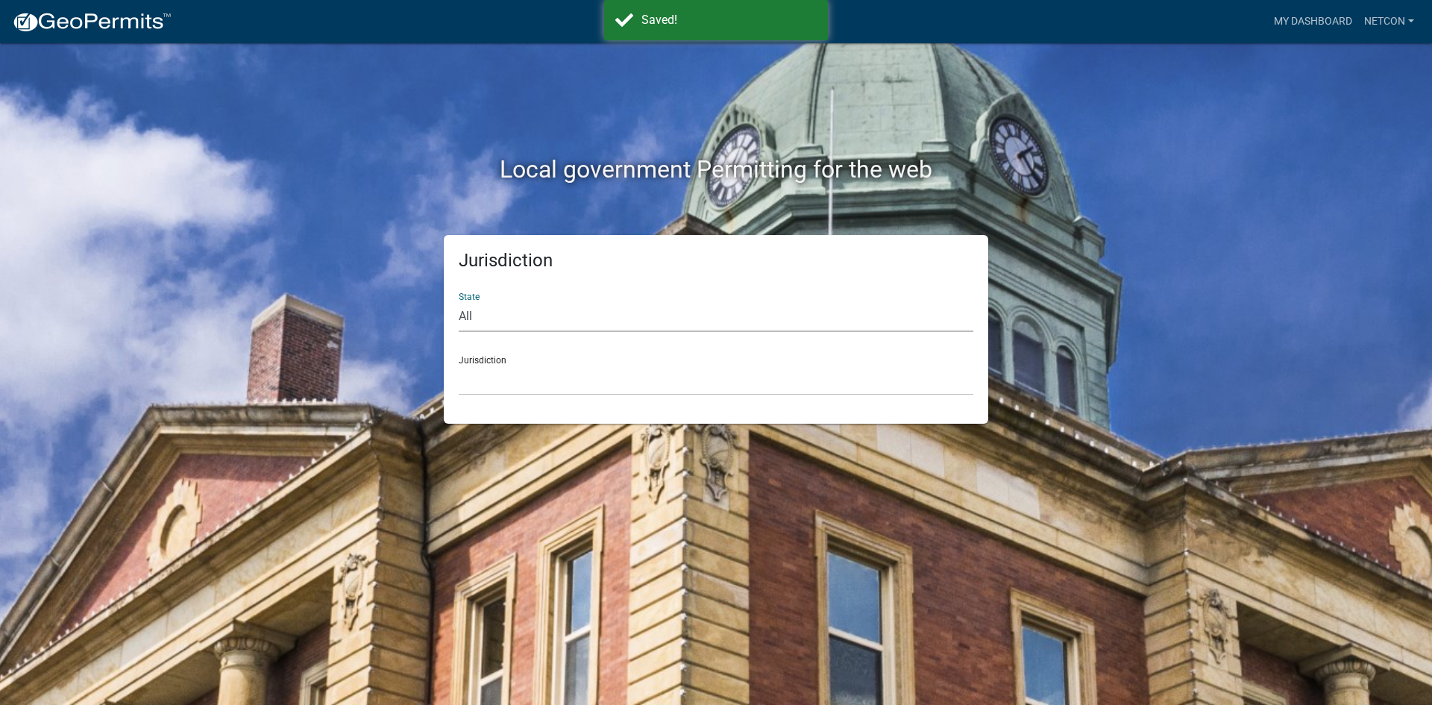
click at [477, 317] on select "All [US_STATE] [US_STATE] [US_STATE] [US_STATE] [US_STATE] [US_STATE] [US_STATE…" at bounding box center [716, 316] width 515 height 31
select select "[US_STATE]"
click at [459, 301] on select "All [US_STATE] [US_STATE] [US_STATE] [US_STATE] [US_STATE] [US_STATE] [US_STATE…" at bounding box center [716, 316] width 515 height 31
click at [483, 381] on select "[GEOGRAPHIC_DATA], [US_STATE] [GEOGRAPHIC_DATA], [US_STATE] [GEOGRAPHIC_DATA], …" at bounding box center [716, 380] width 515 height 31
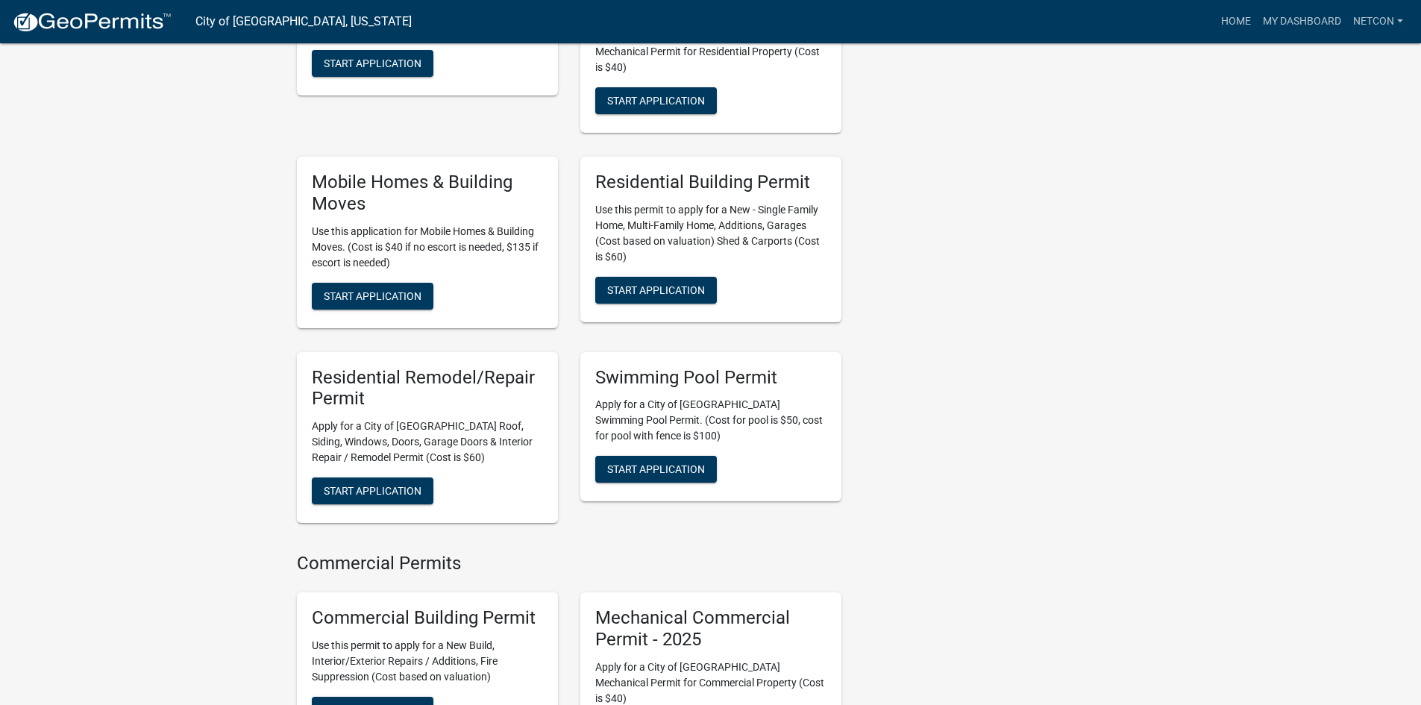
scroll to position [746, 0]
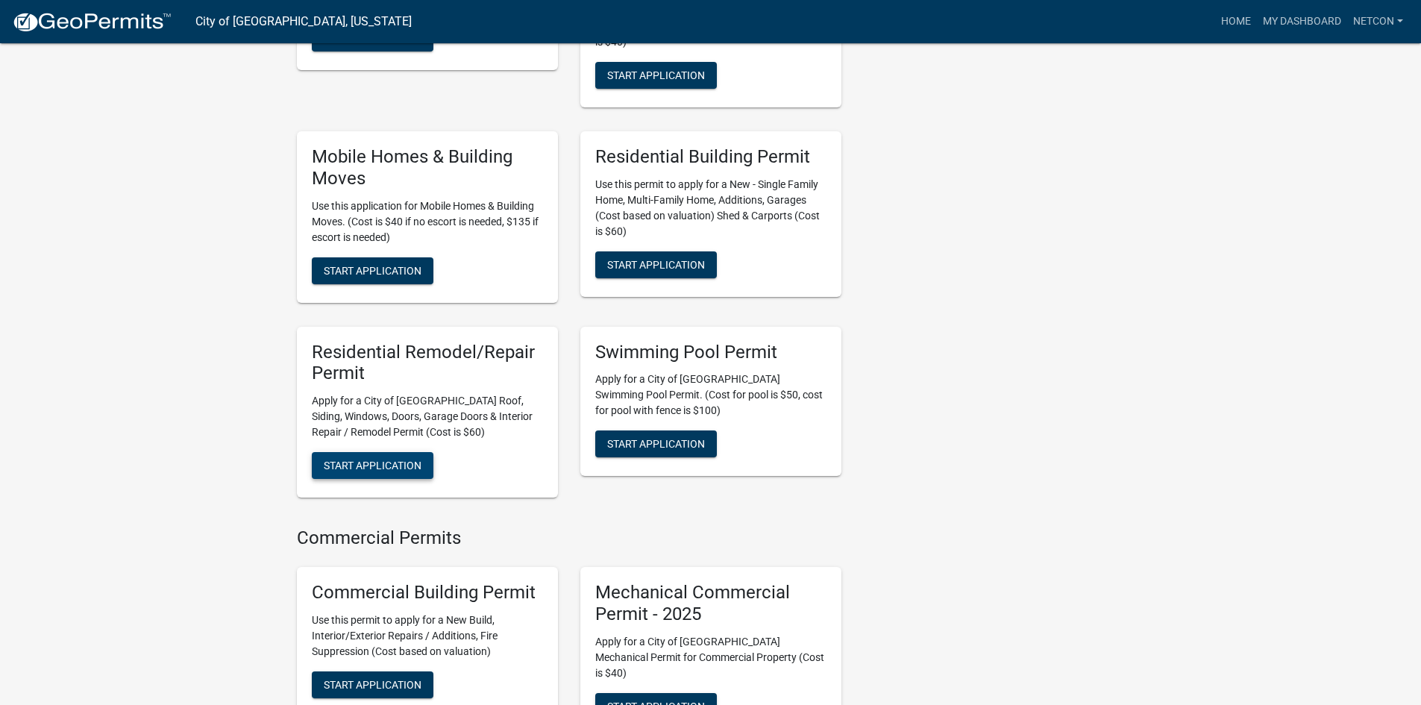
click at [361, 460] on span "Start Application" at bounding box center [373, 466] width 98 height 12
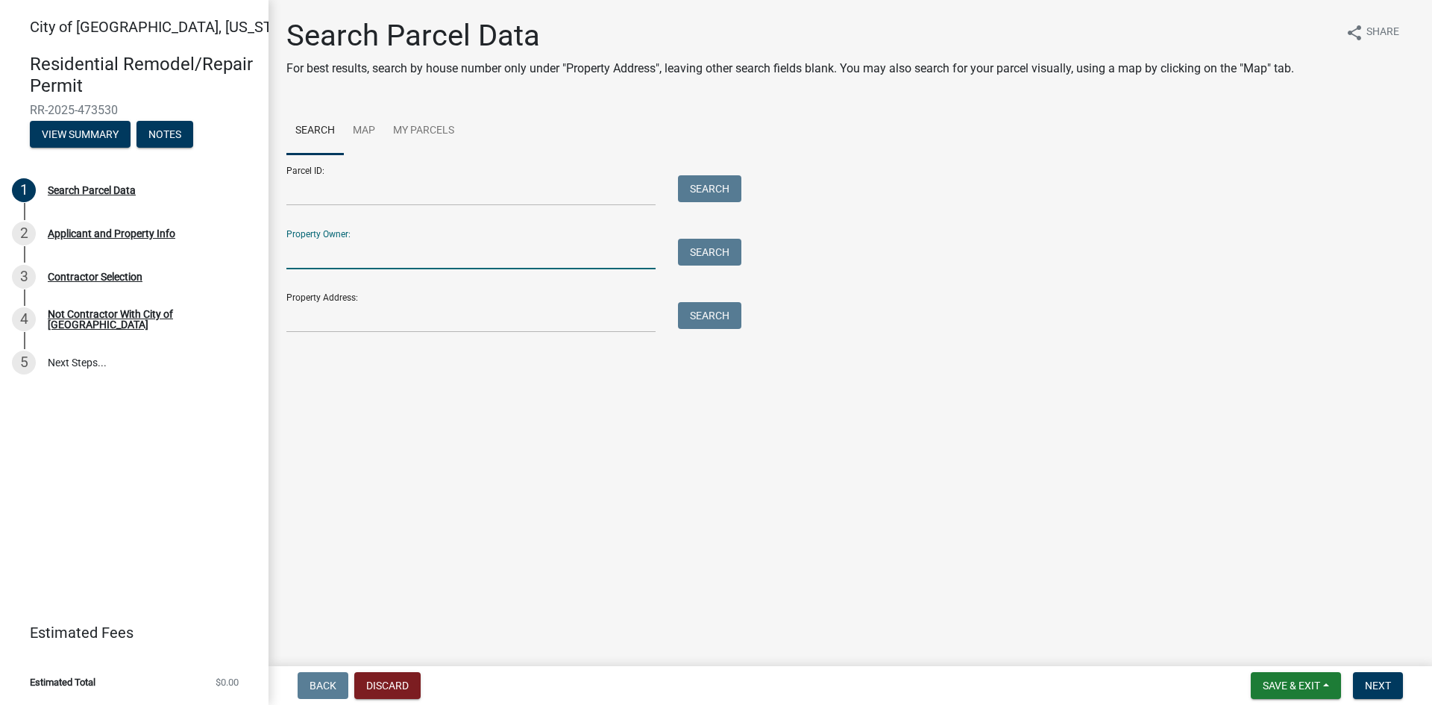
click at [322, 256] on input "Property Owner:" at bounding box center [470, 254] width 369 height 31
type input "[PERSON_NAME]"
click at [697, 251] on button "Search" at bounding box center [709, 252] width 63 height 27
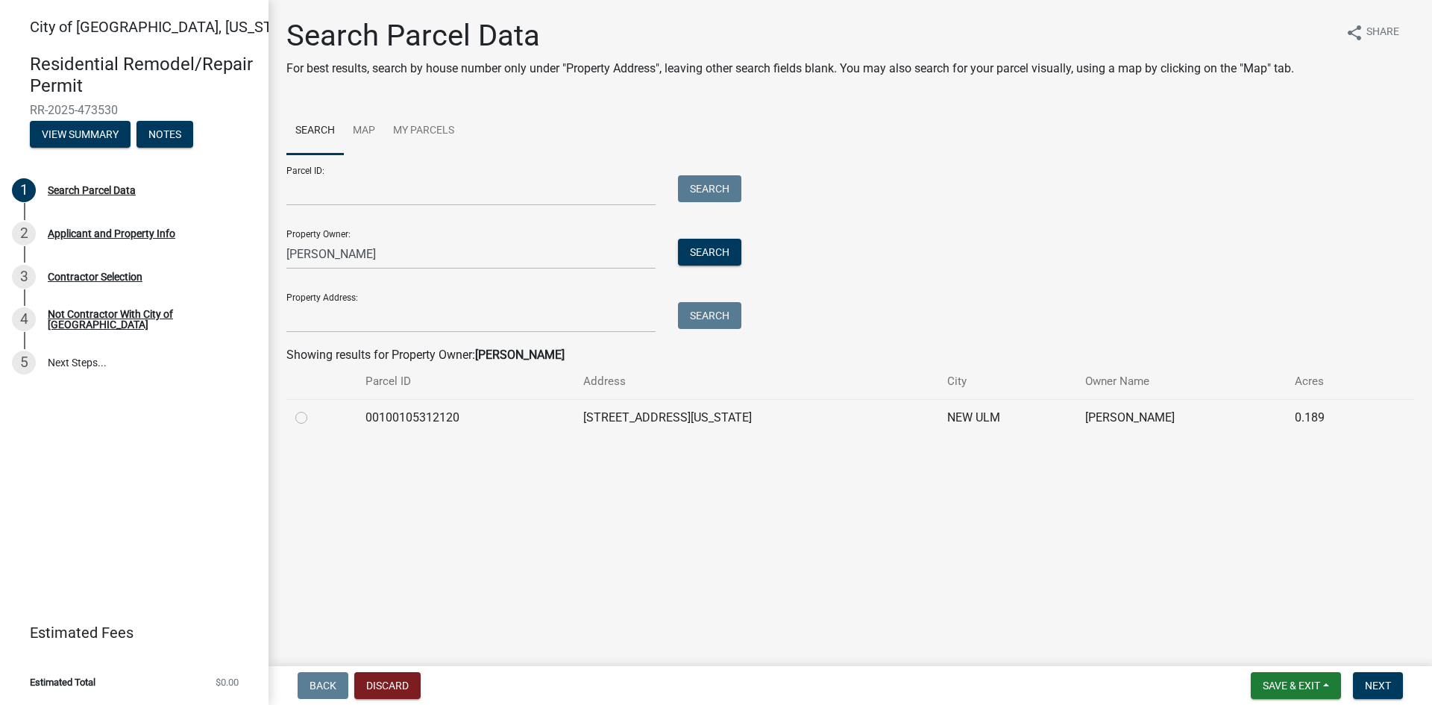
click at [313, 409] on label at bounding box center [313, 409] width 0 height 0
click at [313, 418] on input "radio" at bounding box center [318, 414] width 10 height 10
radio input "true"
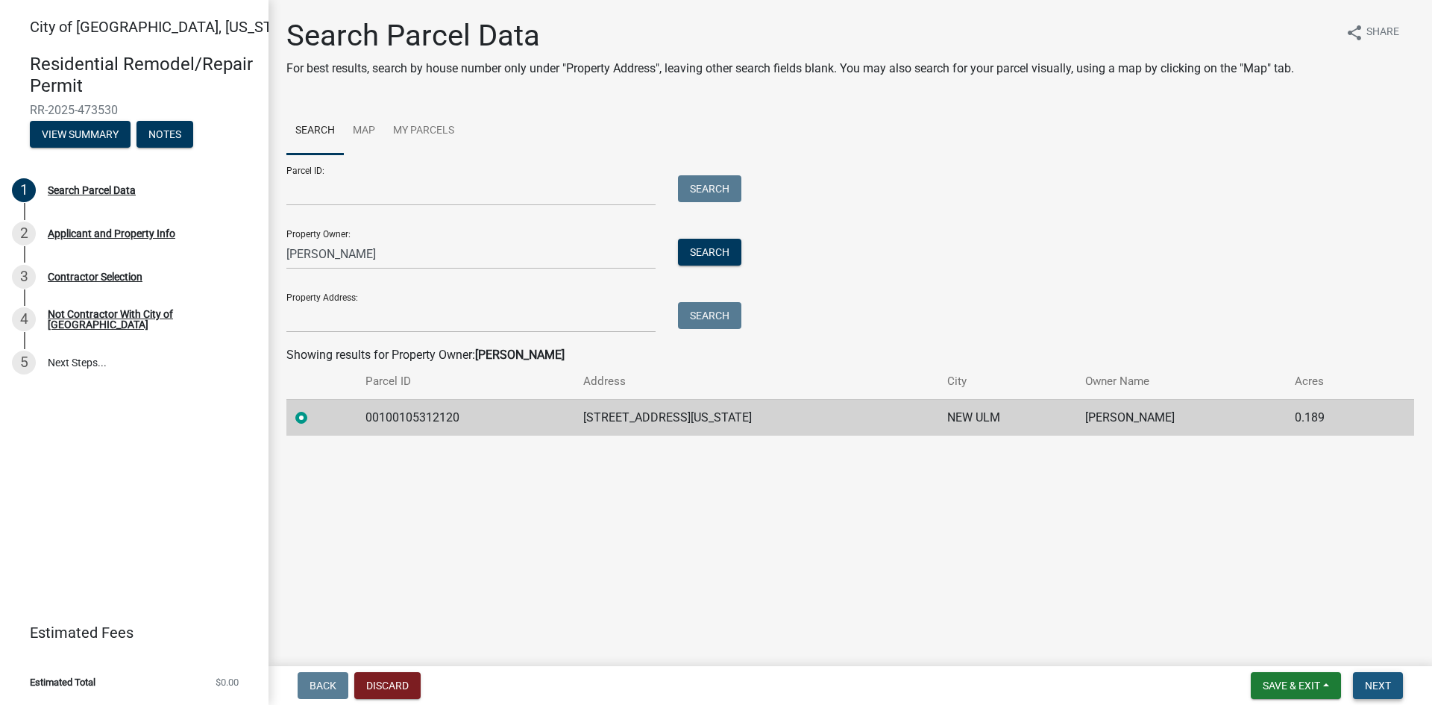
click at [1381, 680] on span "Next" at bounding box center [1378, 686] width 26 height 12
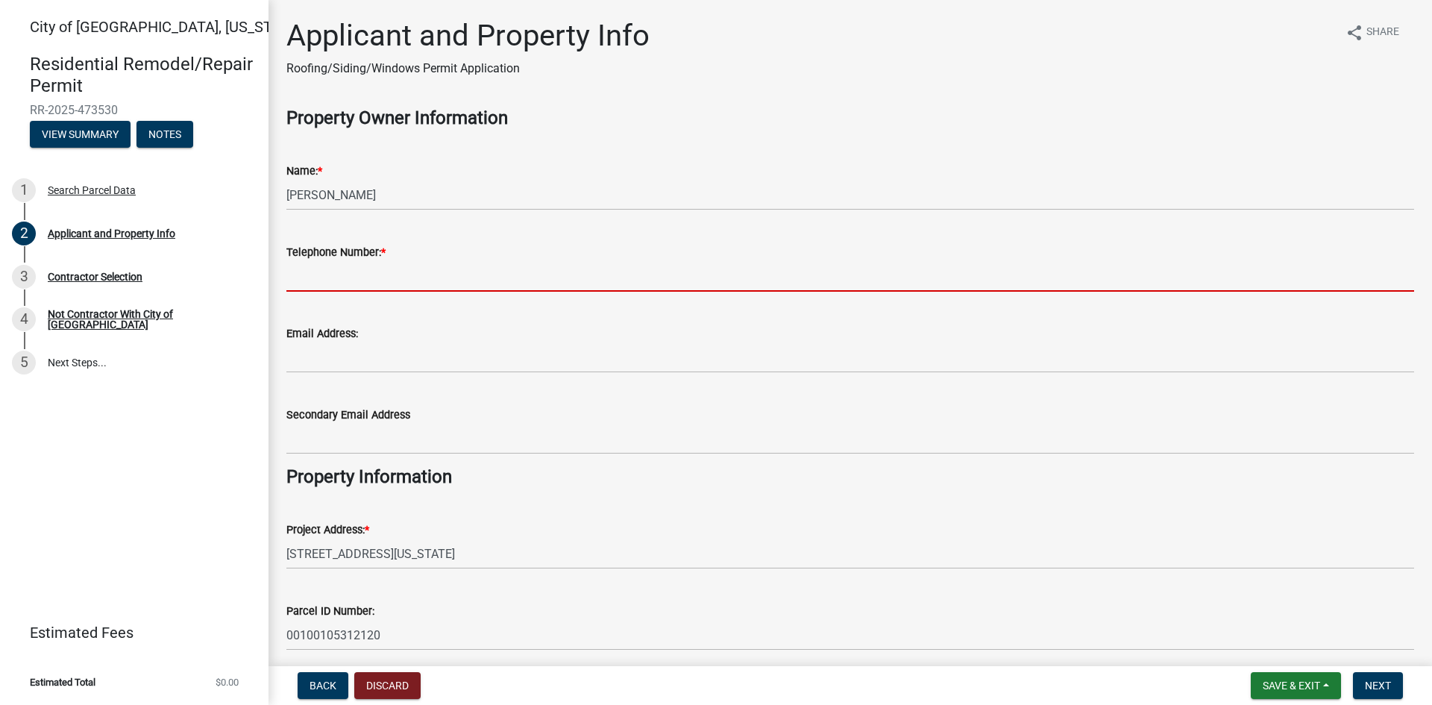
click at [317, 280] on input "Telephone Number: *" at bounding box center [850, 276] width 1128 height 31
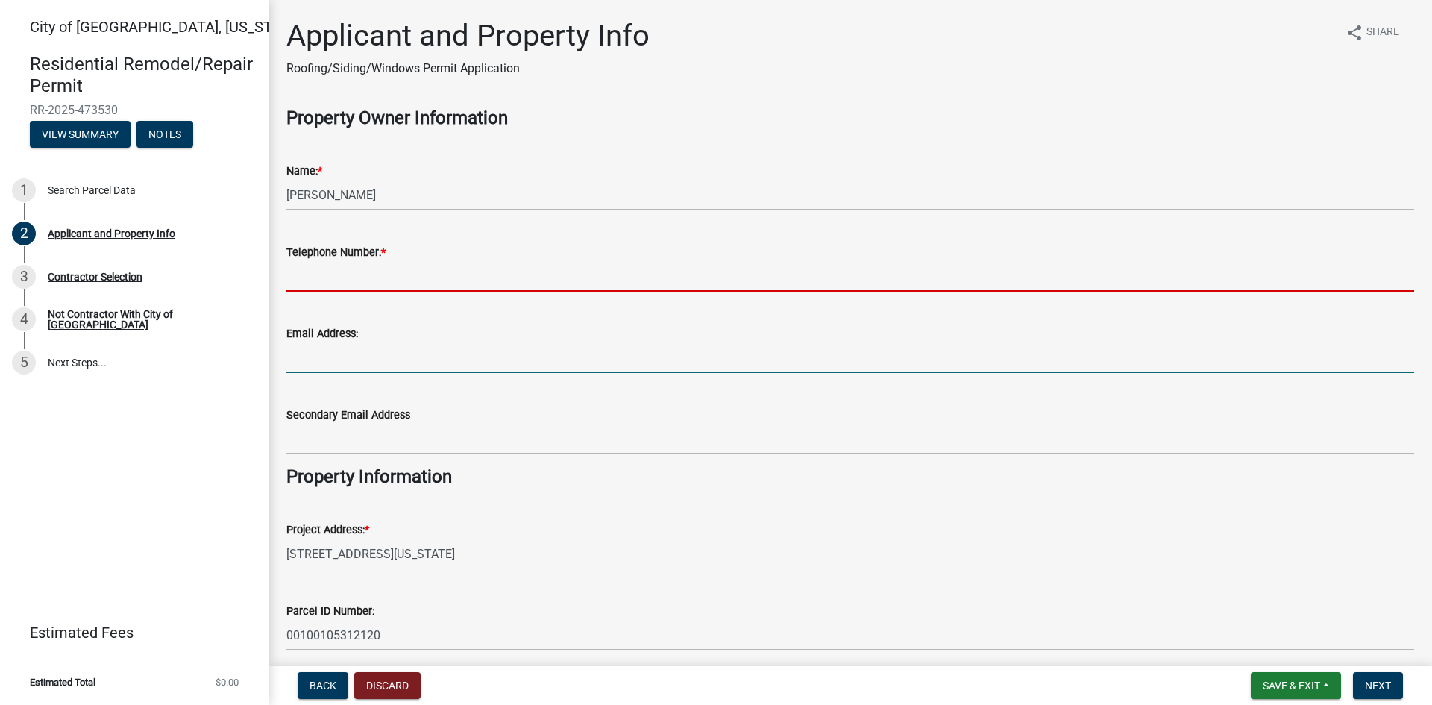
click at [310, 355] on form "Email Address:" at bounding box center [850, 348] width 1128 height 48
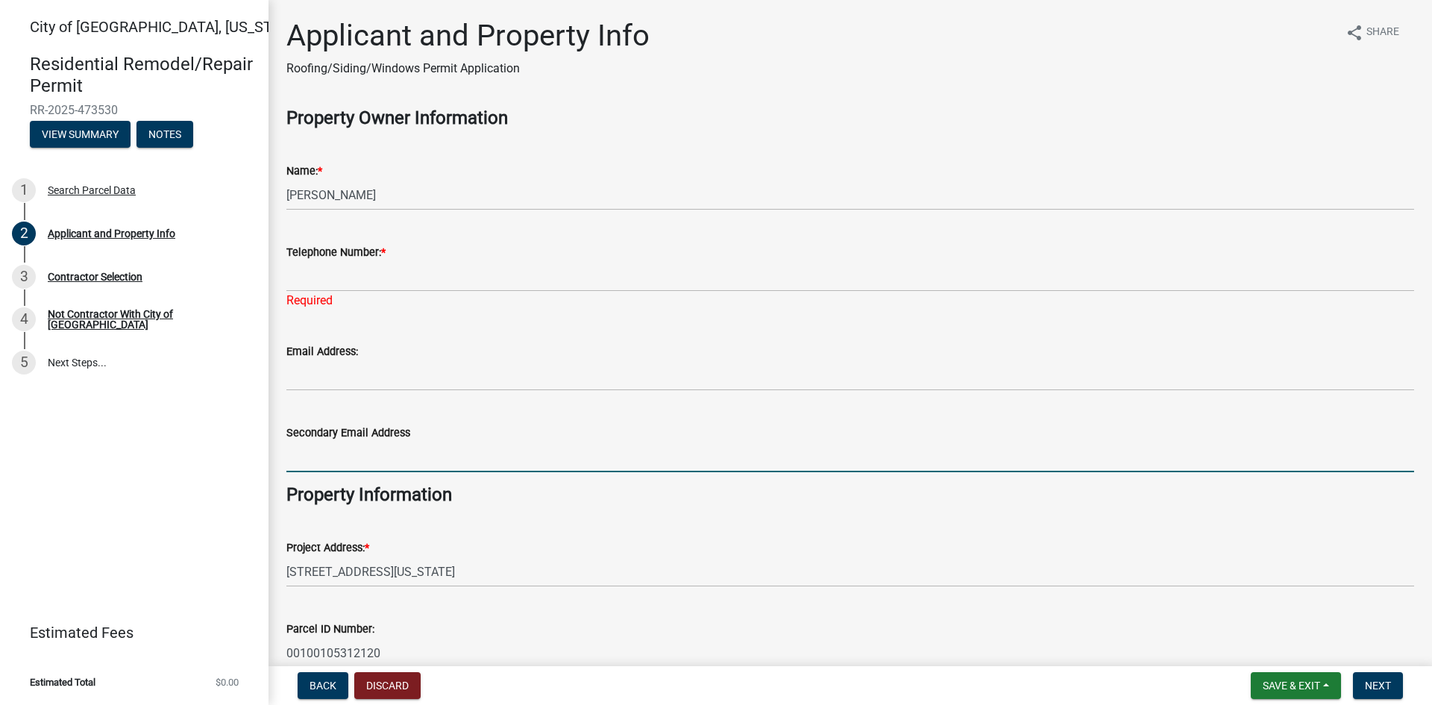
click at [310, 452] on input "Secondary Email Address" at bounding box center [850, 457] width 1128 height 31
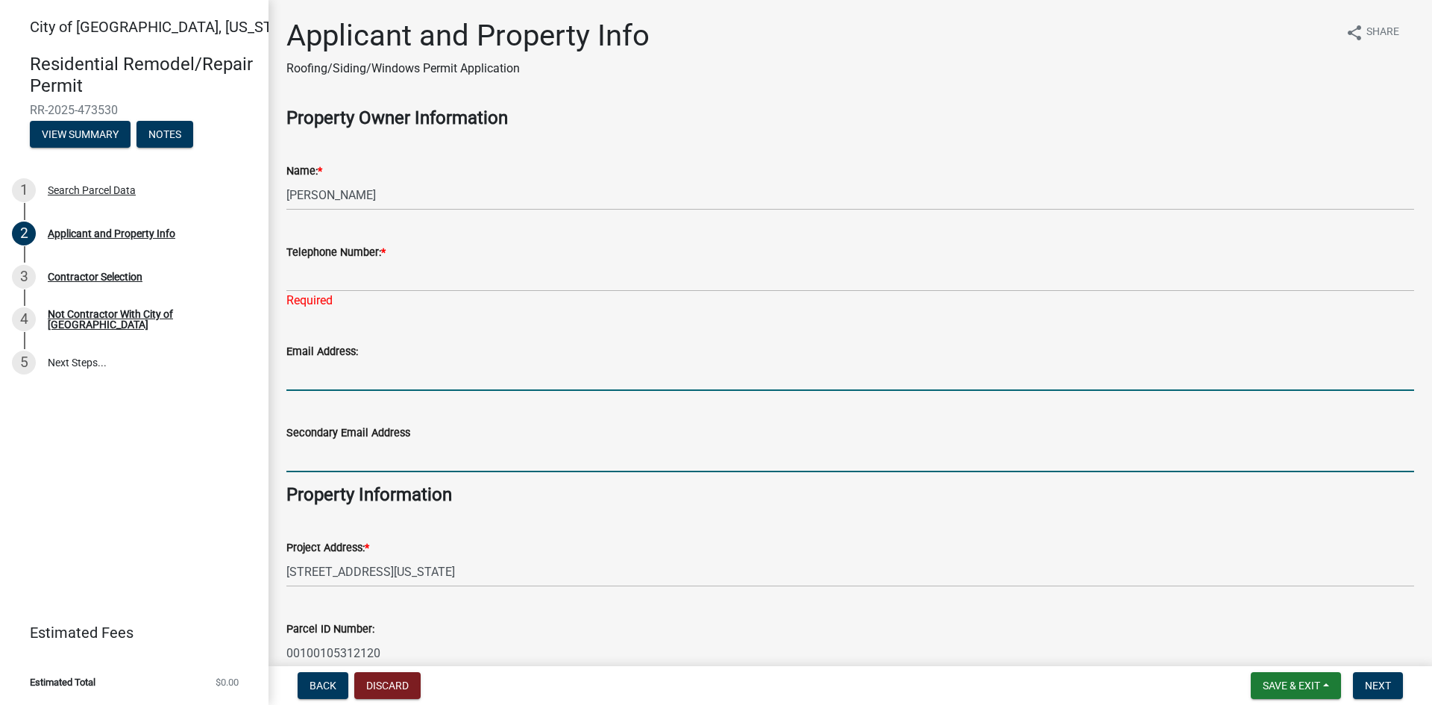
click at [307, 380] on input "Email Address:" at bounding box center [850, 375] width 1128 height 31
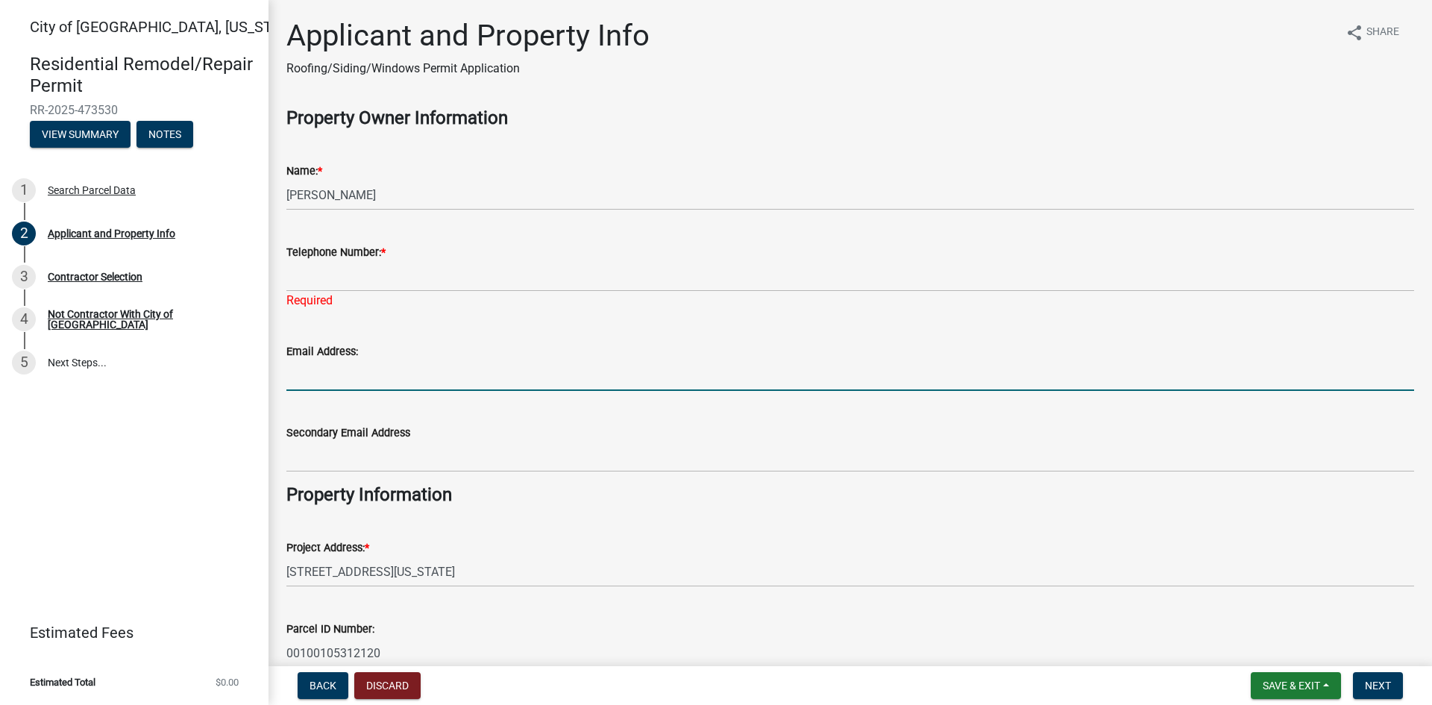
type input "[EMAIL_ADDRESS][DOMAIN_NAME]"
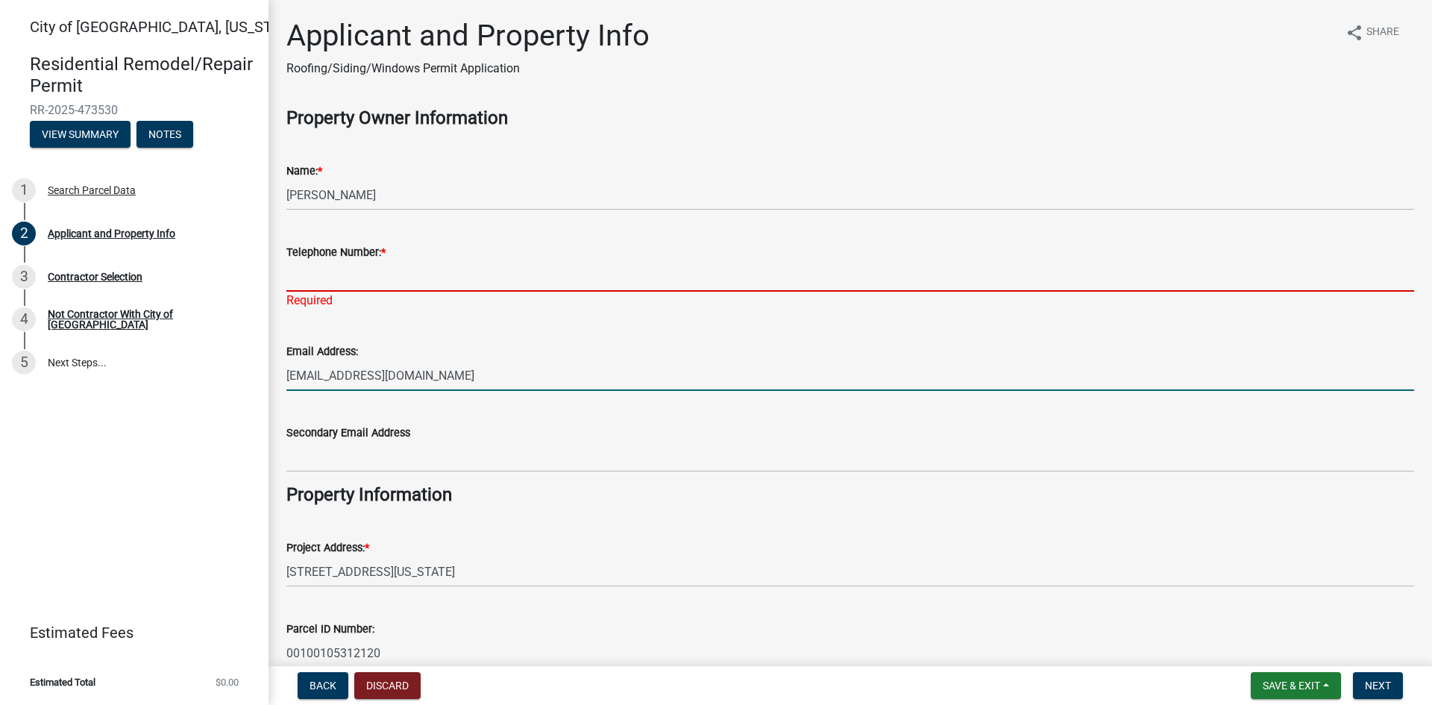
type input "3202829800"
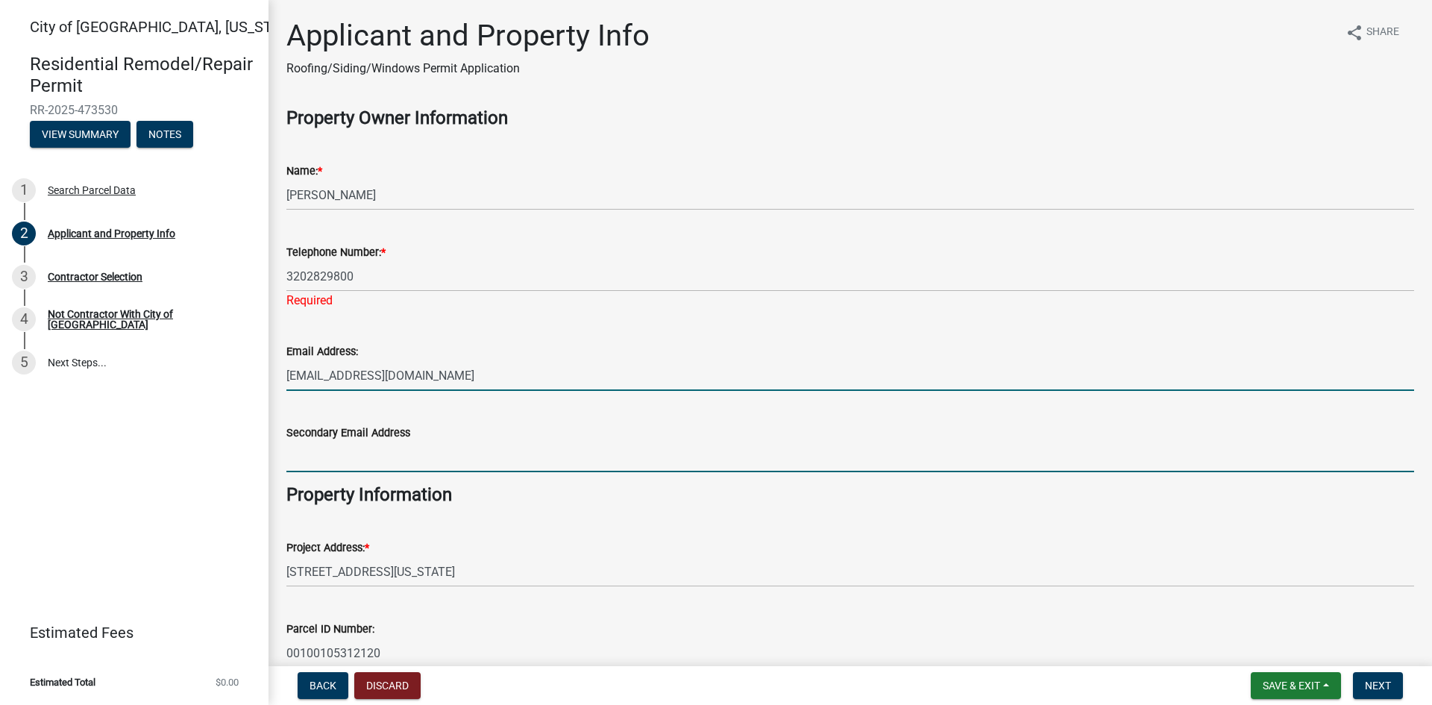
type input "[EMAIL_ADDRESS][DOMAIN_NAME]"
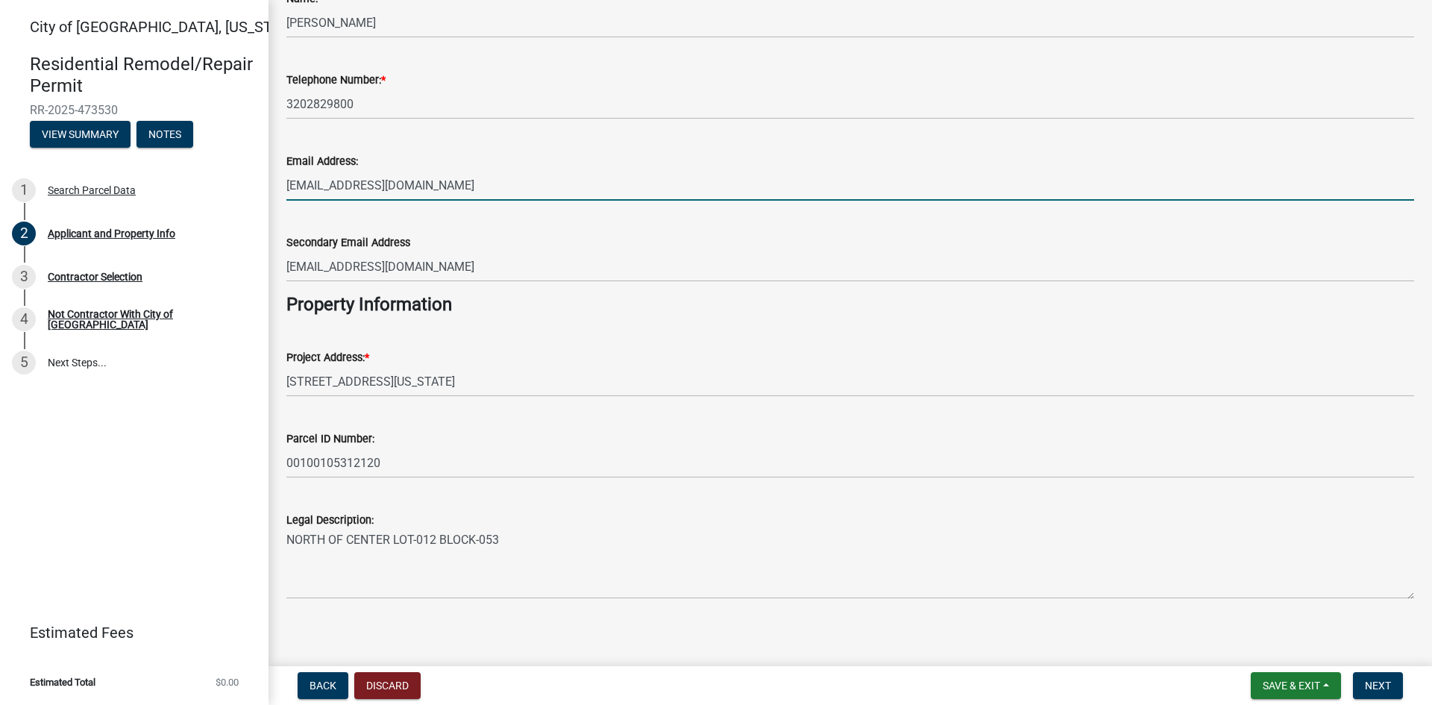
scroll to position [181, 0]
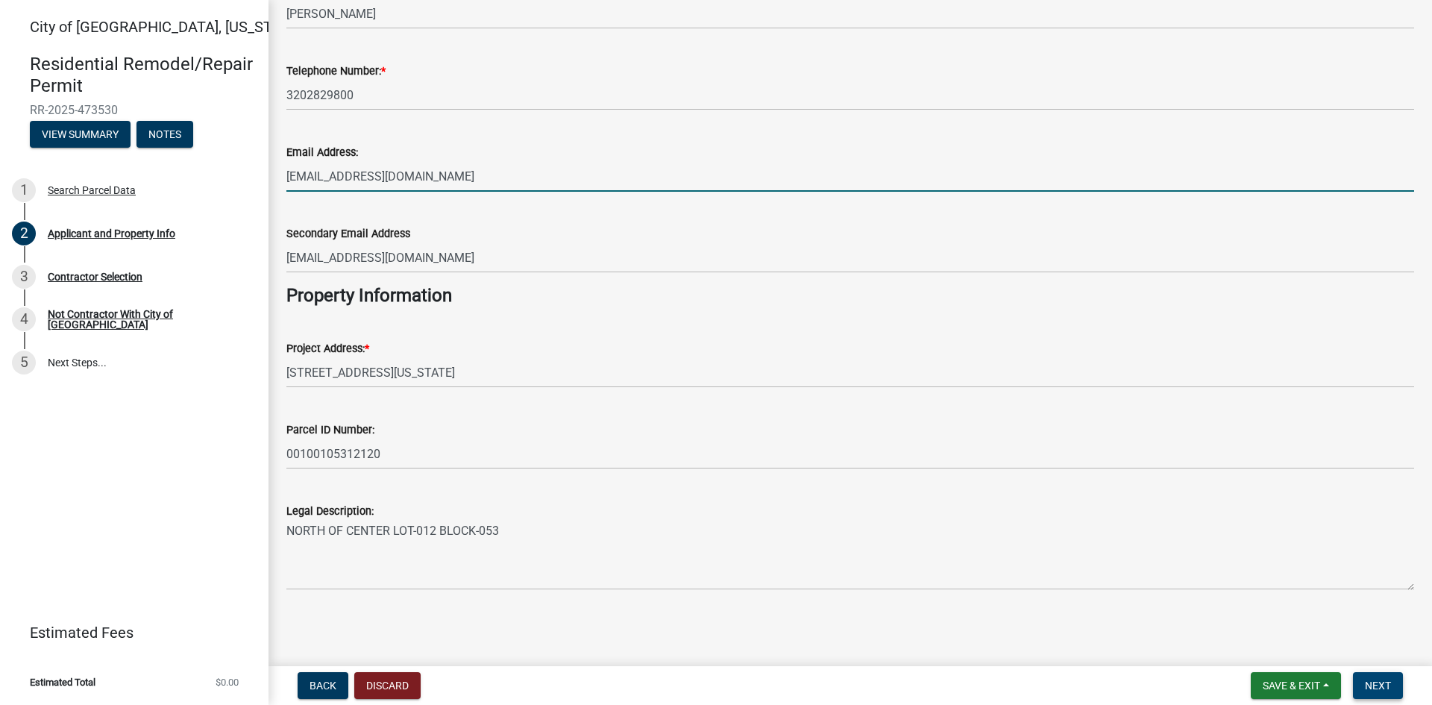
click at [1373, 684] on span "Next" at bounding box center [1378, 686] width 26 height 12
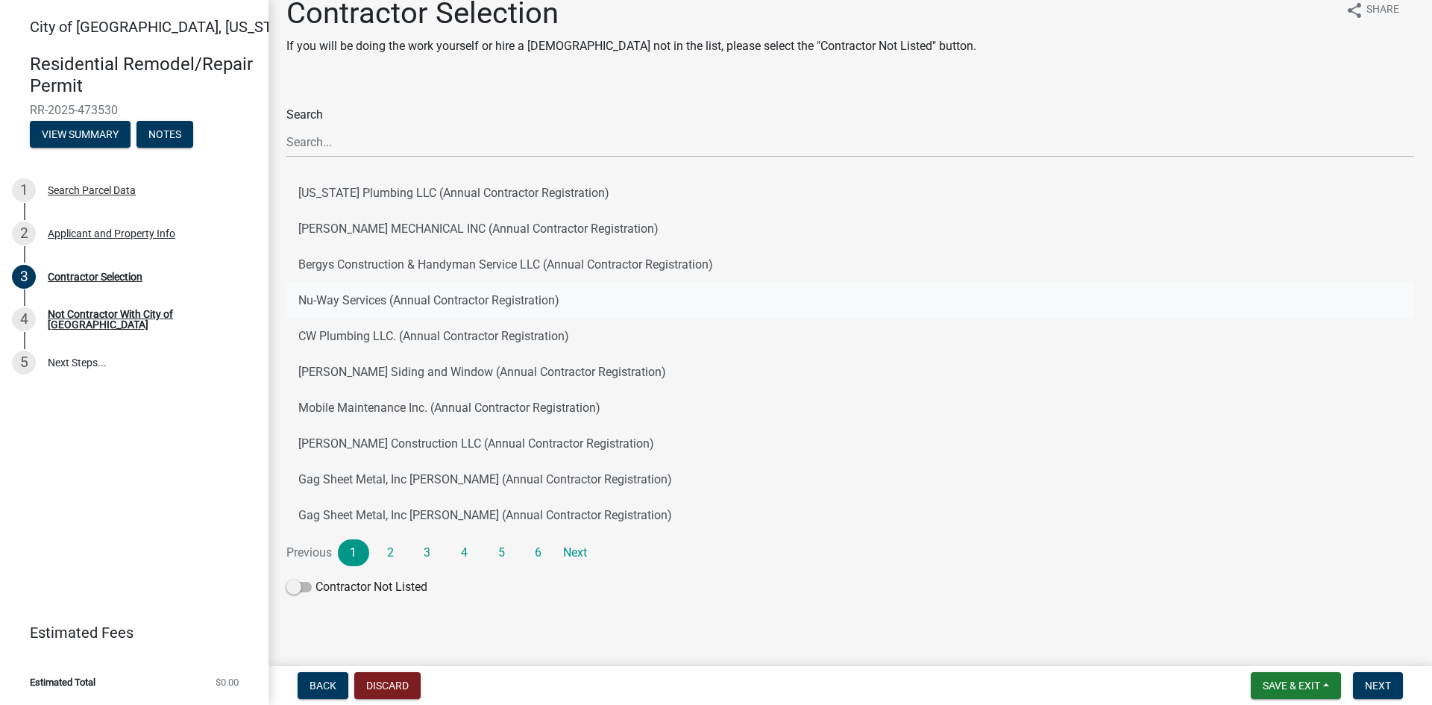
scroll to position [34, 0]
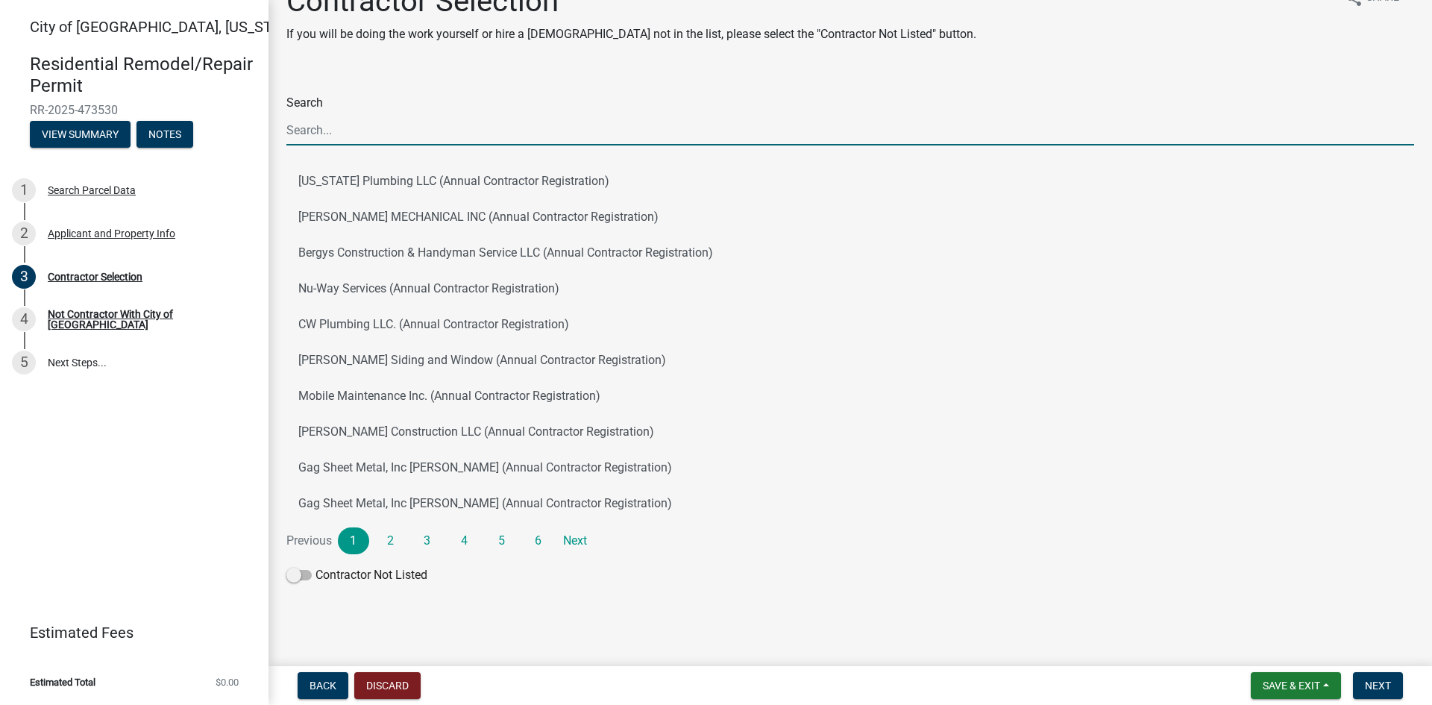
click at [345, 134] on input "Search" at bounding box center [850, 130] width 1128 height 31
type input "Netzke"
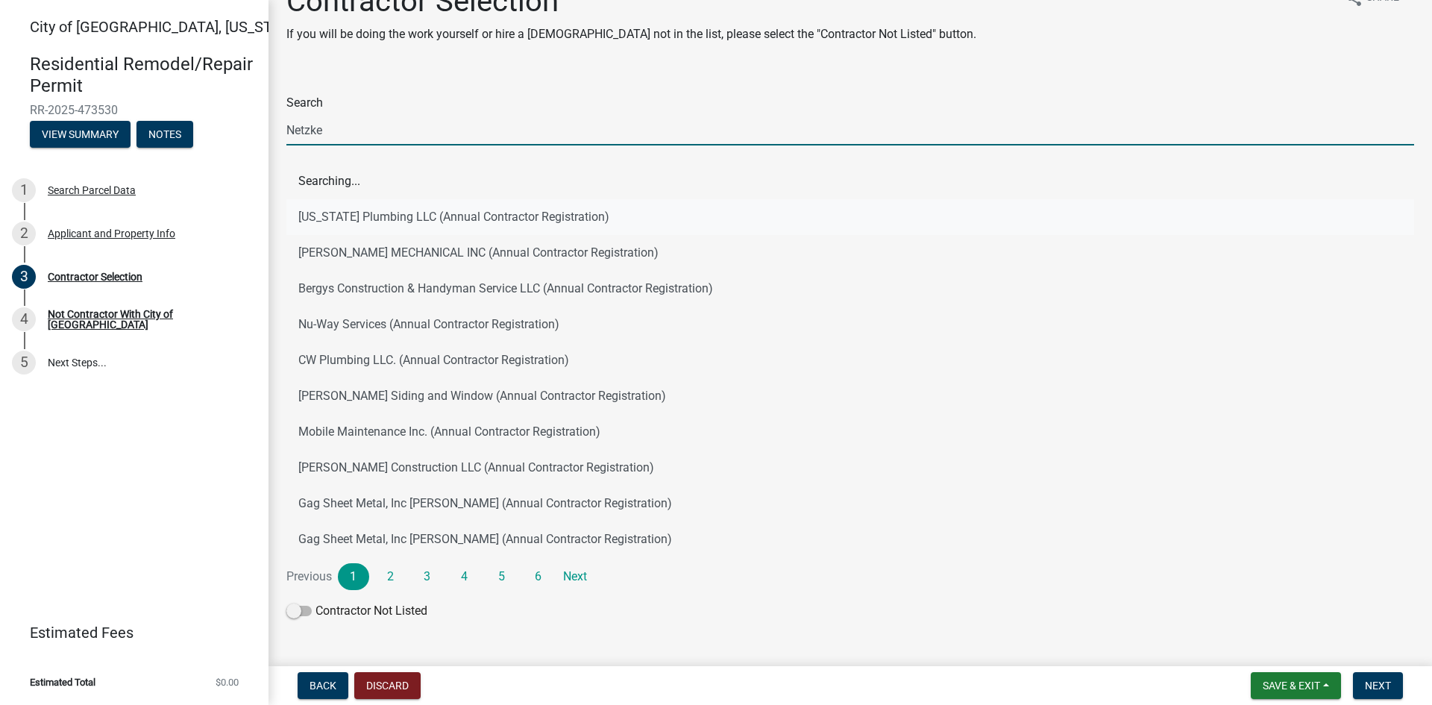
scroll to position [0, 0]
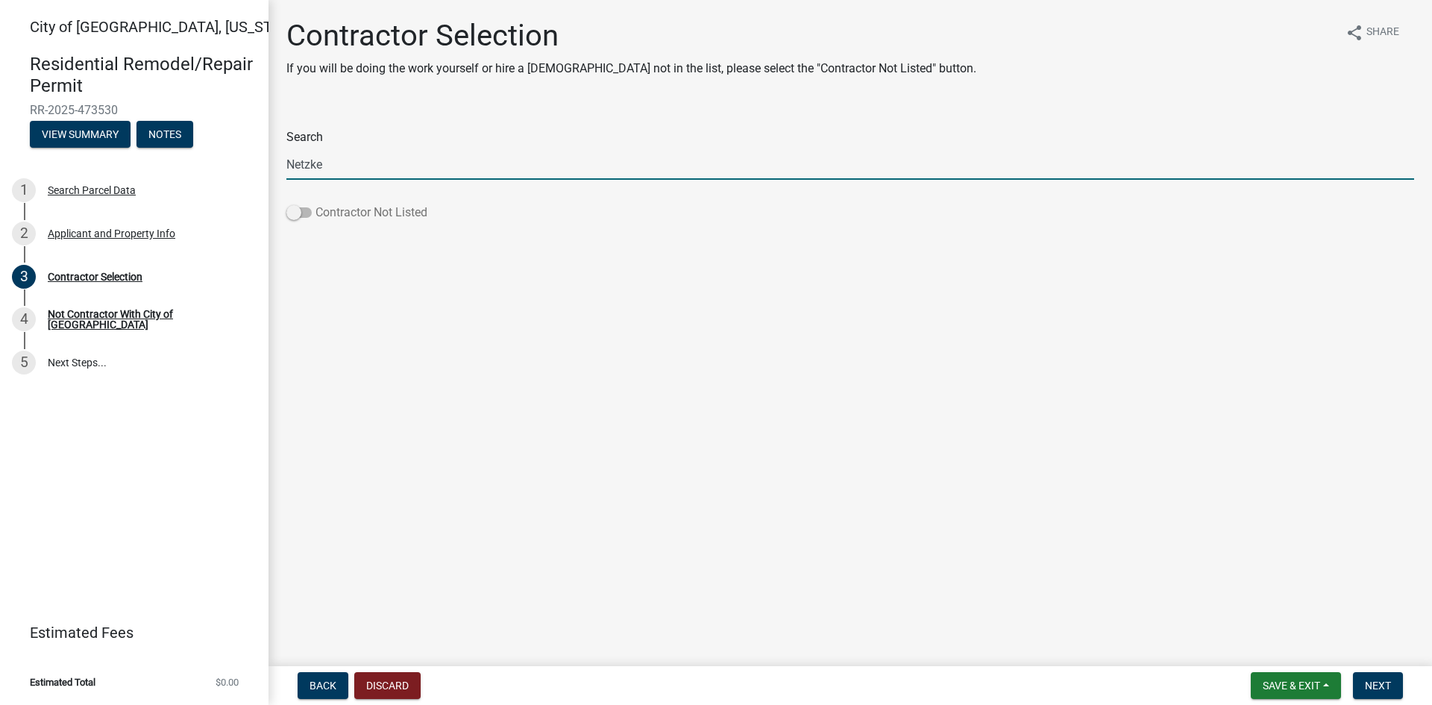
click at [304, 213] on span at bounding box center [298, 212] width 25 height 10
click at [316, 204] on input "Contractor Not Listed" at bounding box center [316, 204] width 0 height 0
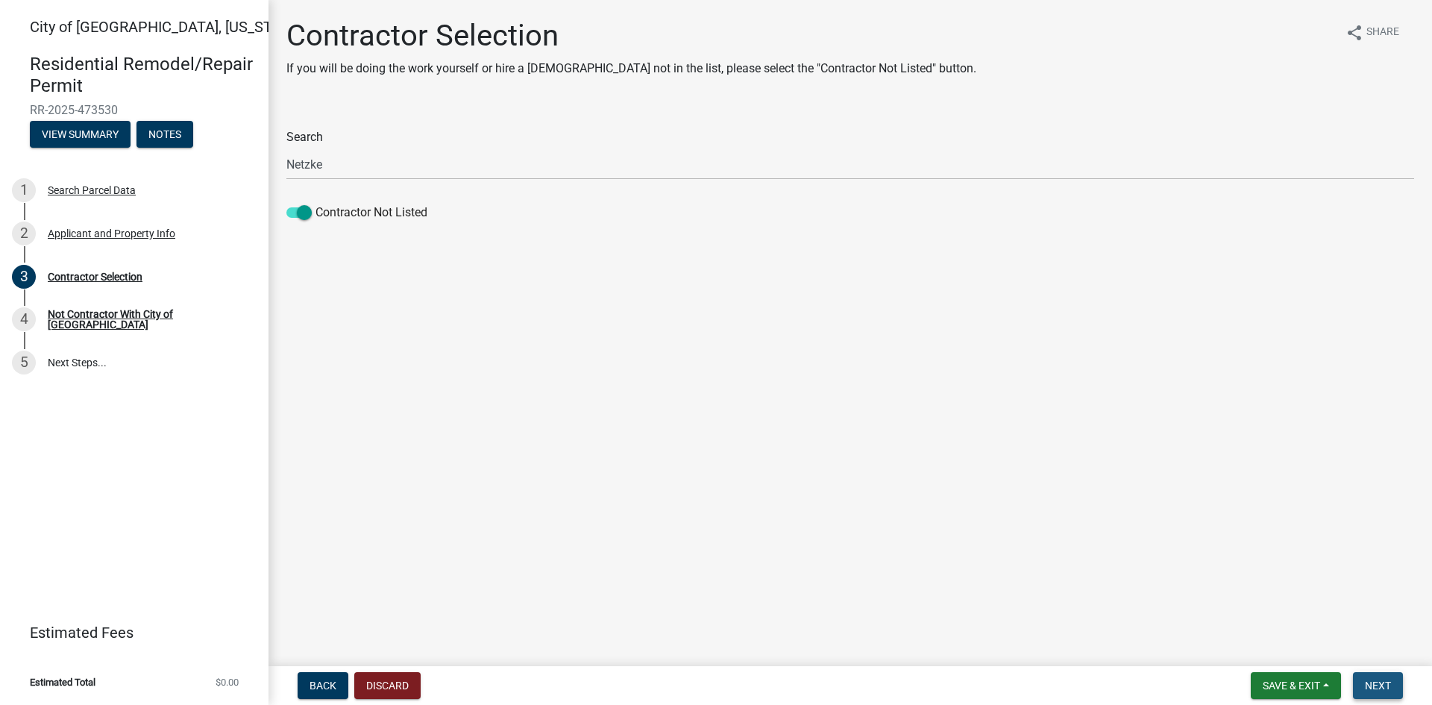
click at [1377, 689] on span "Next" at bounding box center [1378, 686] width 26 height 12
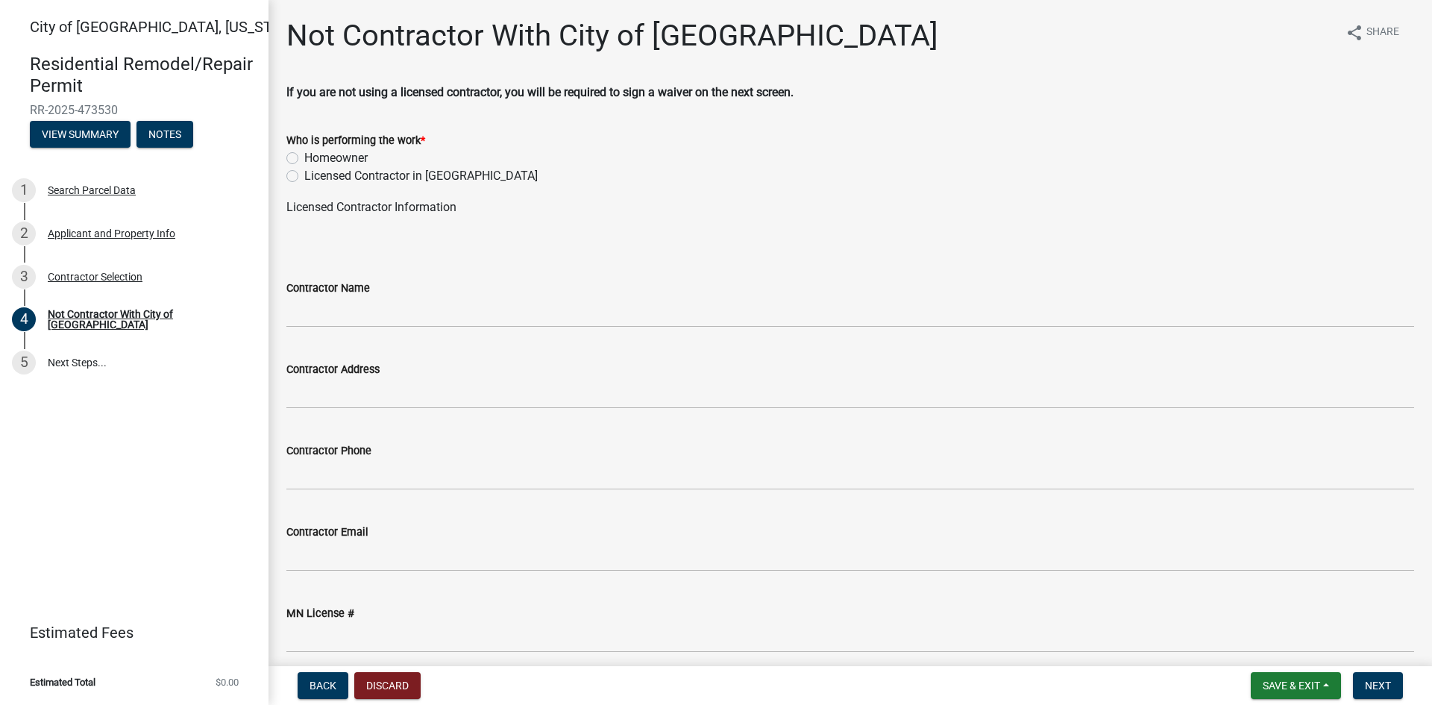
click at [304, 176] on label "Licensed Contractor in [GEOGRAPHIC_DATA]" at bounding box center [420, 176] width 233 height 18
click at [304, 176] on input "Licensed Contractor in [GEOGRAPHIC_DATA]" at bounding box center [309, 172] width 10 height 10
radio input "true"
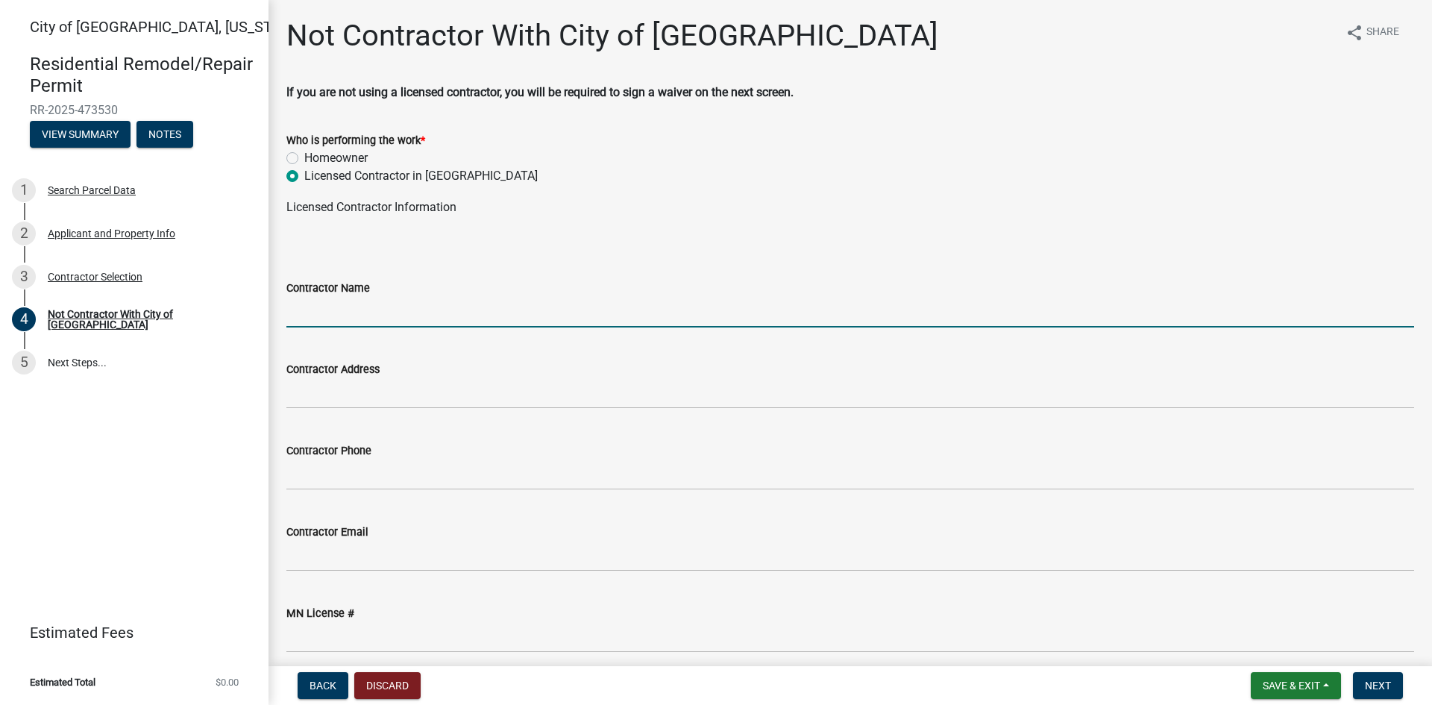
click at [292, 310] on input "Contractor Name" at bounding box center [850, 312] width 1128 height 31
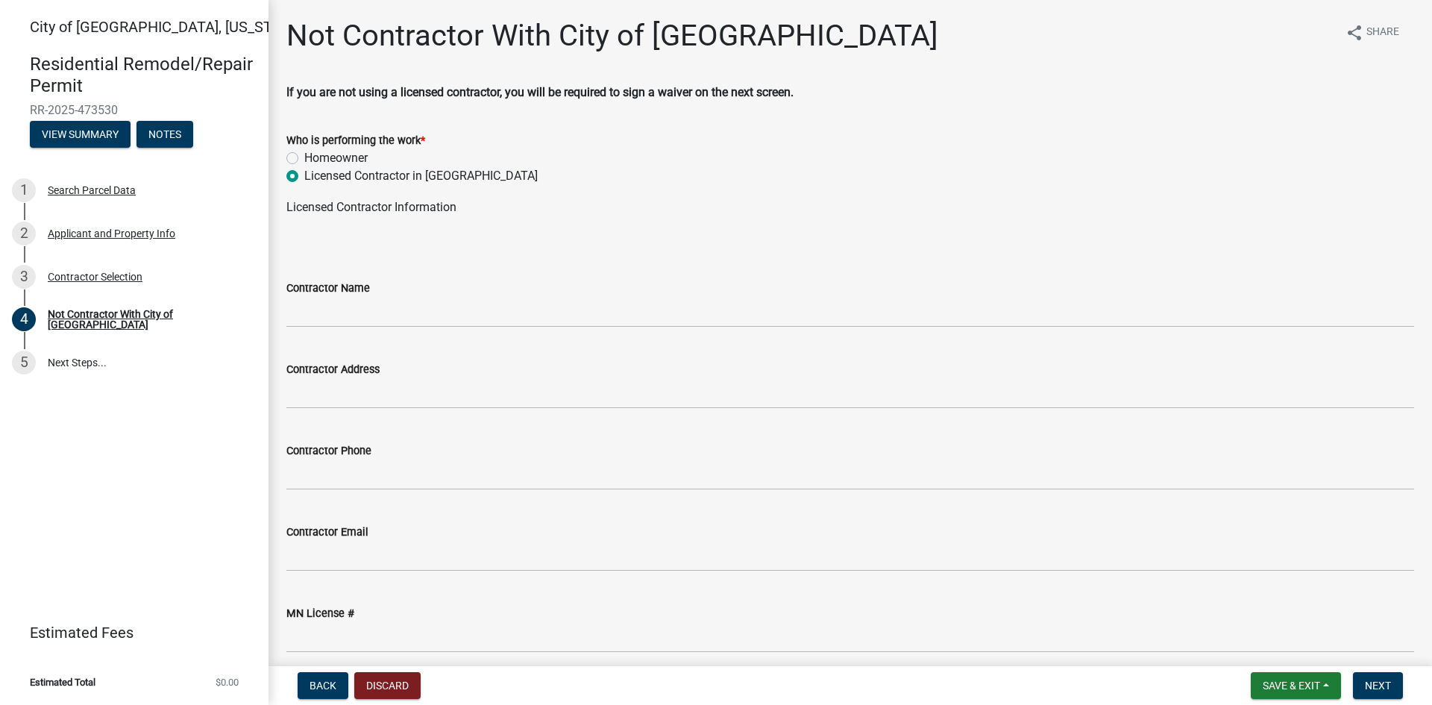
click at [360, 289] on label "Contractor Name" at bounding box center [328, 288] width 84 height 10
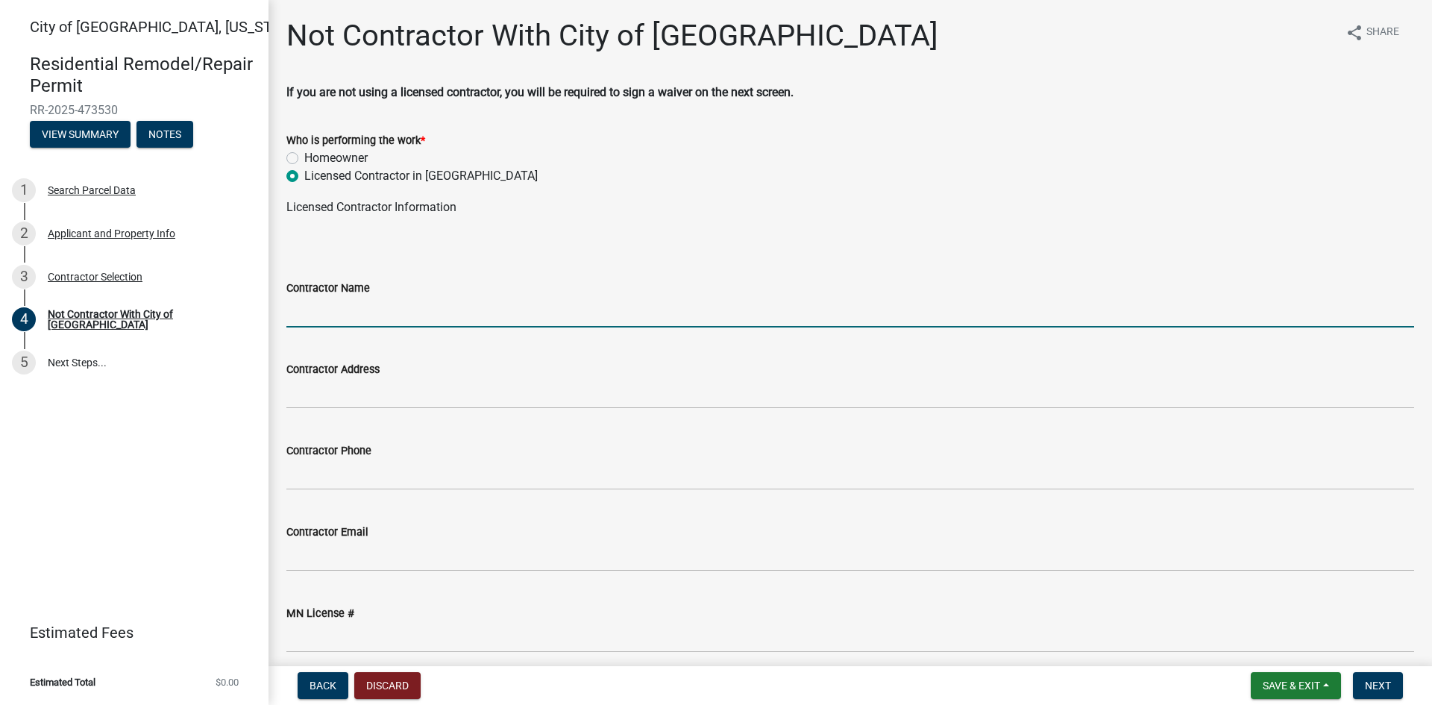
click at [360, 297] on input "Contractor Name" at bounding box center [850, 312] width 1128 height 31
click at [287, 310] on input "etzke C" at bounding box center [850, 312] width 1128 height 31
click at [328, 311] on input "Netzke C" at bounding box center [850, 312] width 1128 height 31
type input "Netzke Shingling & Construction, LLCC"
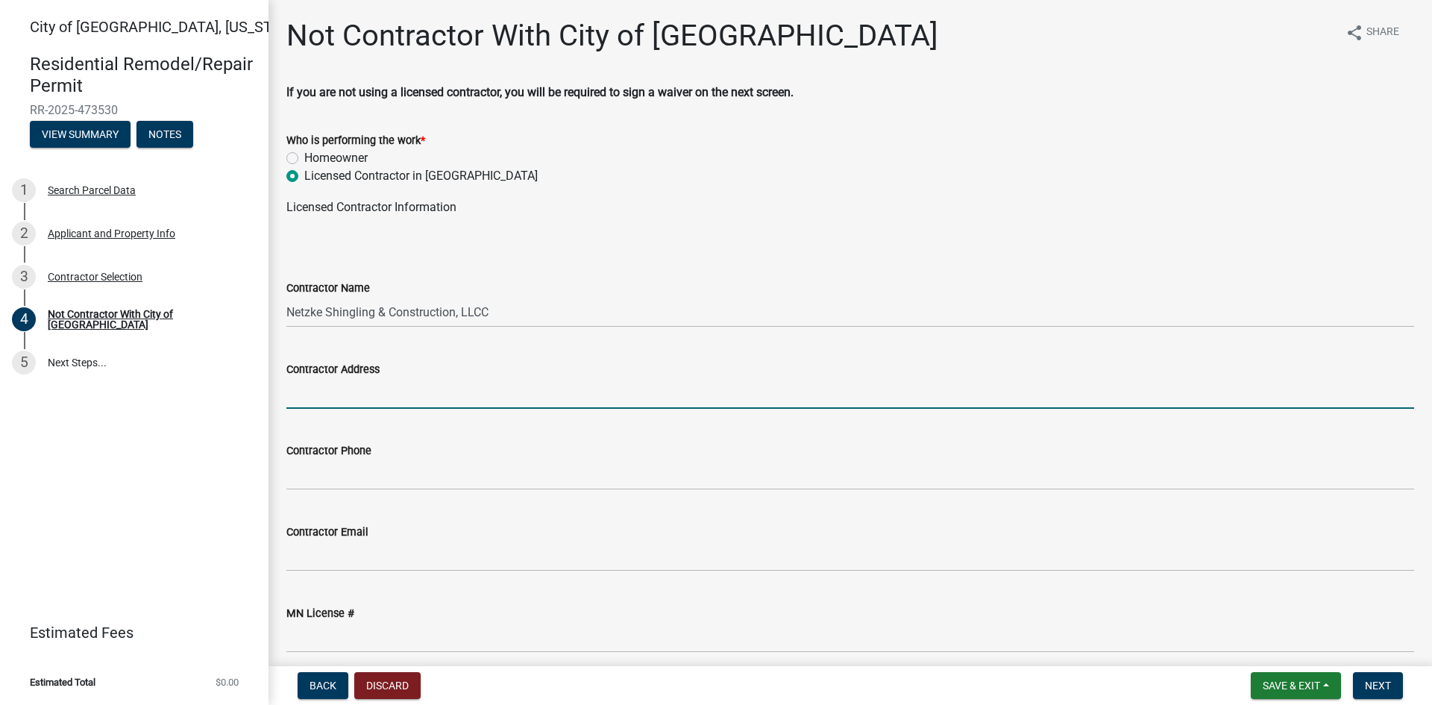
click at [332, 385] on input "Contractor Address" at bounding box center [850, 393] width 1128 height 31
type input "[STREET_ADDRESS]"
type input "3202829800"
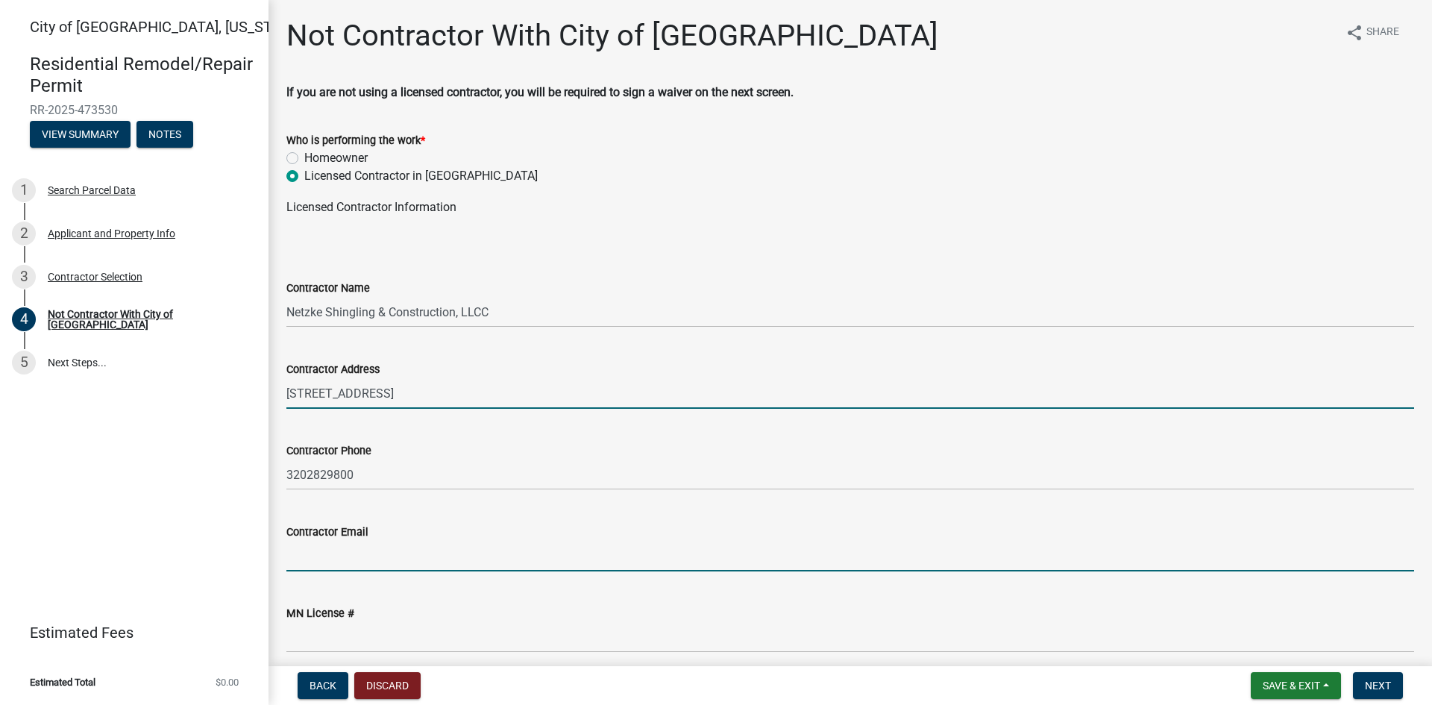
type input "[EMAIL_ADDRESS][DOMAIN_NAME]"
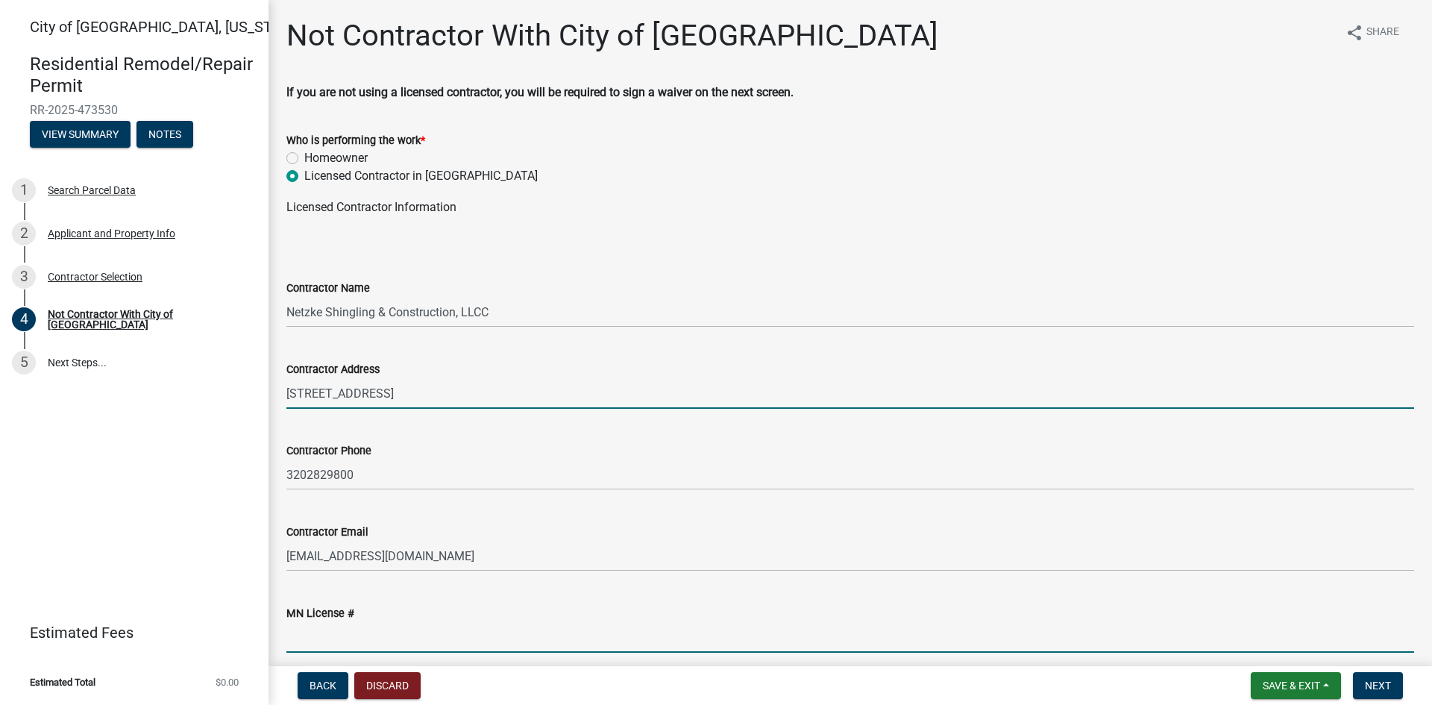
click at [308, 625] on input "MN License #" at bounding box center [850, 637] width 1128 height 31
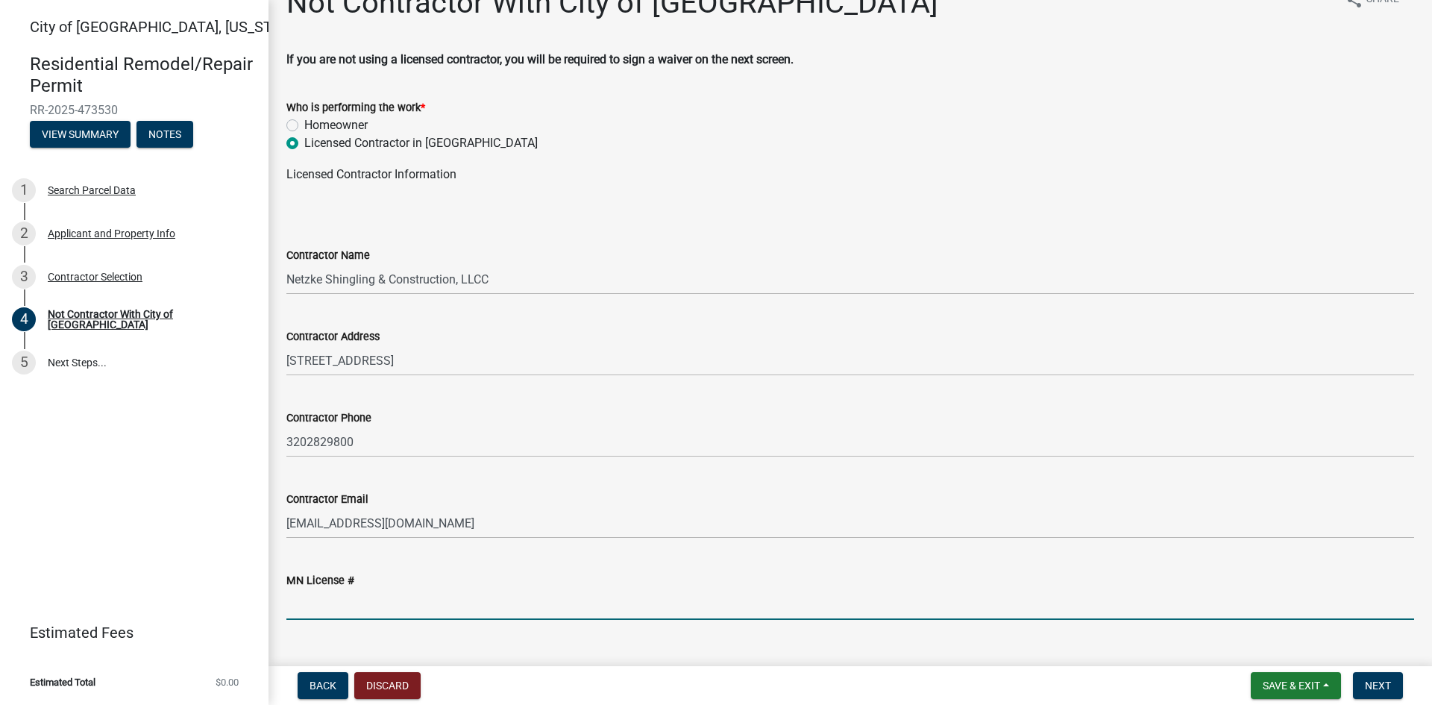
scroll to position [63, 0]
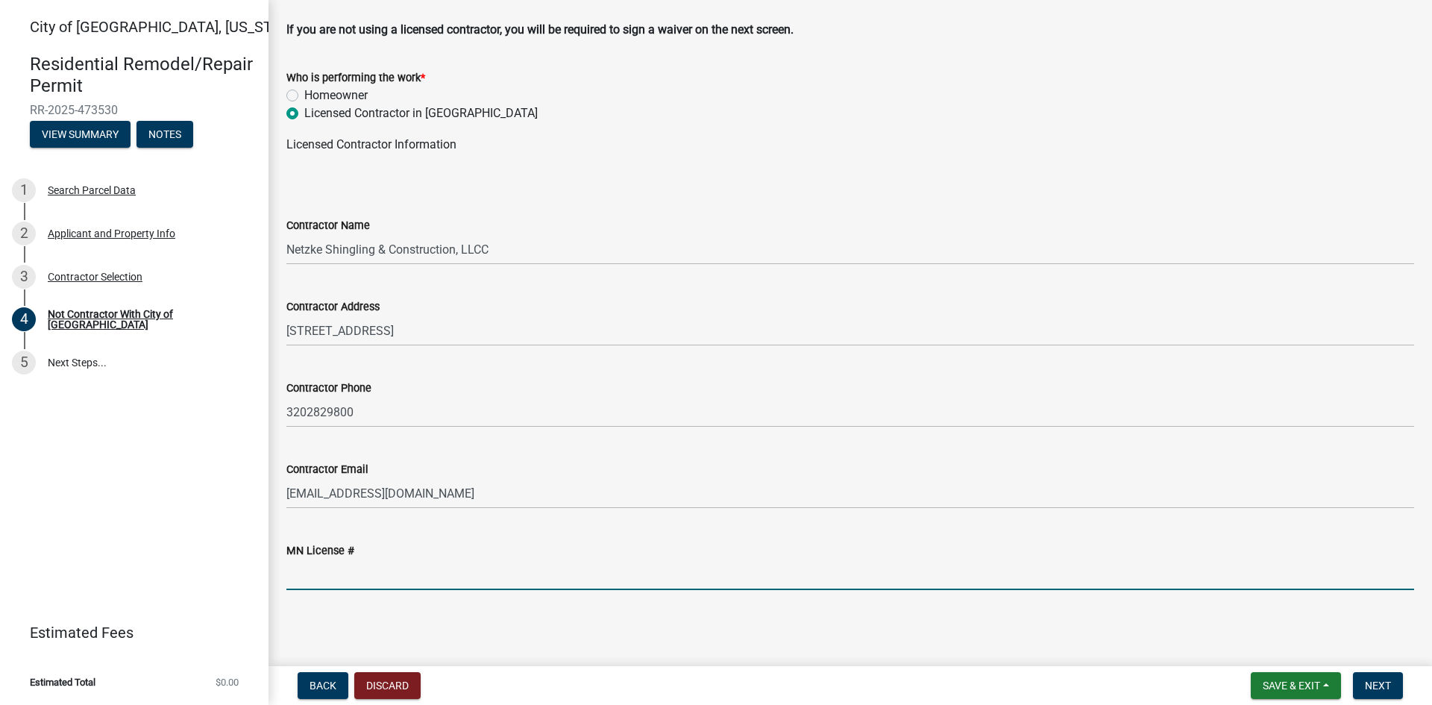
click at [320, 573] on input "MN License #" at bounding box center [850, 574] width 1128 height 31
click at [303, 585] on input "MN License #" at bounding box center [850, 574] width 1128 height 31
click at [300, 576] on input "MN License #" at bounding box center [850, 574] width 1128 height 31
click at [304, 577] on input "CR 637704" at bounding box center [850, 574] width 1128 height 31
type input "CR637704"
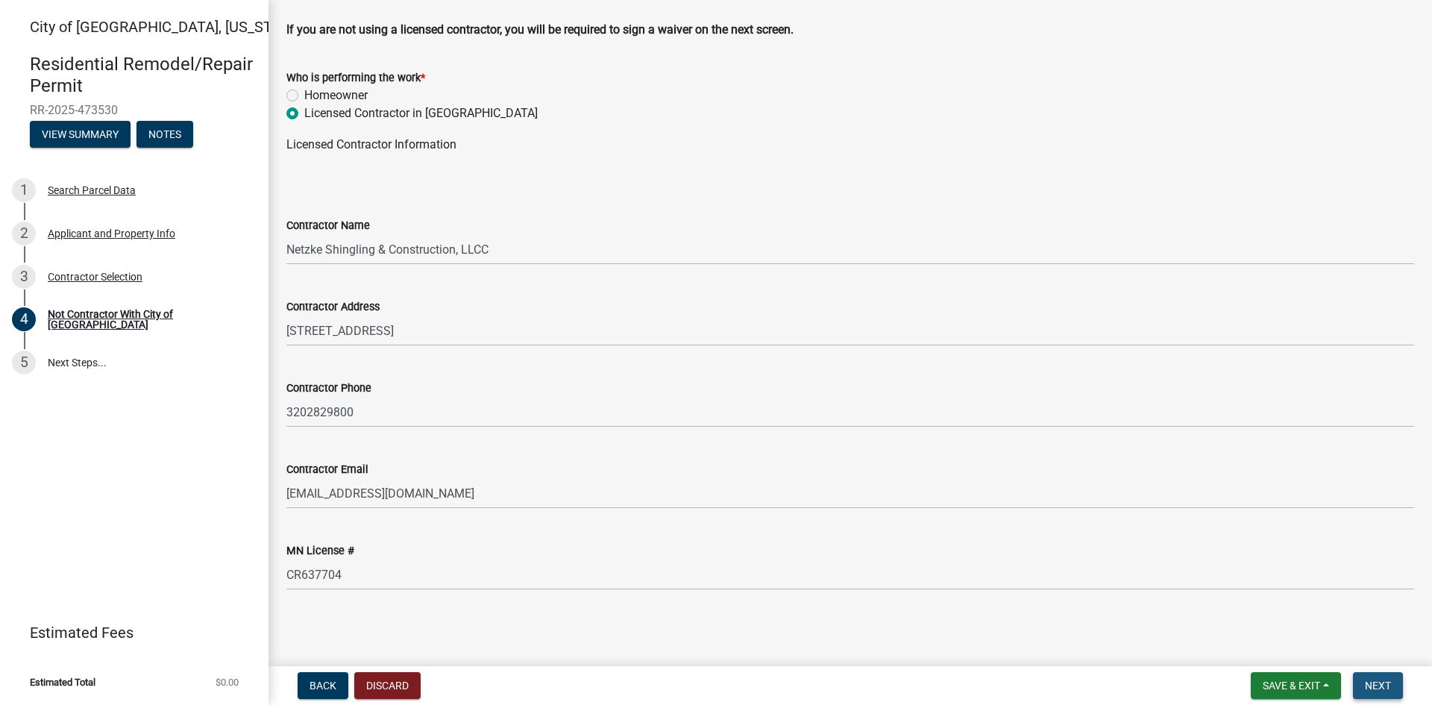
click at [1390, 683] on span "Next" at bounding box center [1378, 686] width 26 height 12
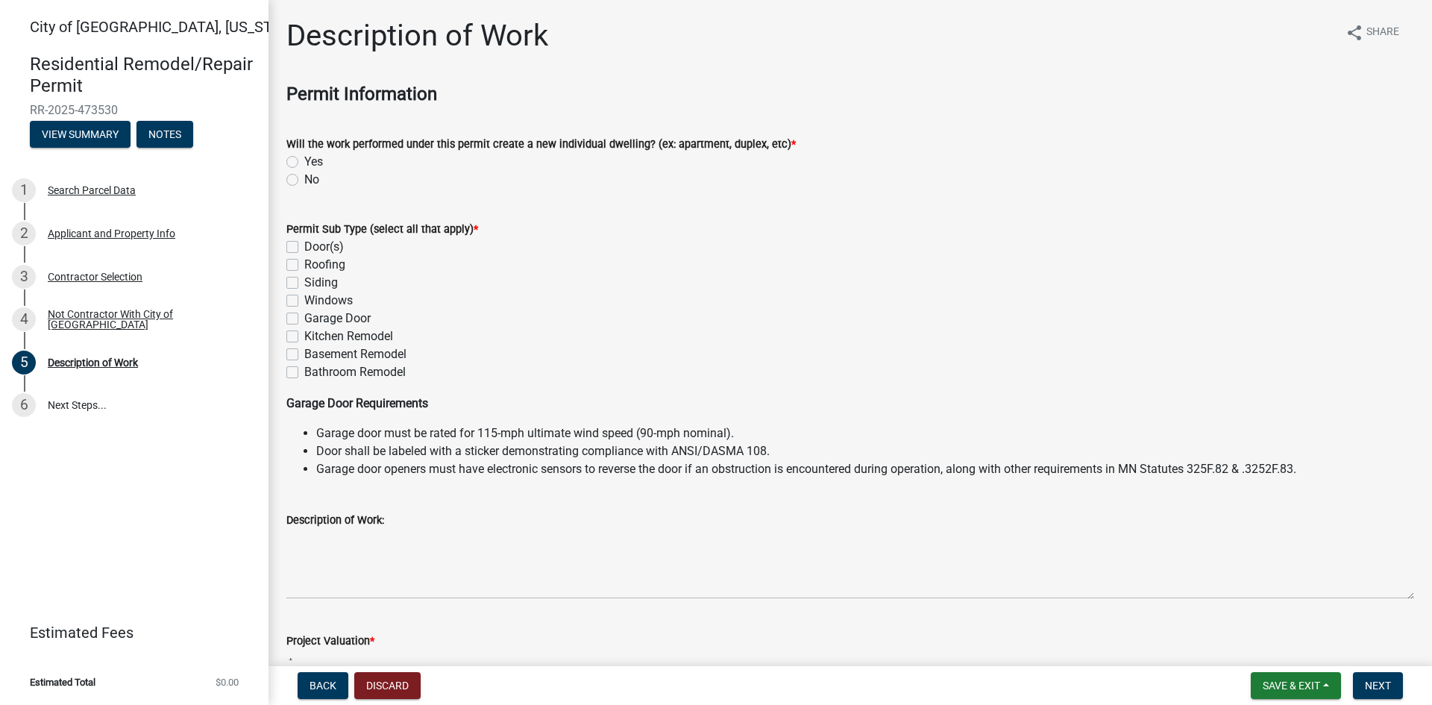
click at [304, 178] on label "No" at bounding box center [311, 180] width 15 height 18
click at [304, 178] on input "No" at bounding box center [309, 176] width 10 height 10
radio input "true"
click at [304, 263] on label "Roofing" at bounding box center [324, 265] width 41 height 18
click at [304, 263] on input "Roofing" at bounding box center [309, 261] width 10 height 10
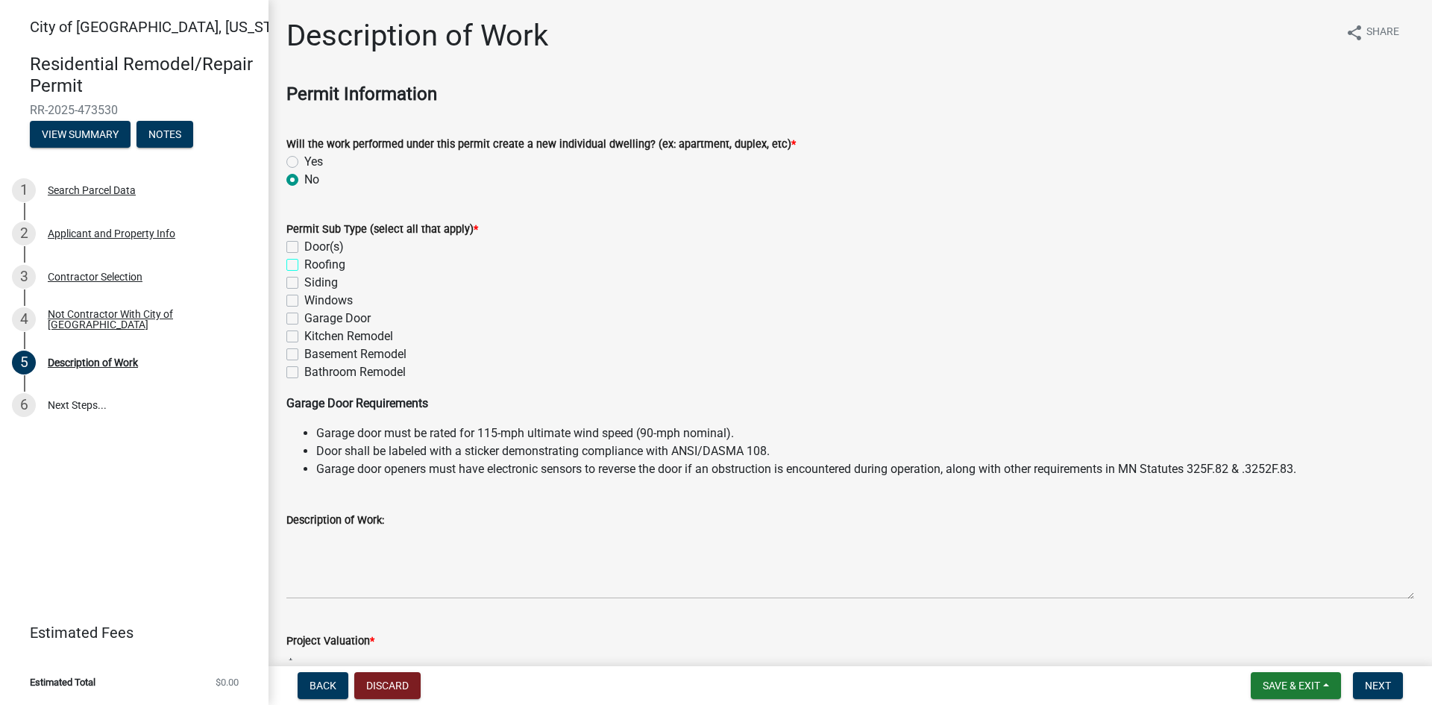
checkbox input "true"
checkbox input "false"
checkbox input "true"
checkbox input "false"
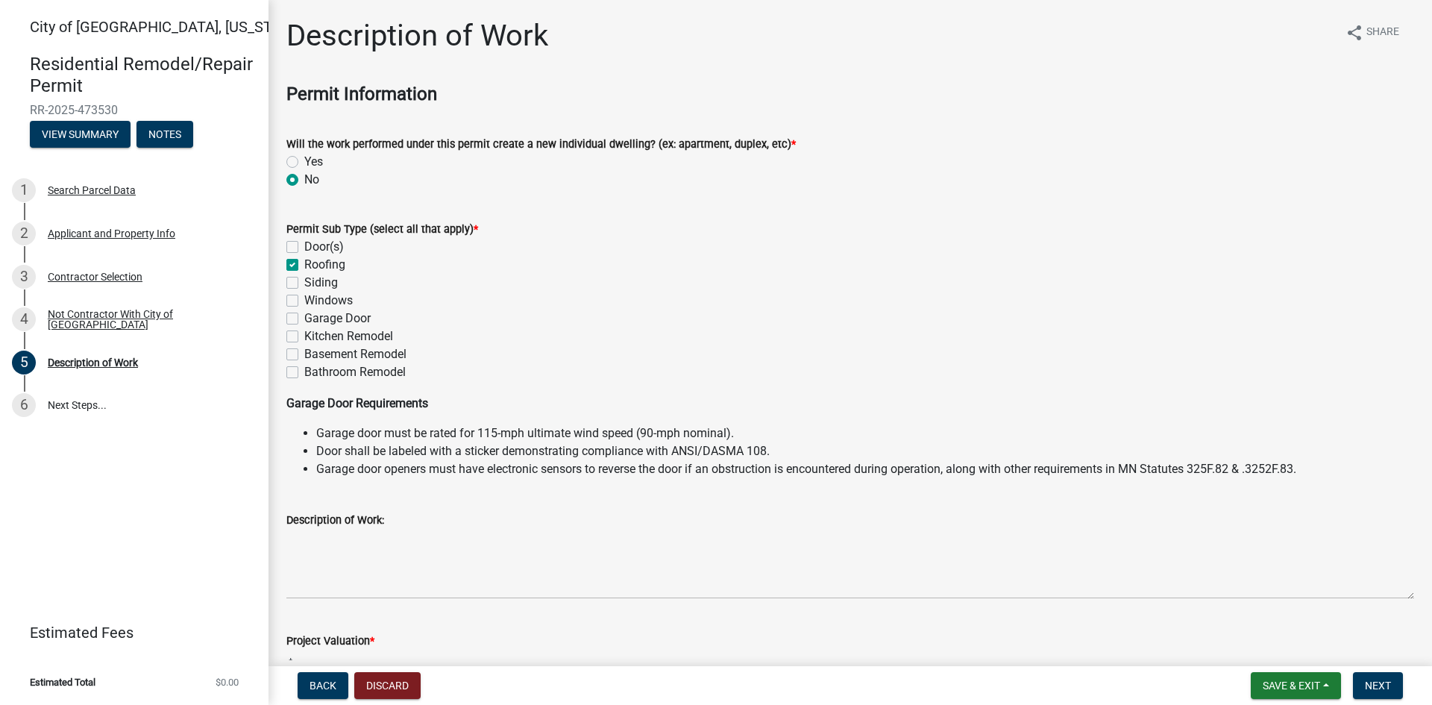
checkbox input "false"
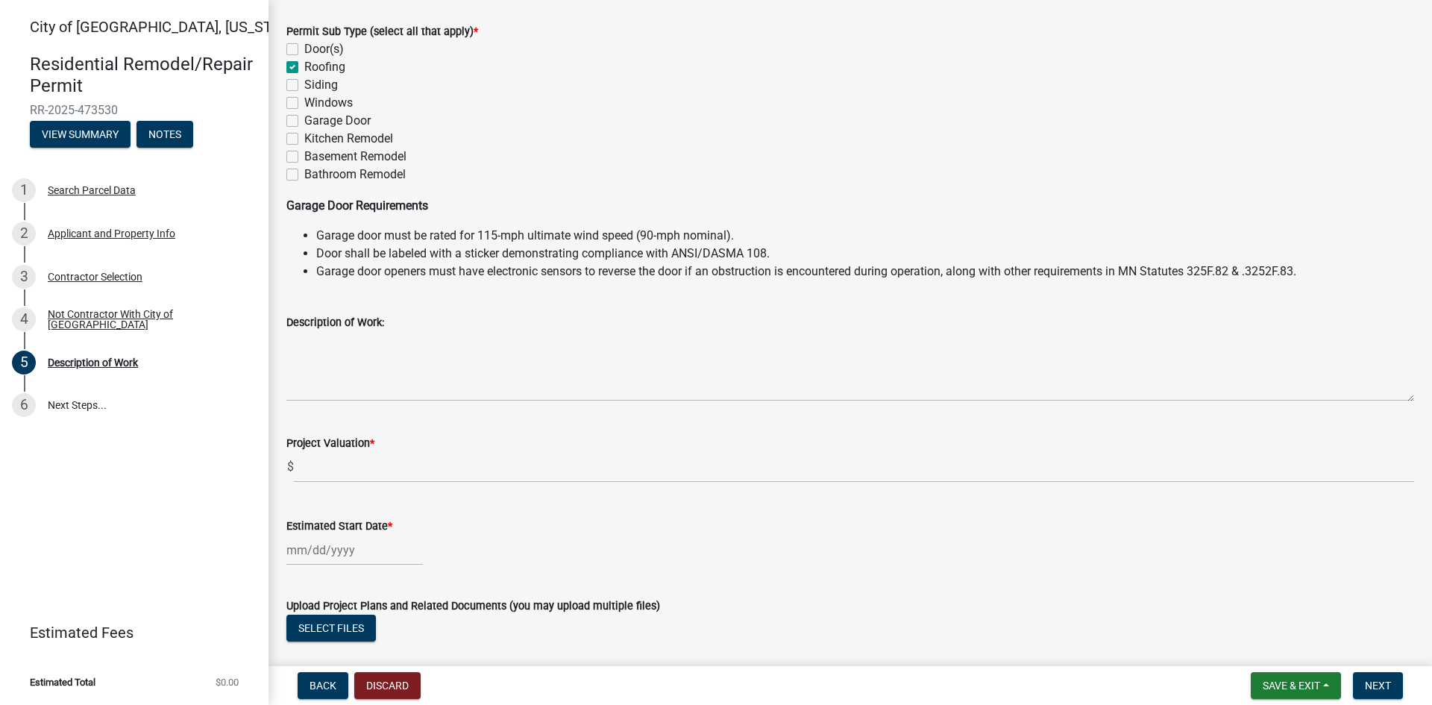
scroll to position [224, 0]
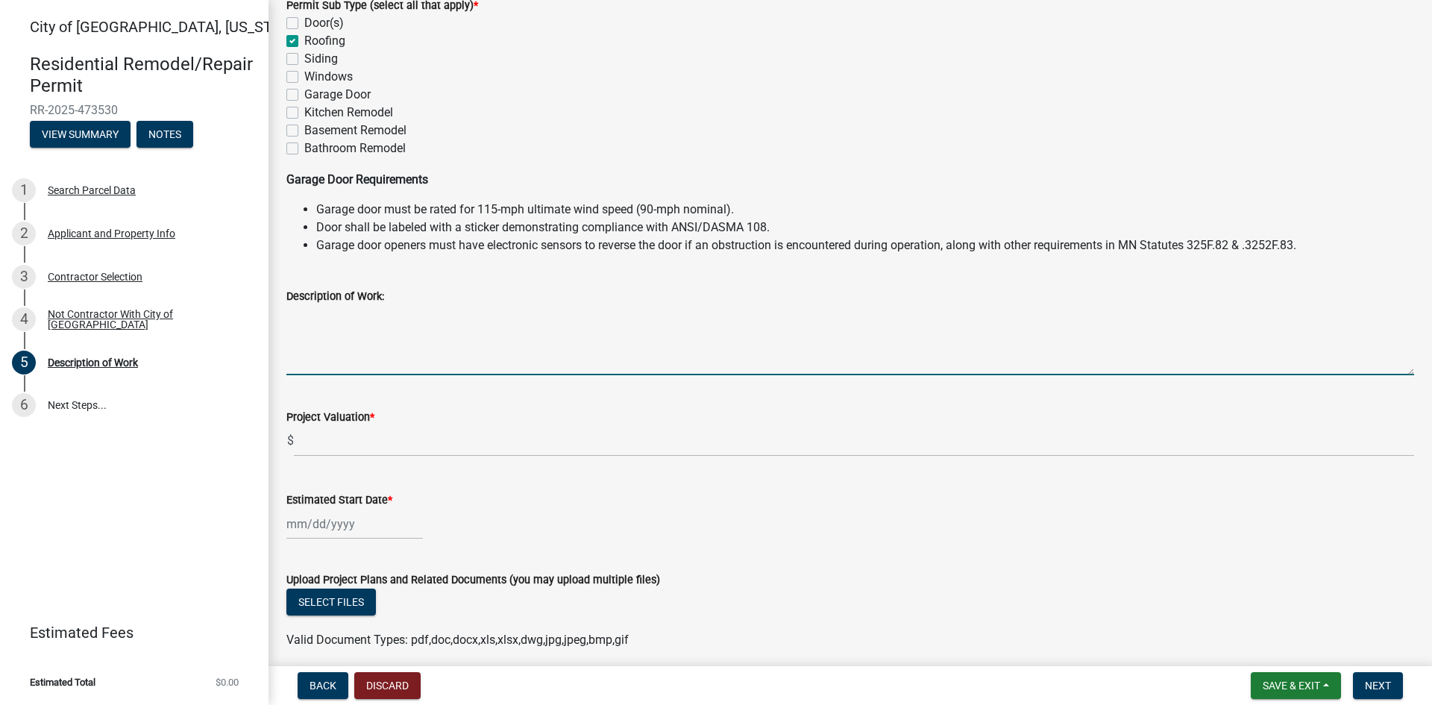
click at [309, 364] on textarea "Description of Work:" at bounding box center [850, 340] width 1128 height 70
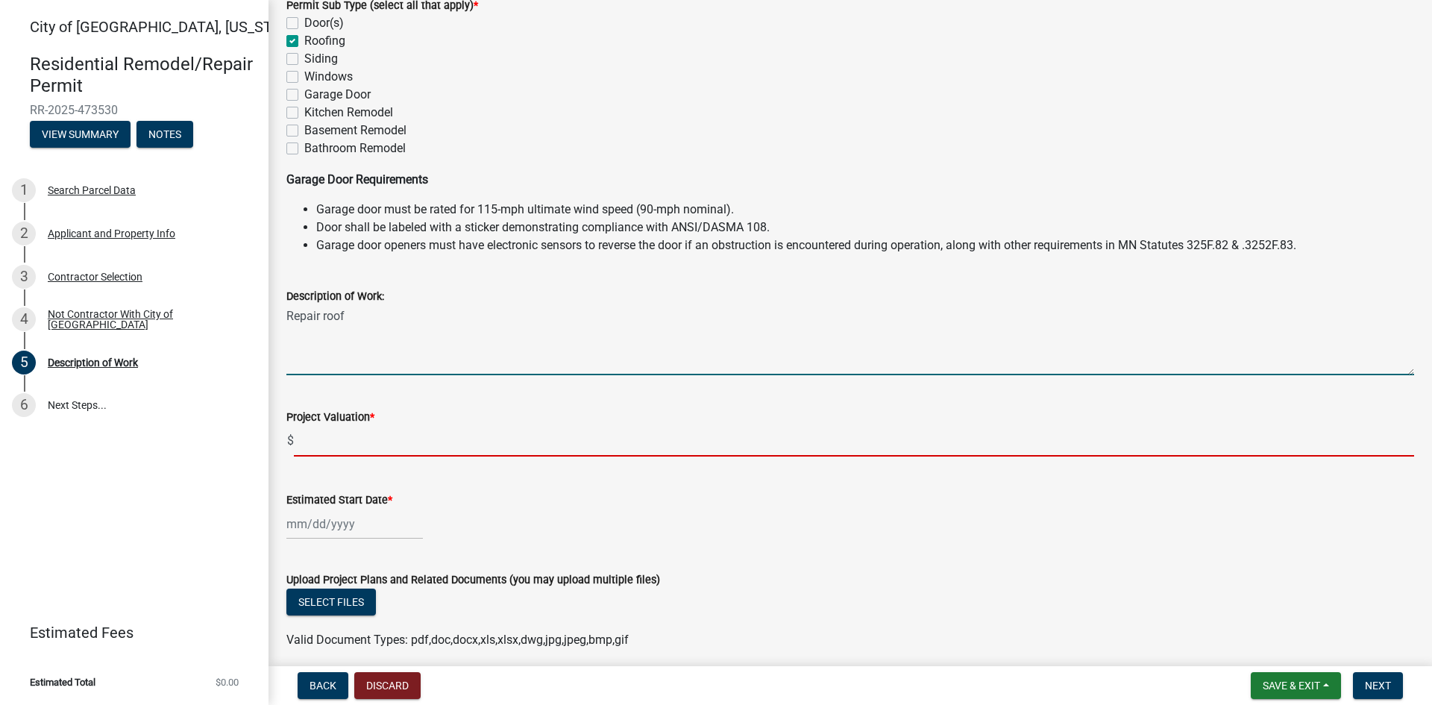
click at [317, 448] on input "text" at bounding box center [854, 441] width 1120 height 31
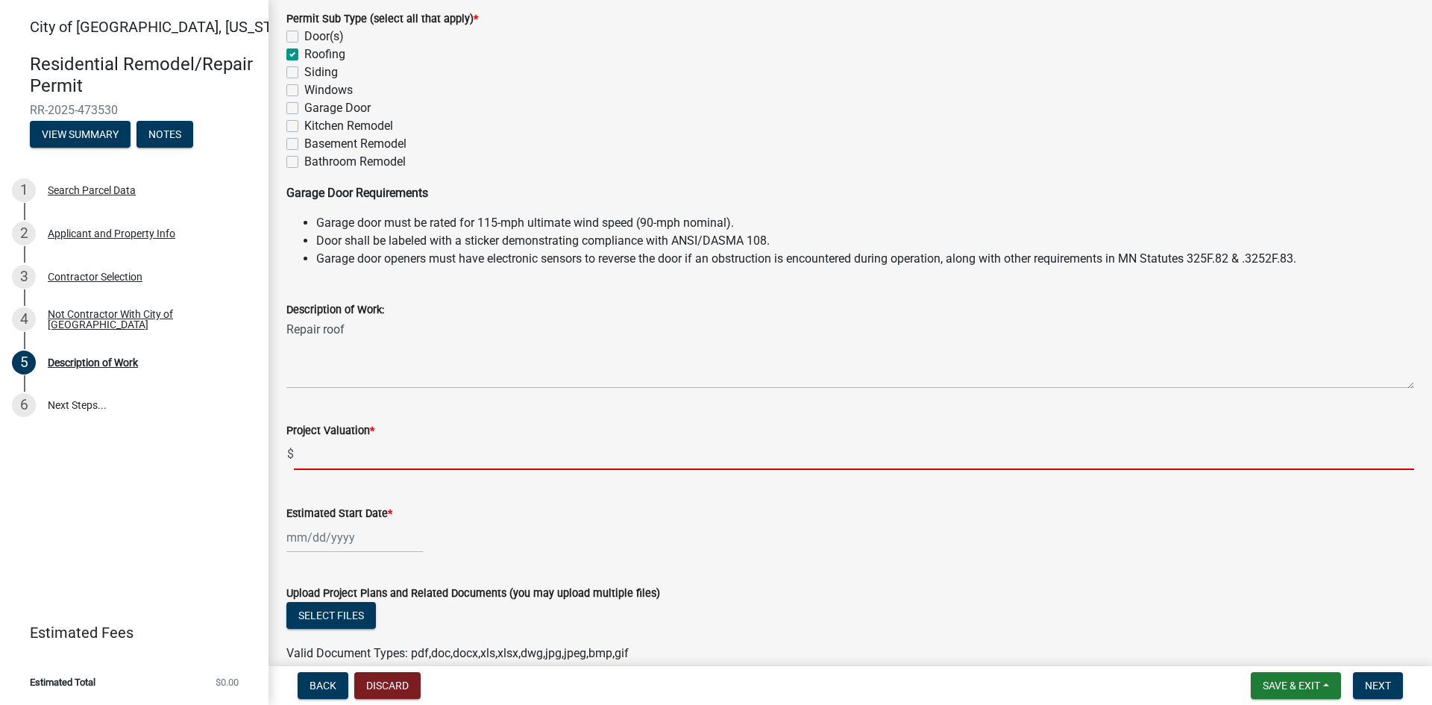
scroll to position [210, 0]
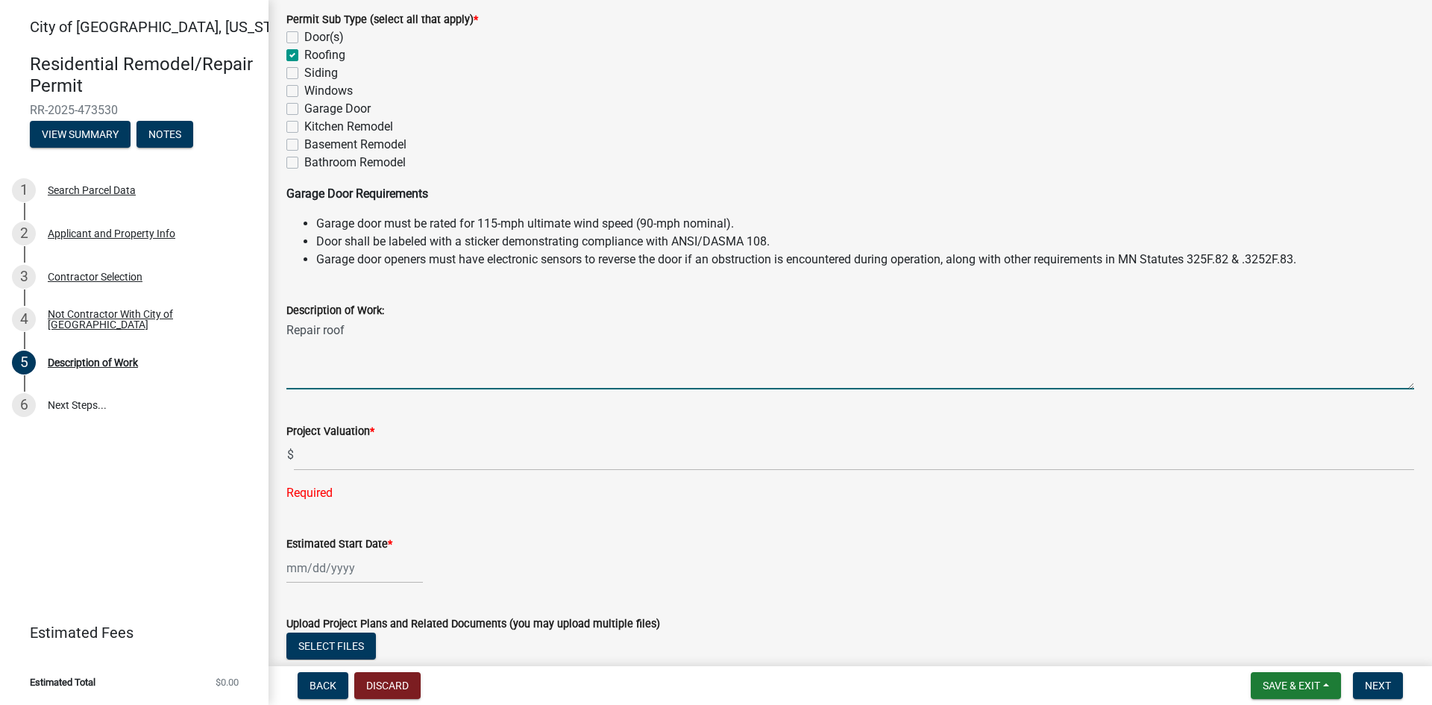
drag, startPoint x: 359, startPoint y: 330, endPoint x: 292, endPoint y: 327, distance: 67.2
click at [292, 327] on textarea "Repair roof" at bounding box center [850, 354] width 1128 height 70
type textarea "Remove asphalt shingles and install steel roofing (29 gauge)"
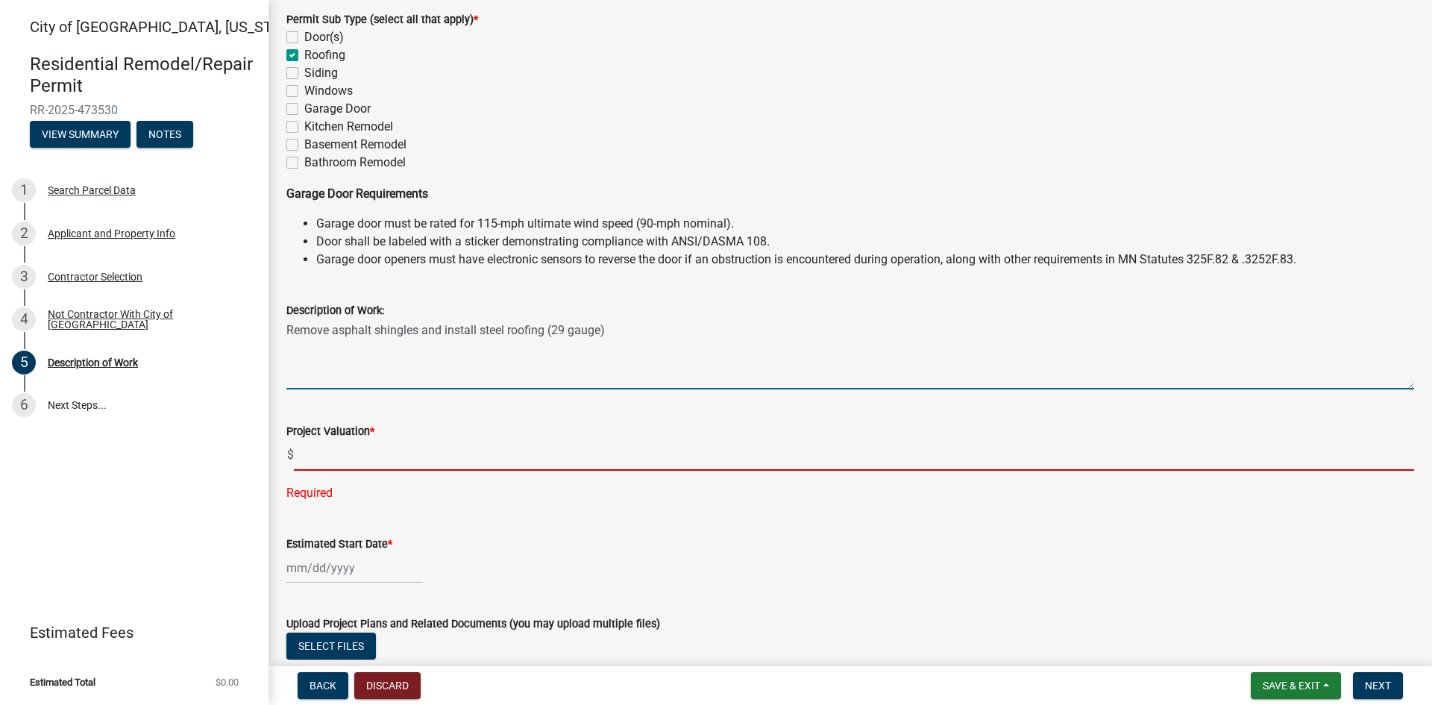
click at [335, 444] on input "text" at bounding box center [854, 455] width 1120 height 31
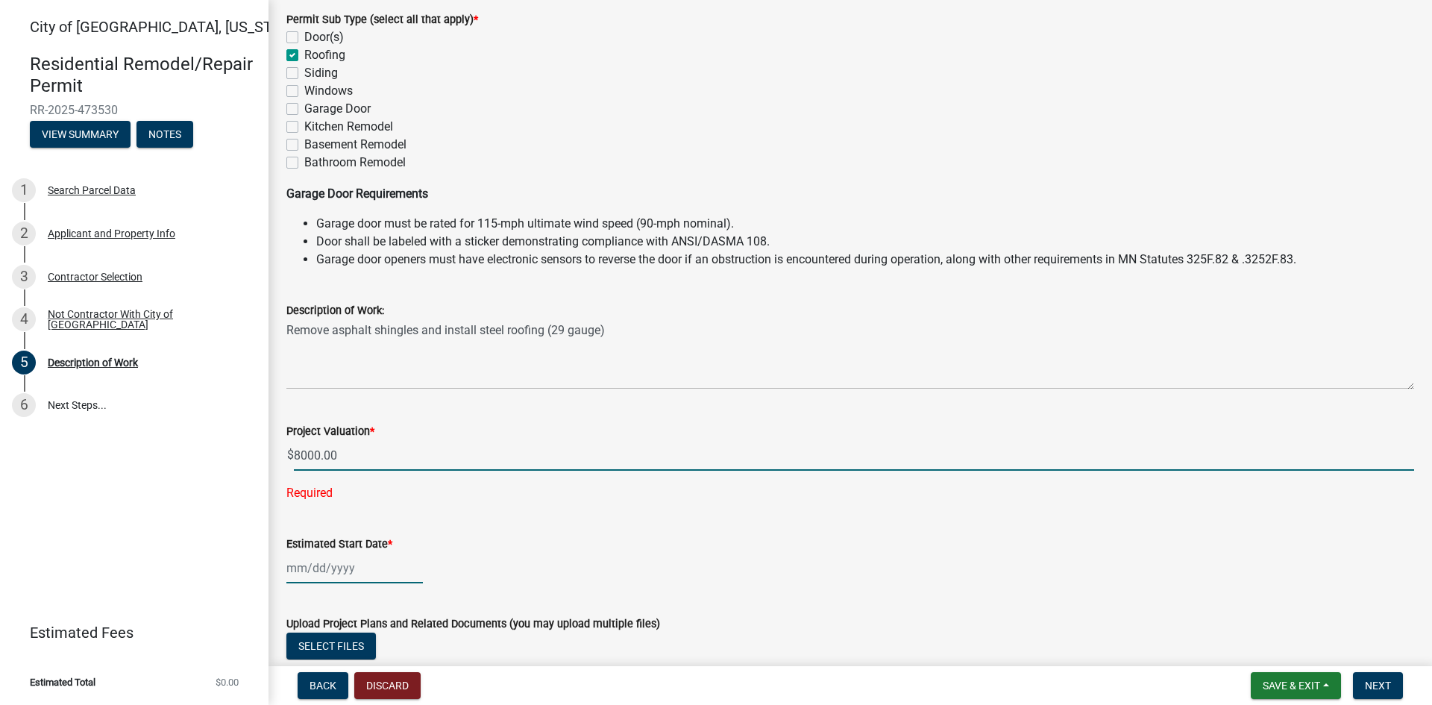
click at [323, 570] on wm-data-entity-input-list "Permit Information Will the work performed under this permit create a new indiv…" at bounding box center [850, 290] width 1128 height 832
type input "8000"
select select "9"
select select "2025"
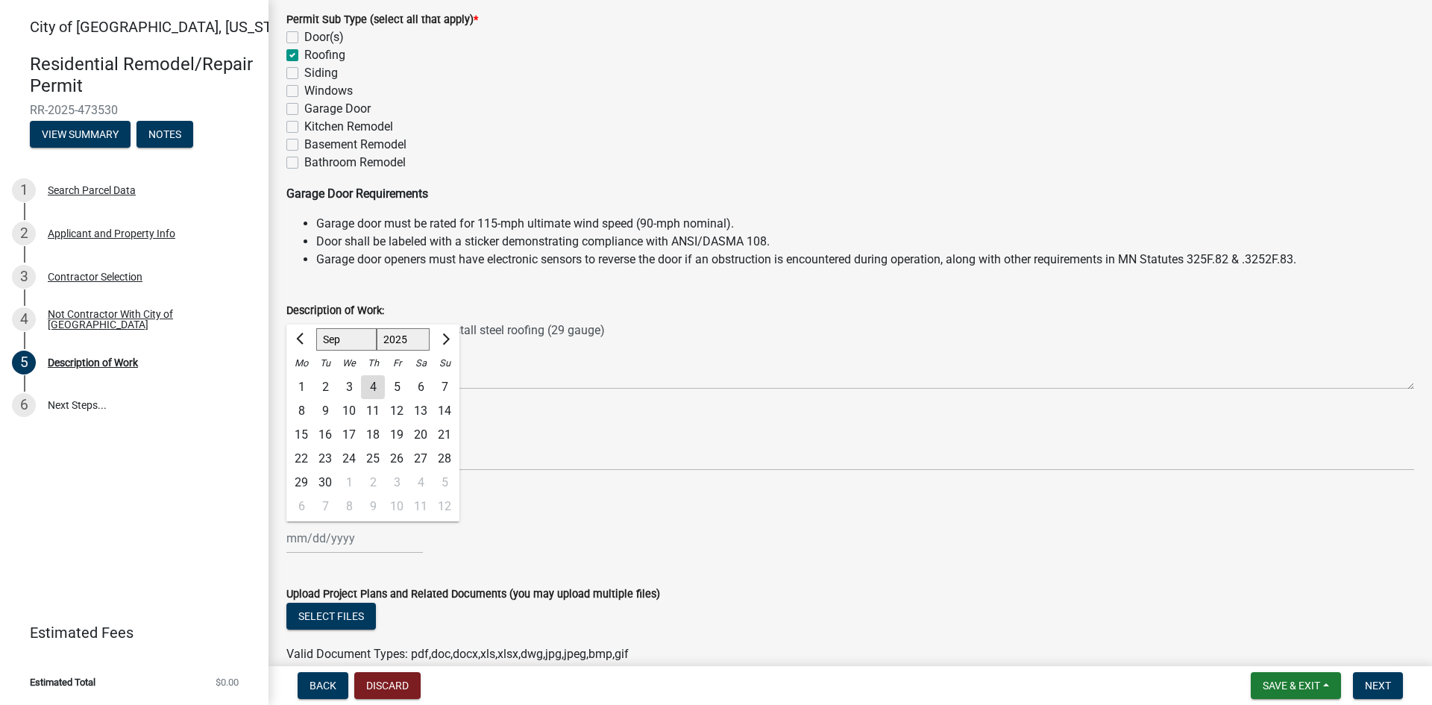
click at [377, 389] on div "4" at bounding box center [373, 387] width 24 height 24
type input "[DATE]"
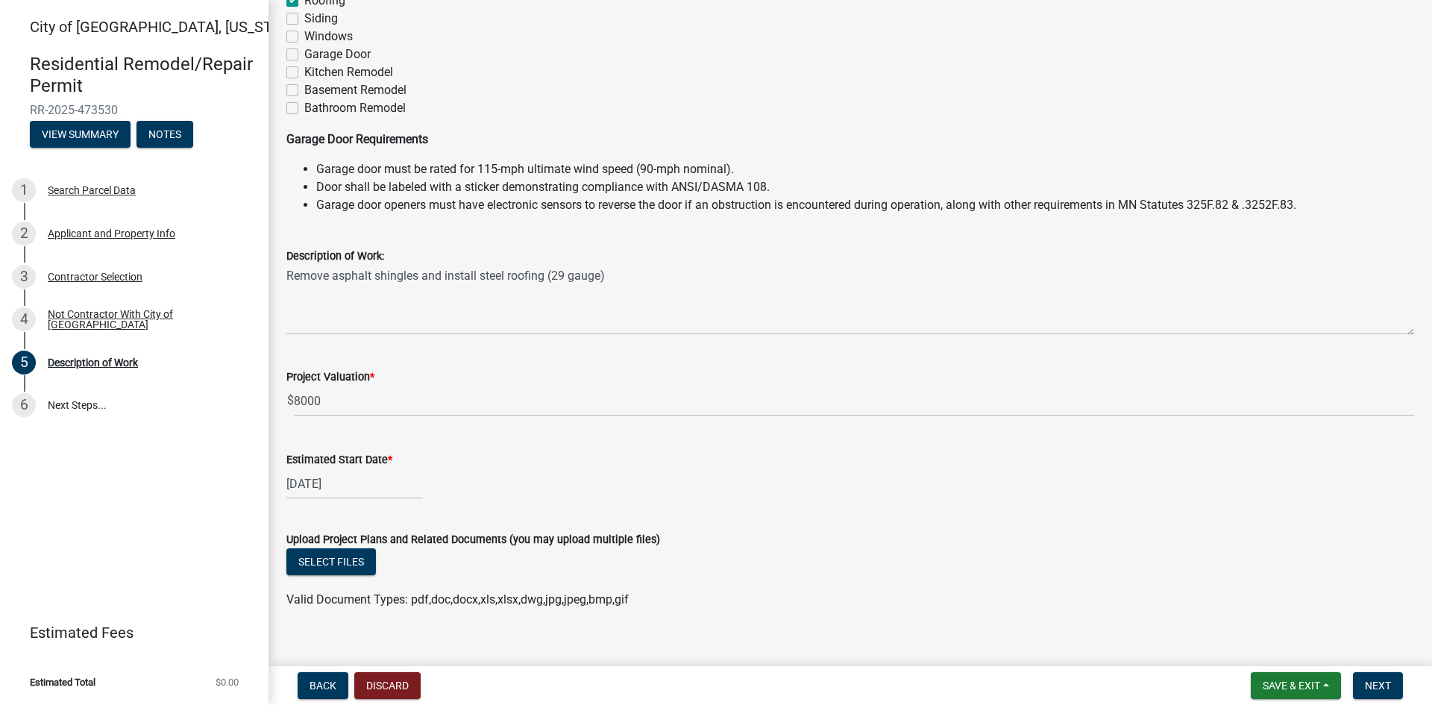
scroll to position [284, 0]
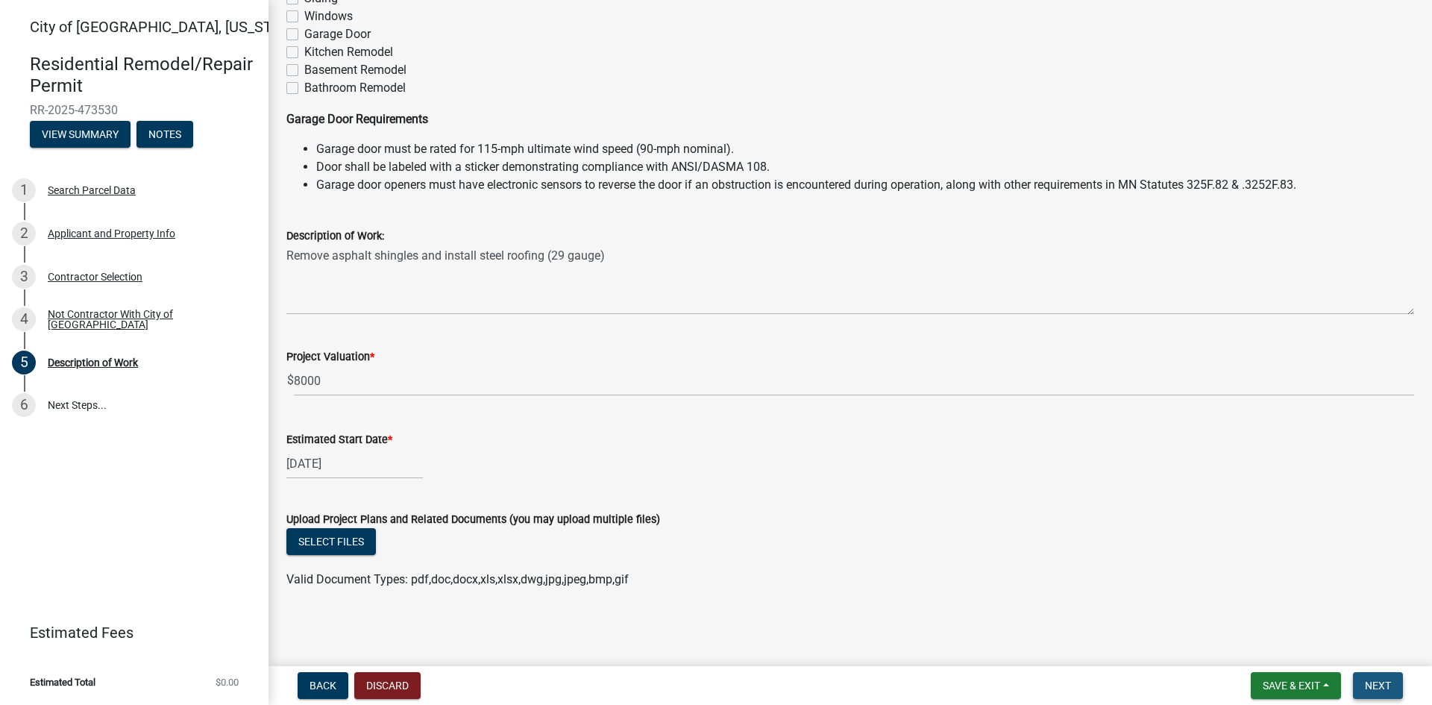
click at [1380, 690] on span "Next" at bounding box center [1378, 686] width 26 height 12
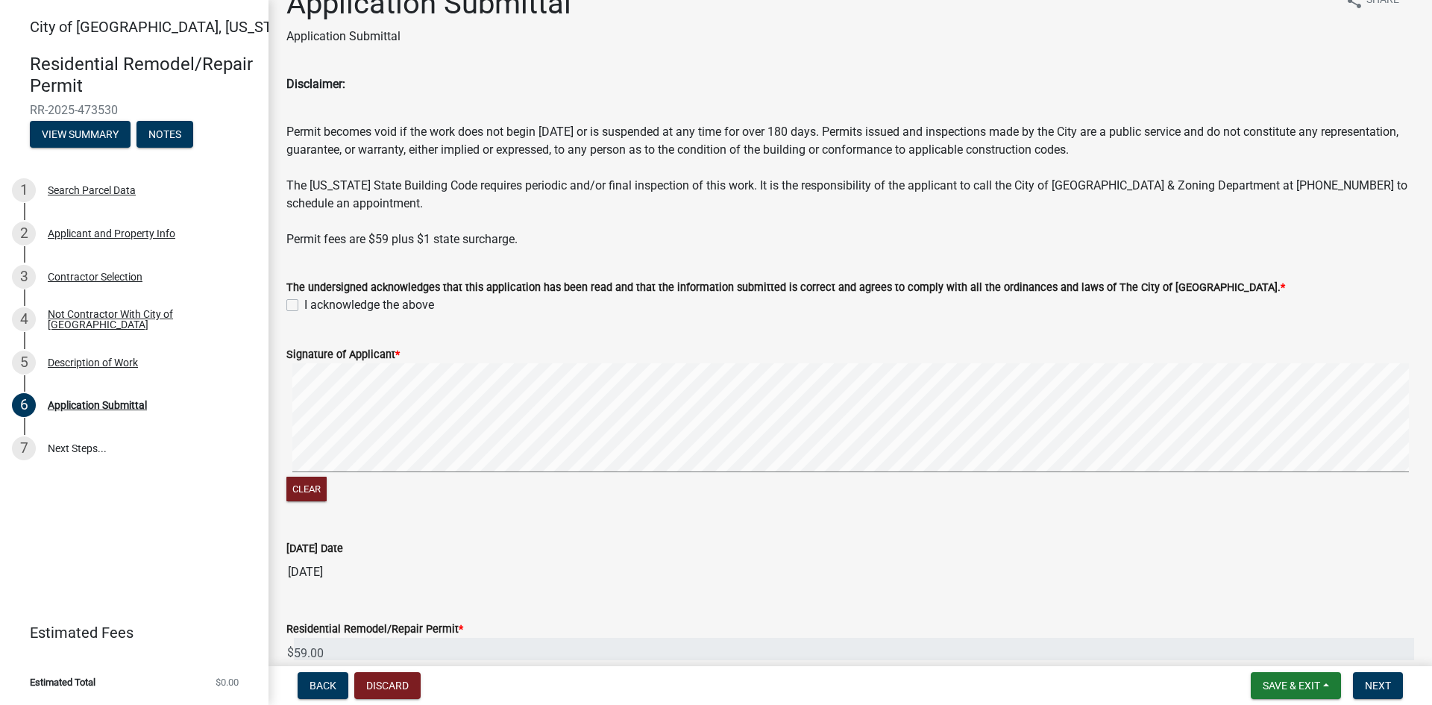
scroll to position [0, 0]
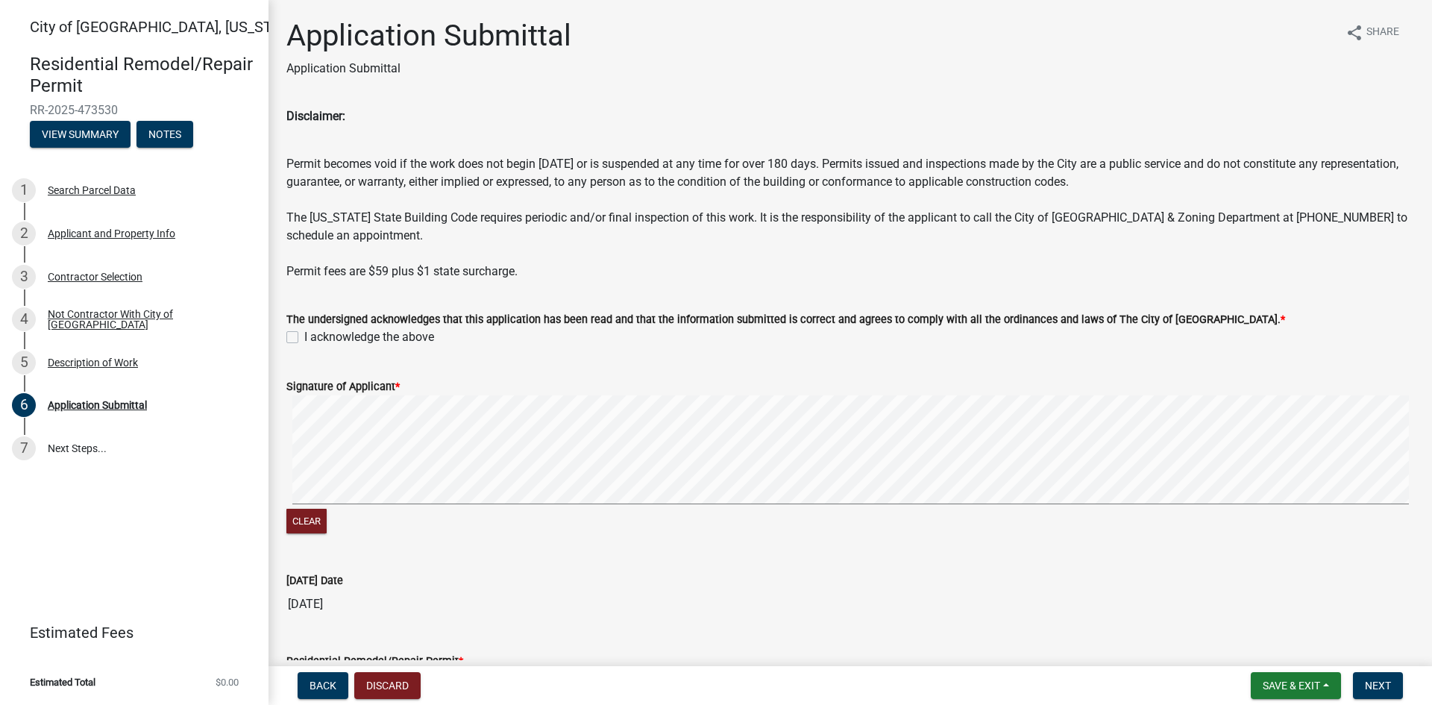
click at [304, 335] on label "I acknowledge the above" at bounding box center [369, 337] width 130 height 18
click at [304, 335] on input "I acknowledge the above" at bounding box center [309, 333] width 10 height 10
checkbox input "true"
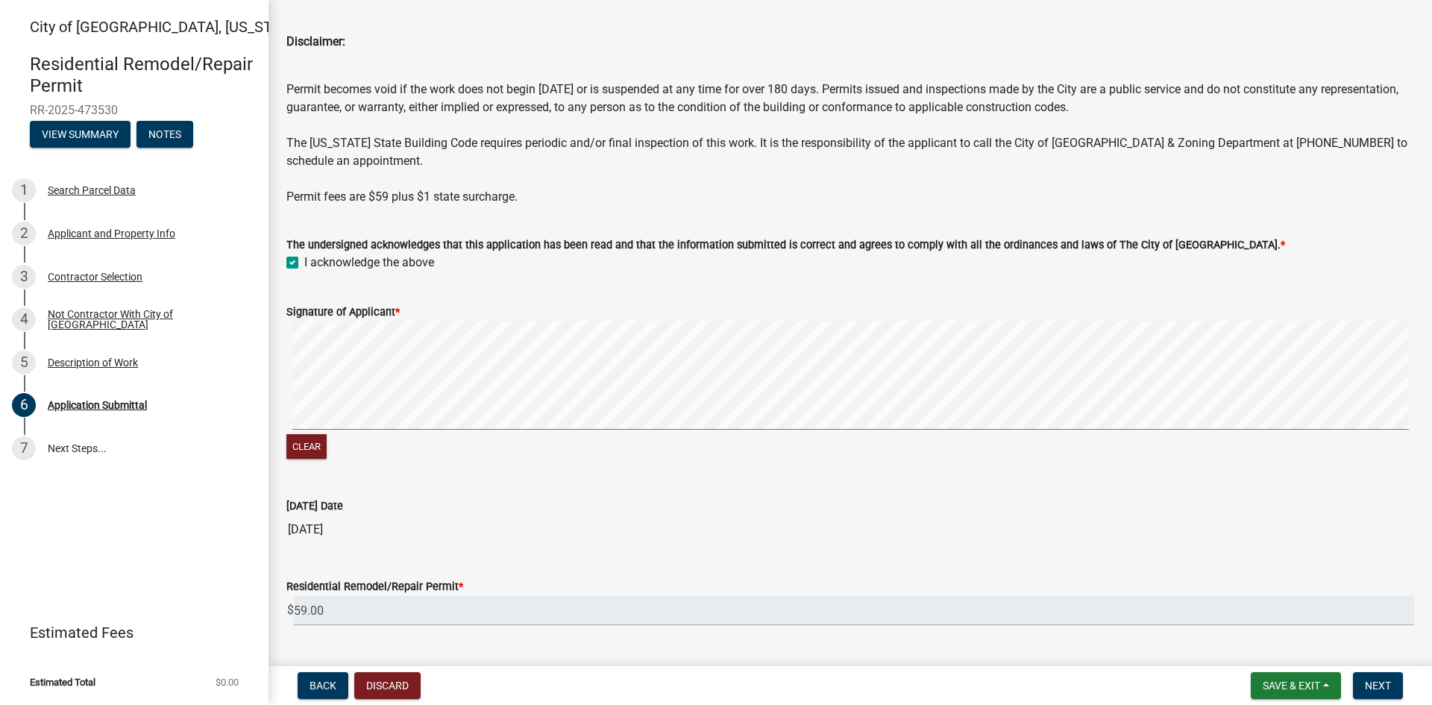
drag, startPoint x: 401, startPoint y: 317, endPoint x: 282, endPoint y: 424, distance: 160.1
click at [401, 319] on div "Signature of Applicant *" at bounding box center [850, 312] width 1128 height 18
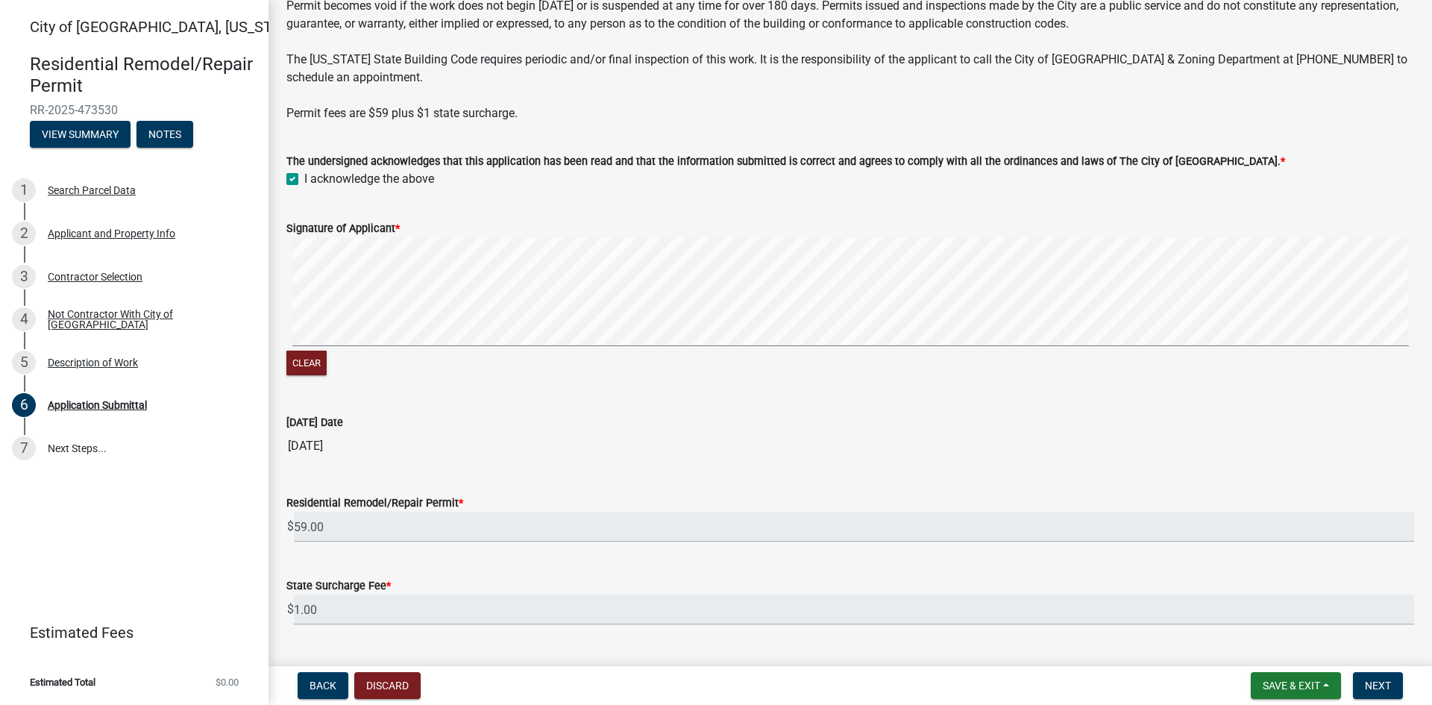
scroll to position [207, 0]
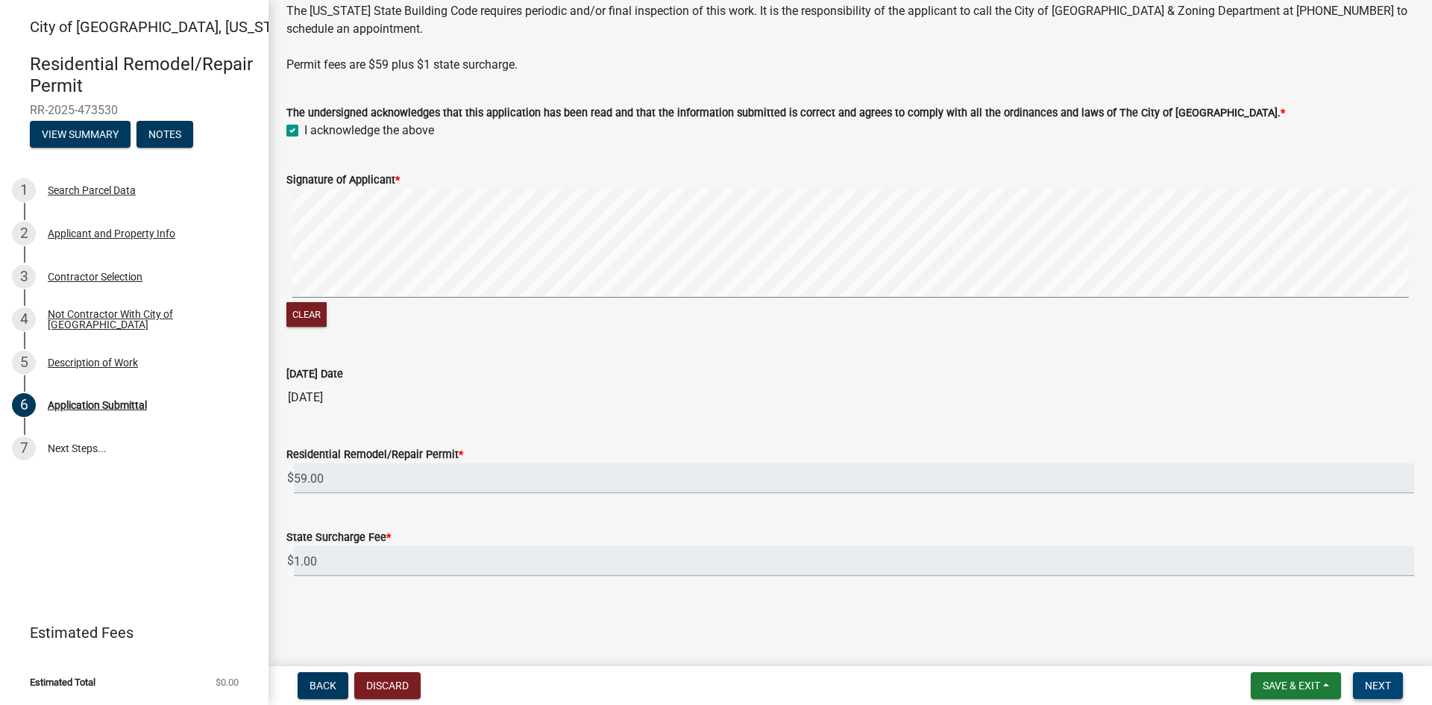
drag, startPoint x: 1370, startPoint y: 681, endPoint x: 1358, endPoint y: 677, distance: 11.8
click at [1363, 679] on button "Next" at bounding box center [1378, 685] width 50 height 27
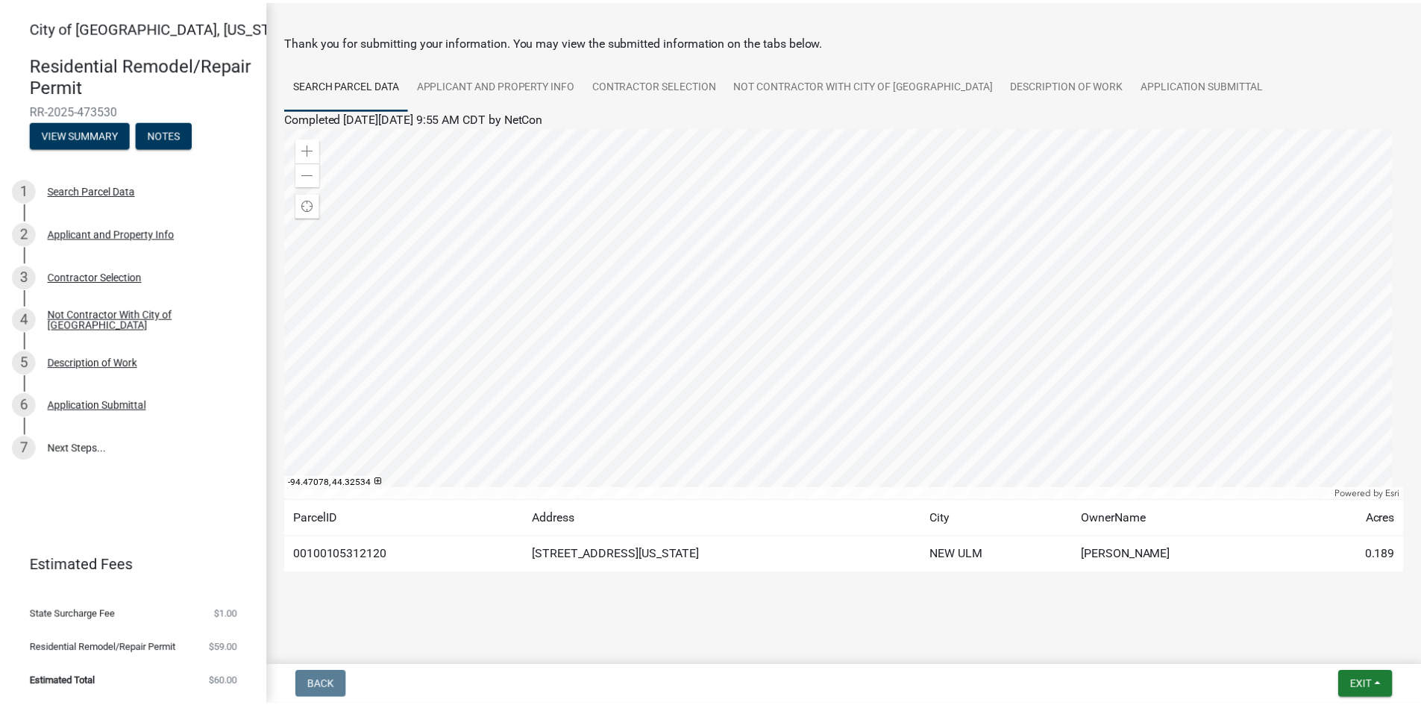
scroll to position [52, 0]
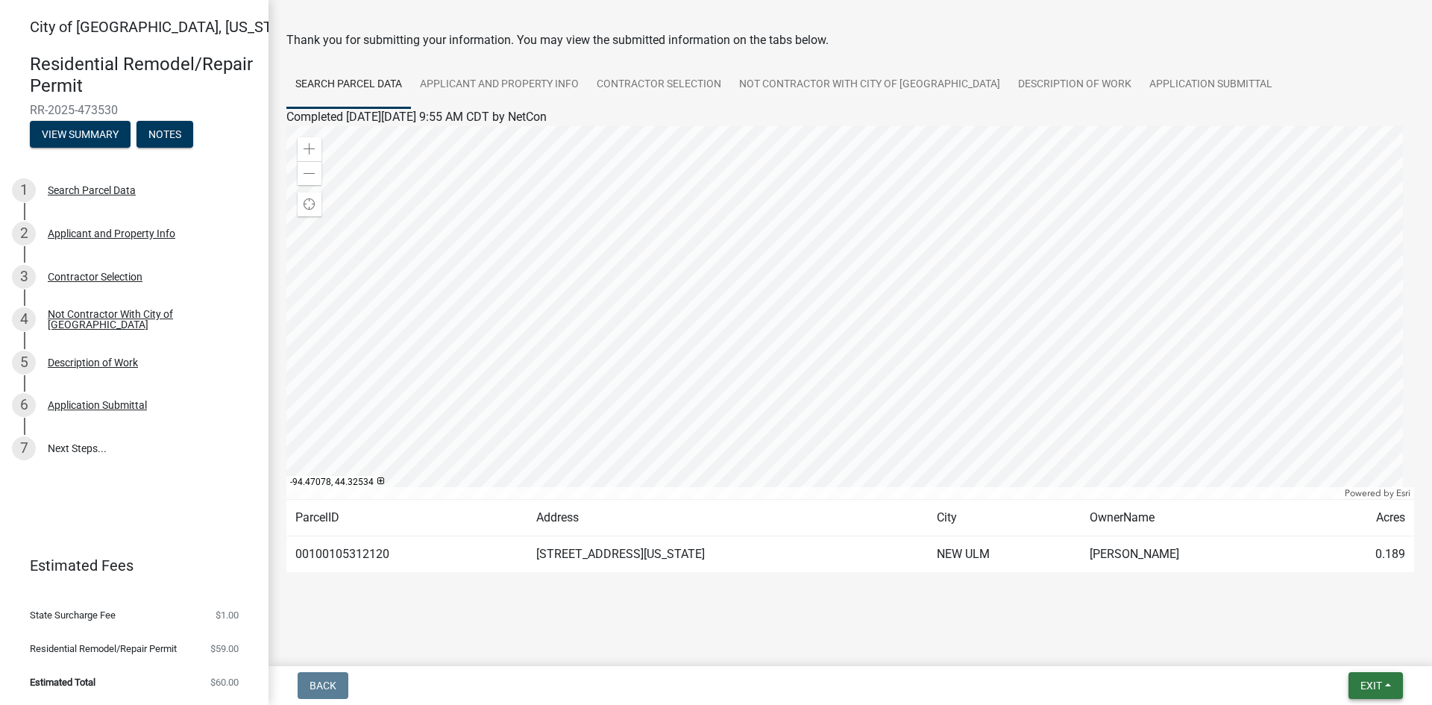
click at [1376, 689] on span "Exit" at bounding box center [1372, 686] width 22 height 12
click at [1364, 684] on span "Exit" at bounding box center [1372, 686] width 22 height 12
click at [1374, 684] on span "Exit" at bounding box center [1372, 686] width 22 height 12
click at [1337, 645] on button "Save & Exit" at bounding box center [1343, 647] width 119 height 36
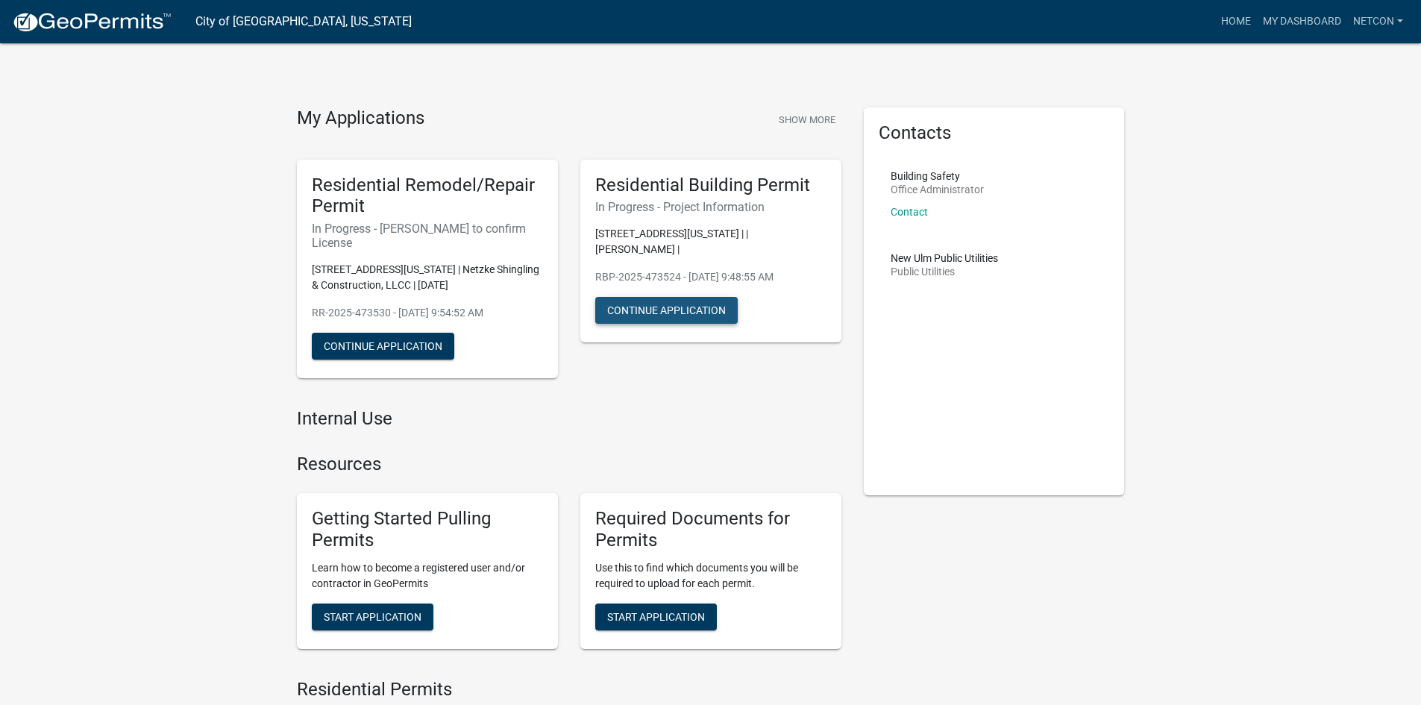
click at [654, 297] on button "Continue Application" at bounding box center [666, 310] width 142 height 27
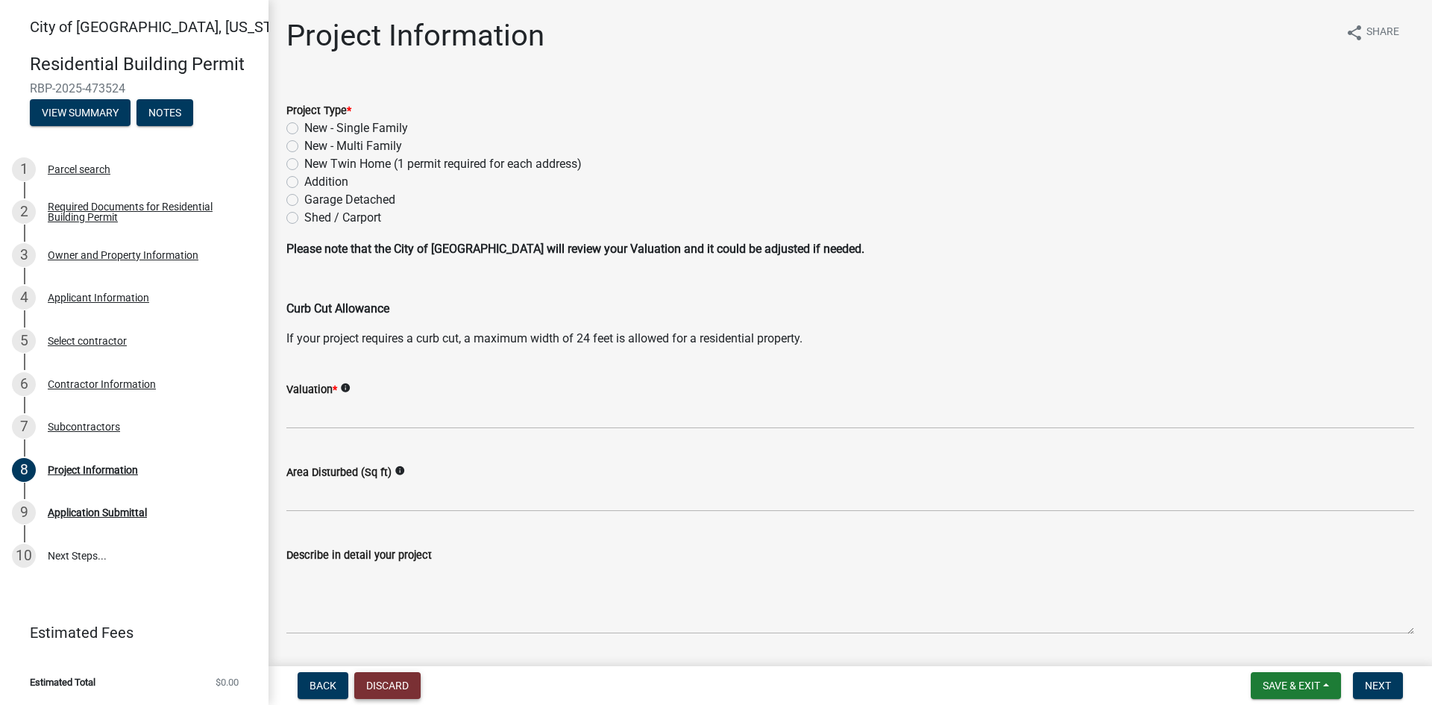
click at [378, 680] on button "Discard" at bounding box center [387, 685] width 66 height 27
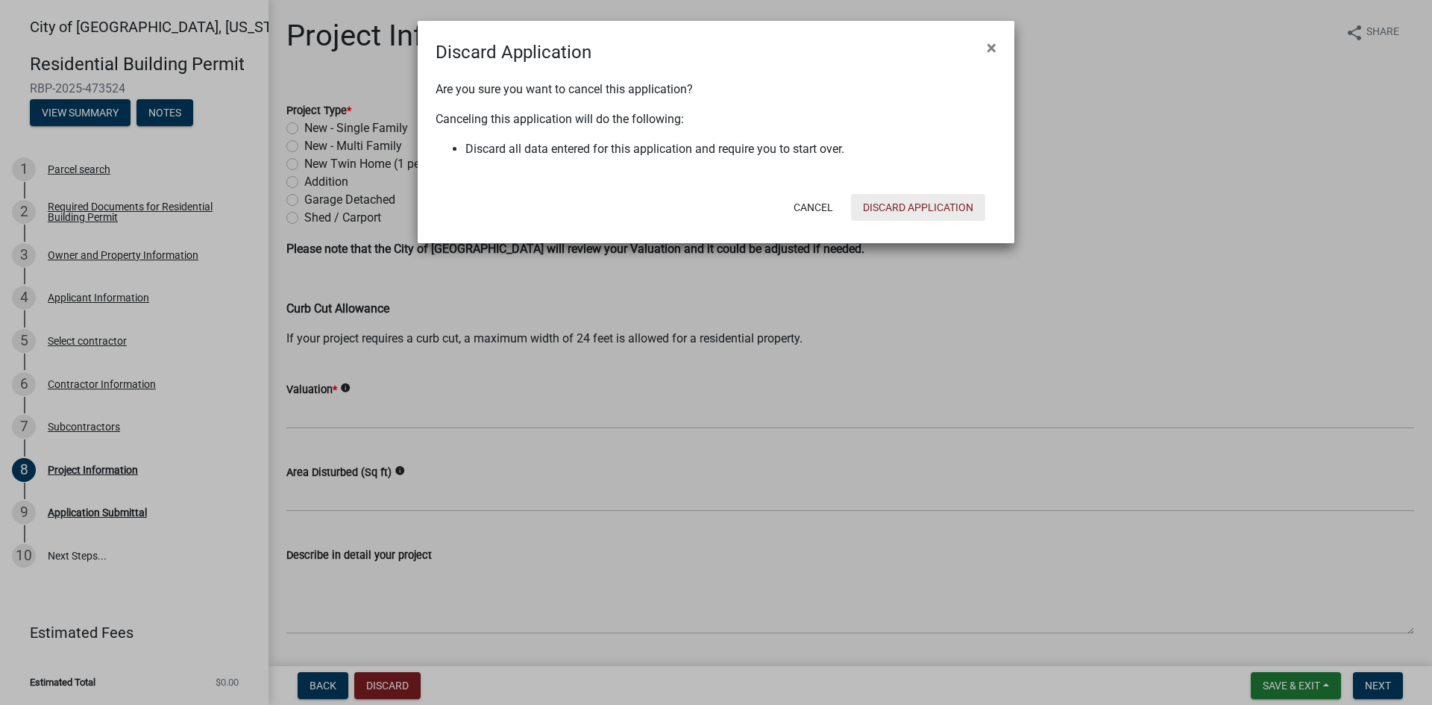
click at [915, 207] on button "Discard Application" at bounding box center [918, 207] width 134 height 27
